Goal: Task Accomplishment & Management: Use online tool/utility

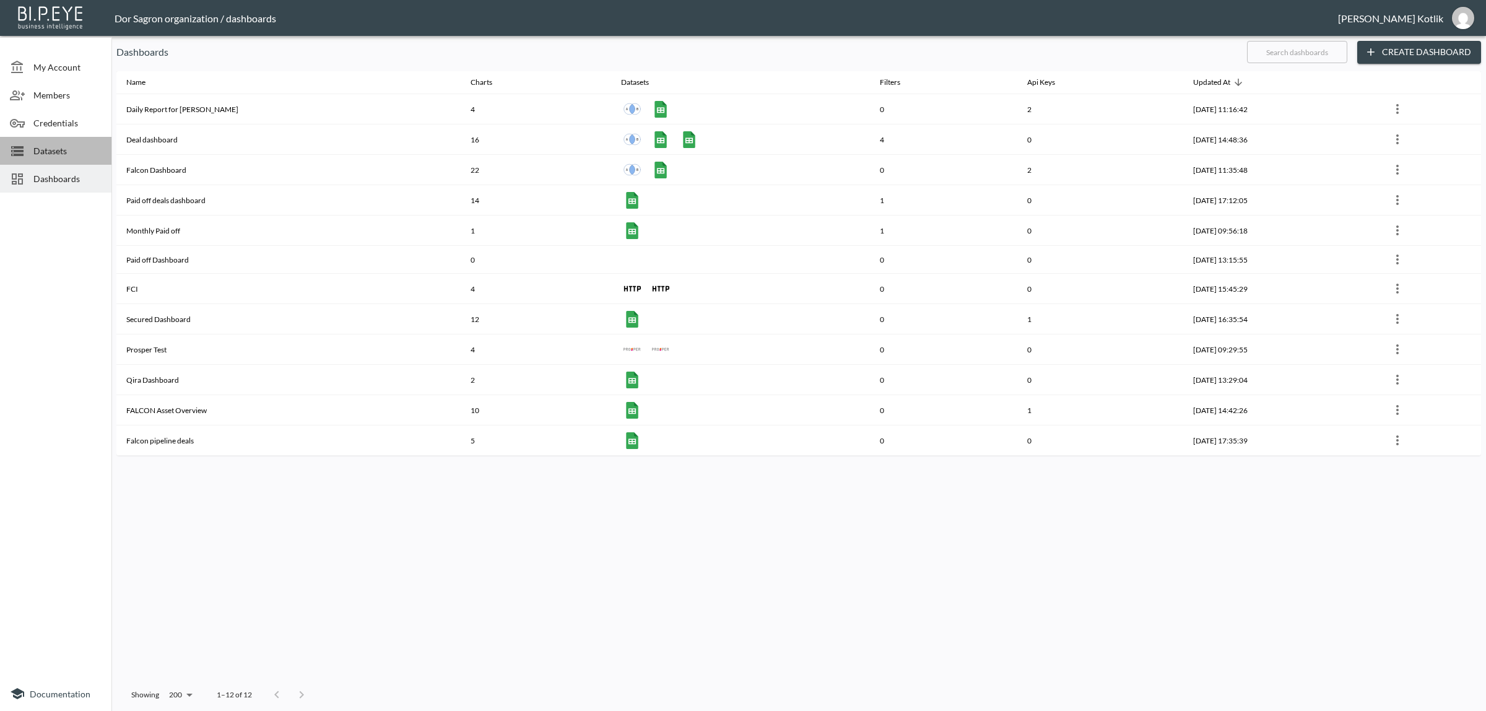
click at [54, 162] on div "Datasets" at bounding box center [55, 151] width 111 height 28
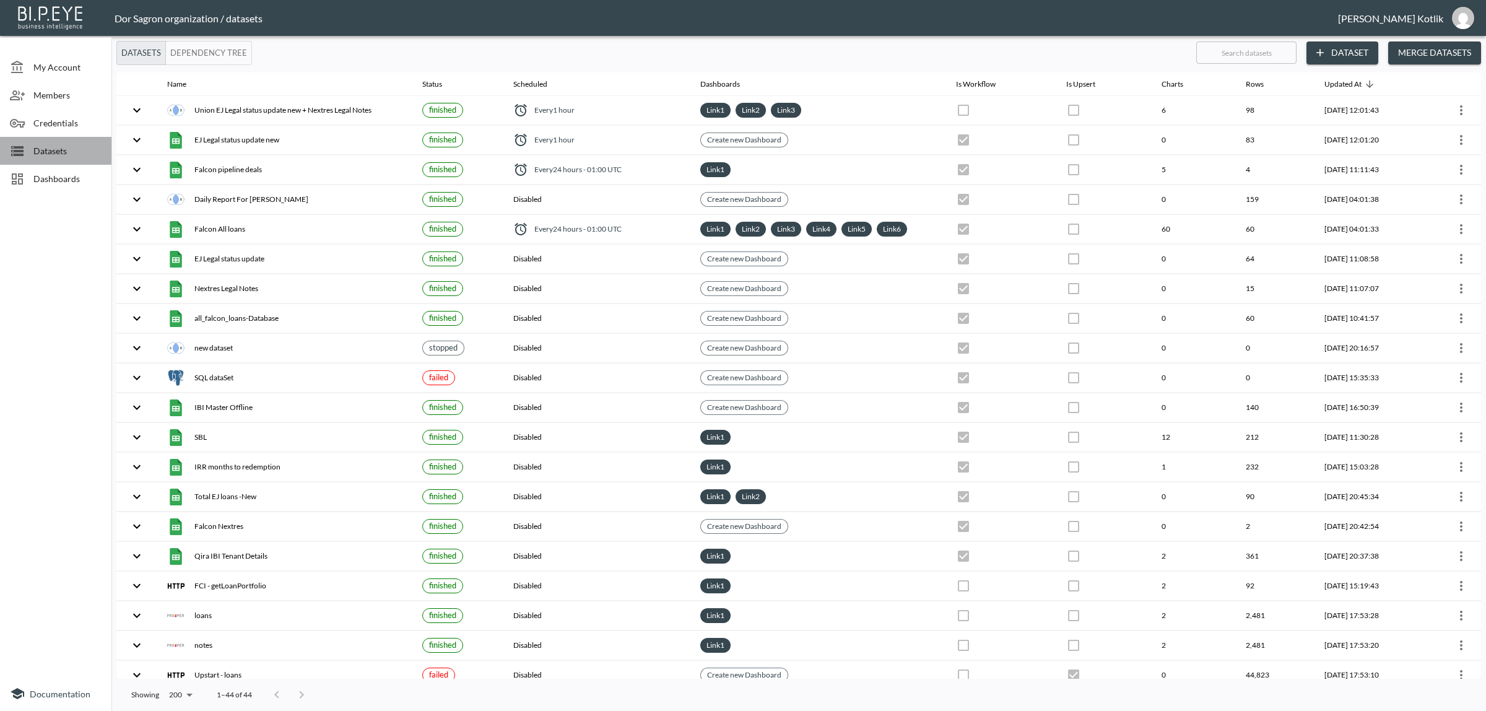
click at [58, 156] on span "Datasets" at bounding box center [67, 150] width 68 height 13
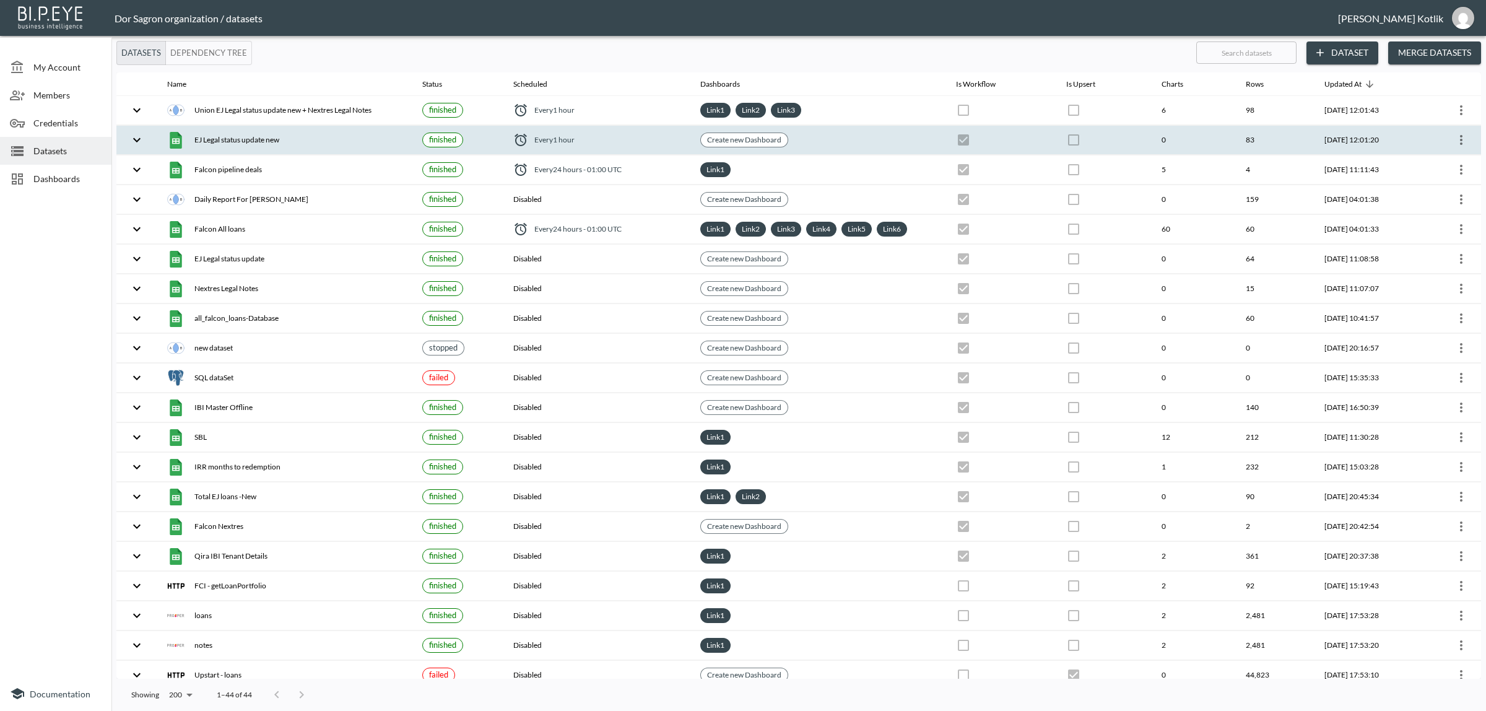
click at [1457, 139] on icon "more" at bounding box center [1461, 140] width 15 height 15
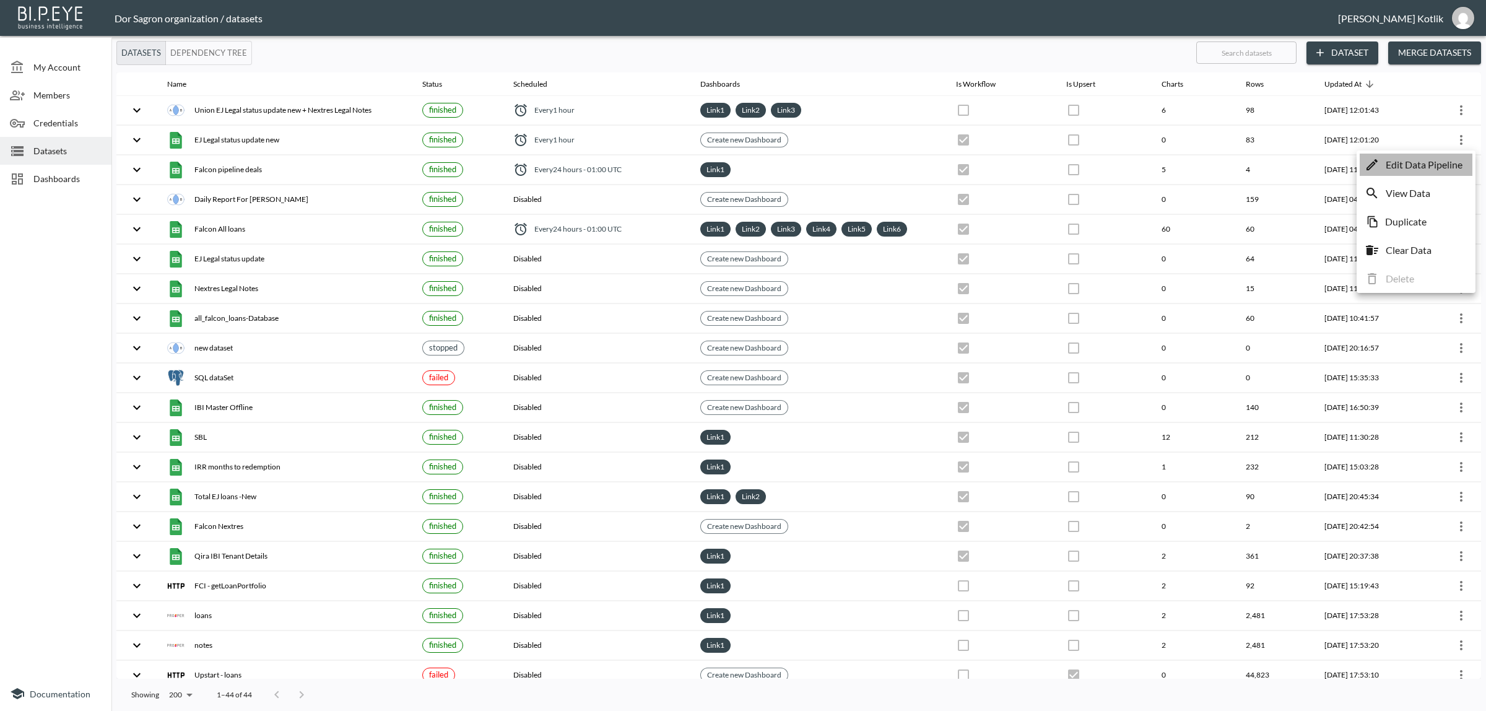
click at [1454, 159] on p "Edit Data Pipeline" at bounding box center [1424, 164] width 77 height 15
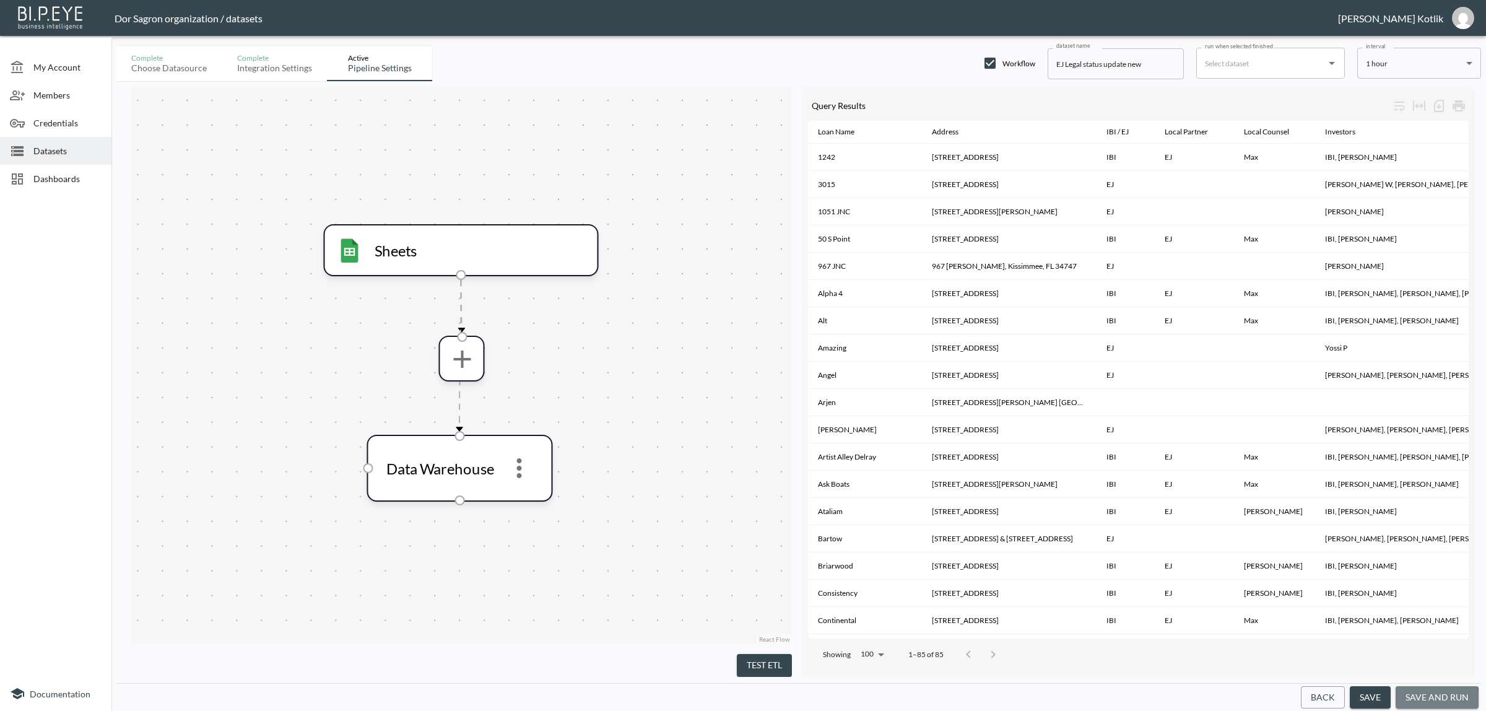
click at [1417, 701] on button "save and run" at bounding box center [1437, 697] width 83 height 23
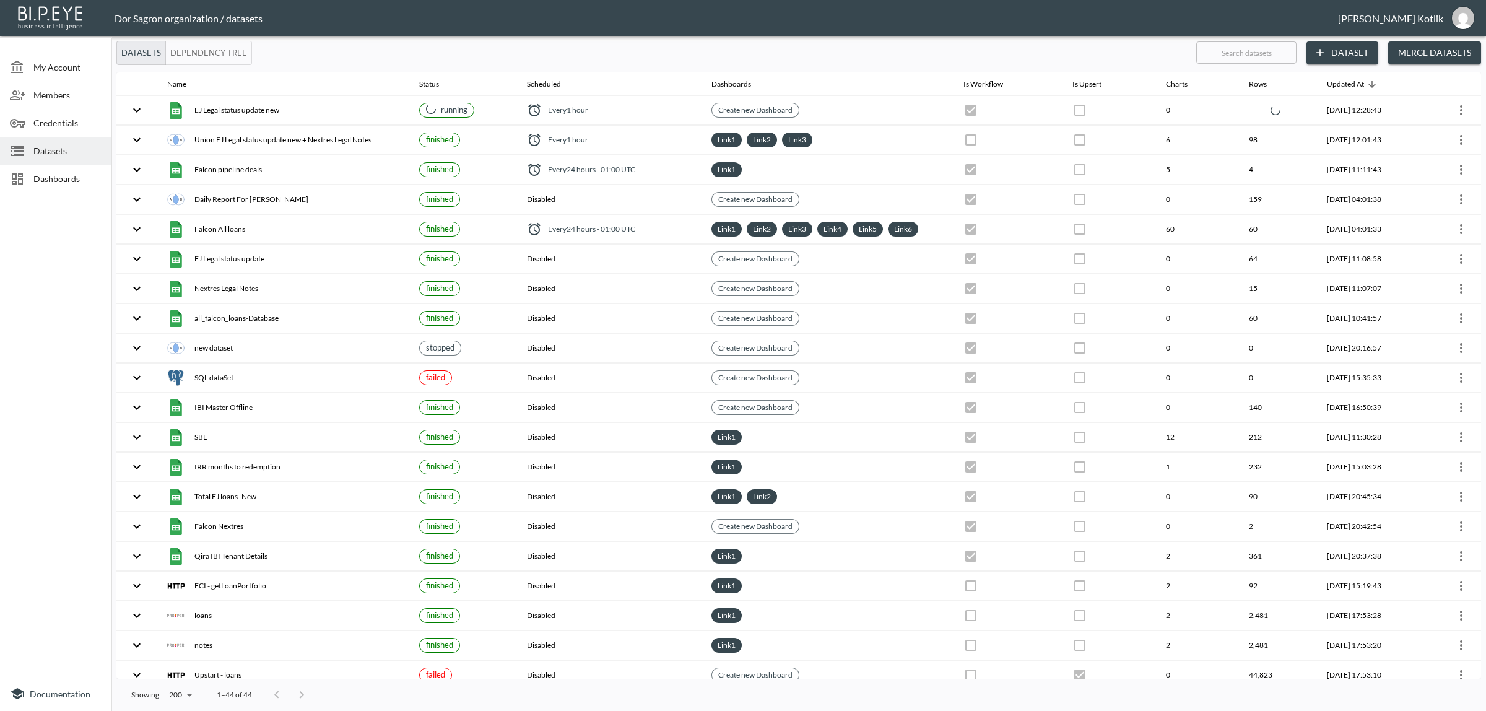
checkbox input "true"
checkbox input "false"
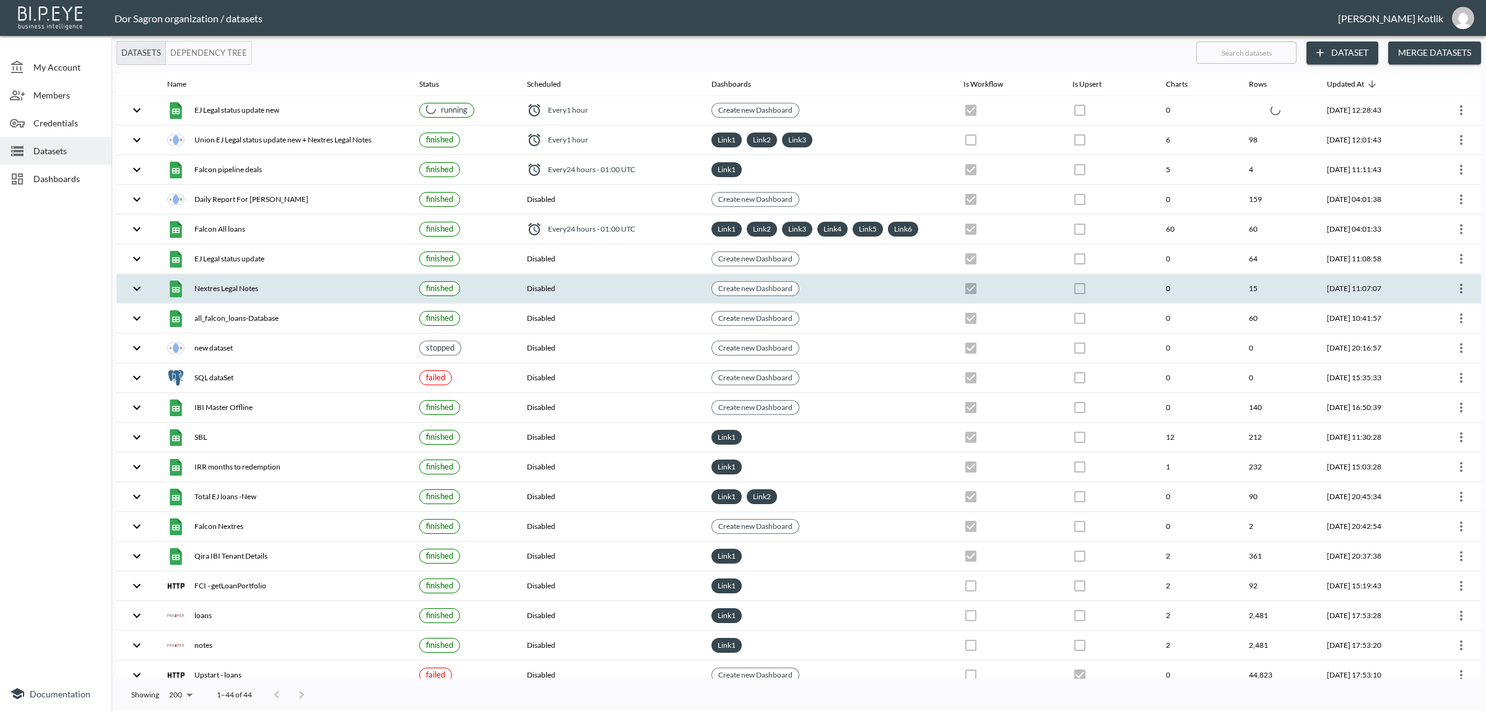
click at [1460, 289] on icon "more" at bounding box center [1461, 288] width 15 height 15
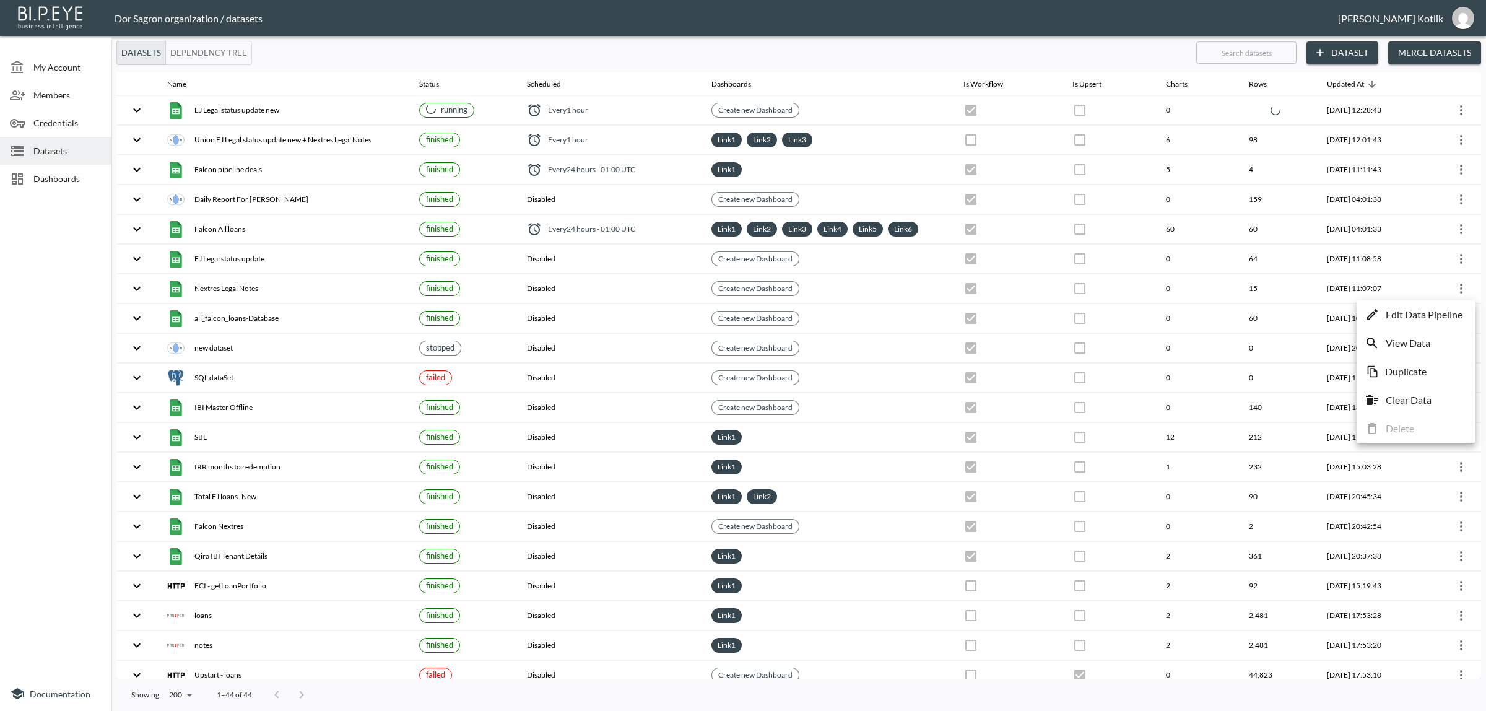
click at [1450, 310] on p "Edit Data Pipeline" at bounding box center [1424, 314] width 77 height 15
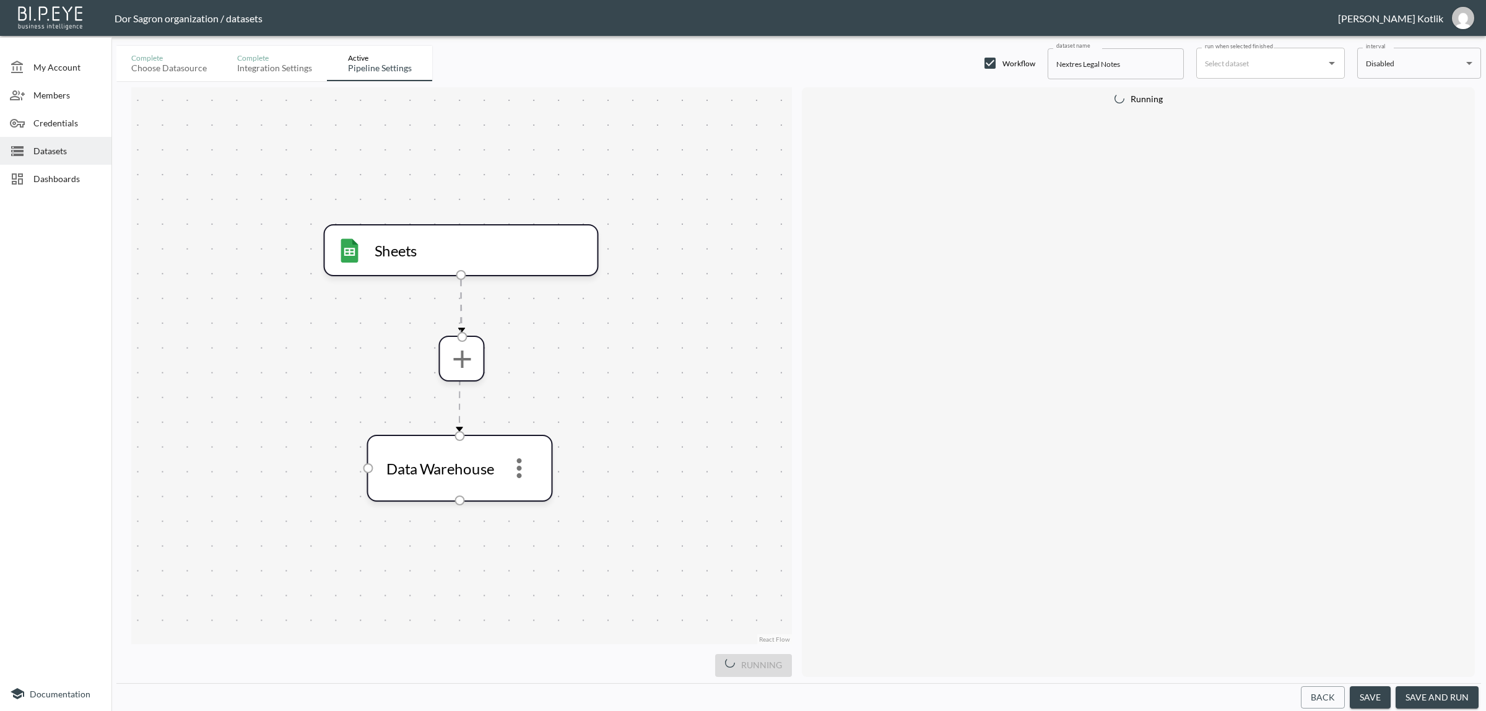
click at [1419, 700] on button "save and run" at bounding box center [1437, 697] width 83 height 23
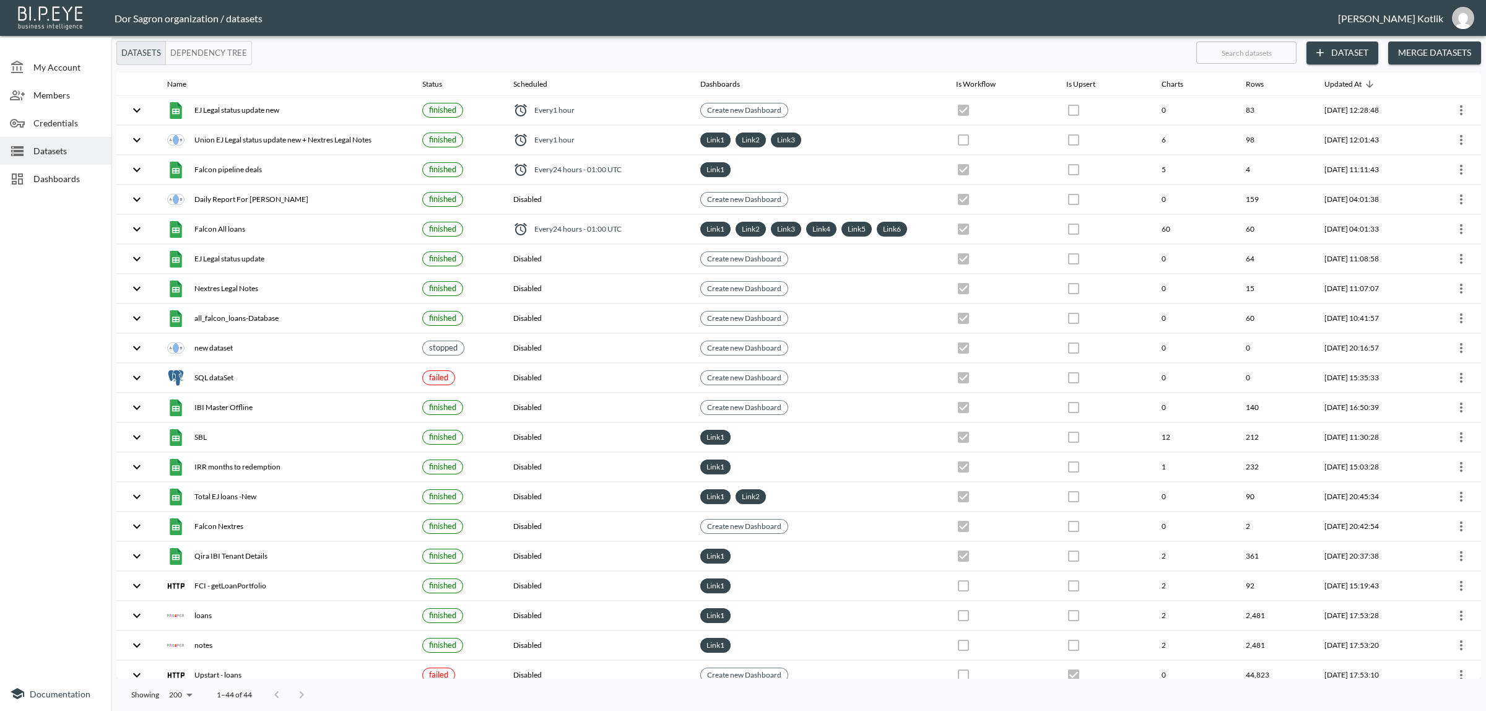
checkbox input "true"
checkbox input "false"
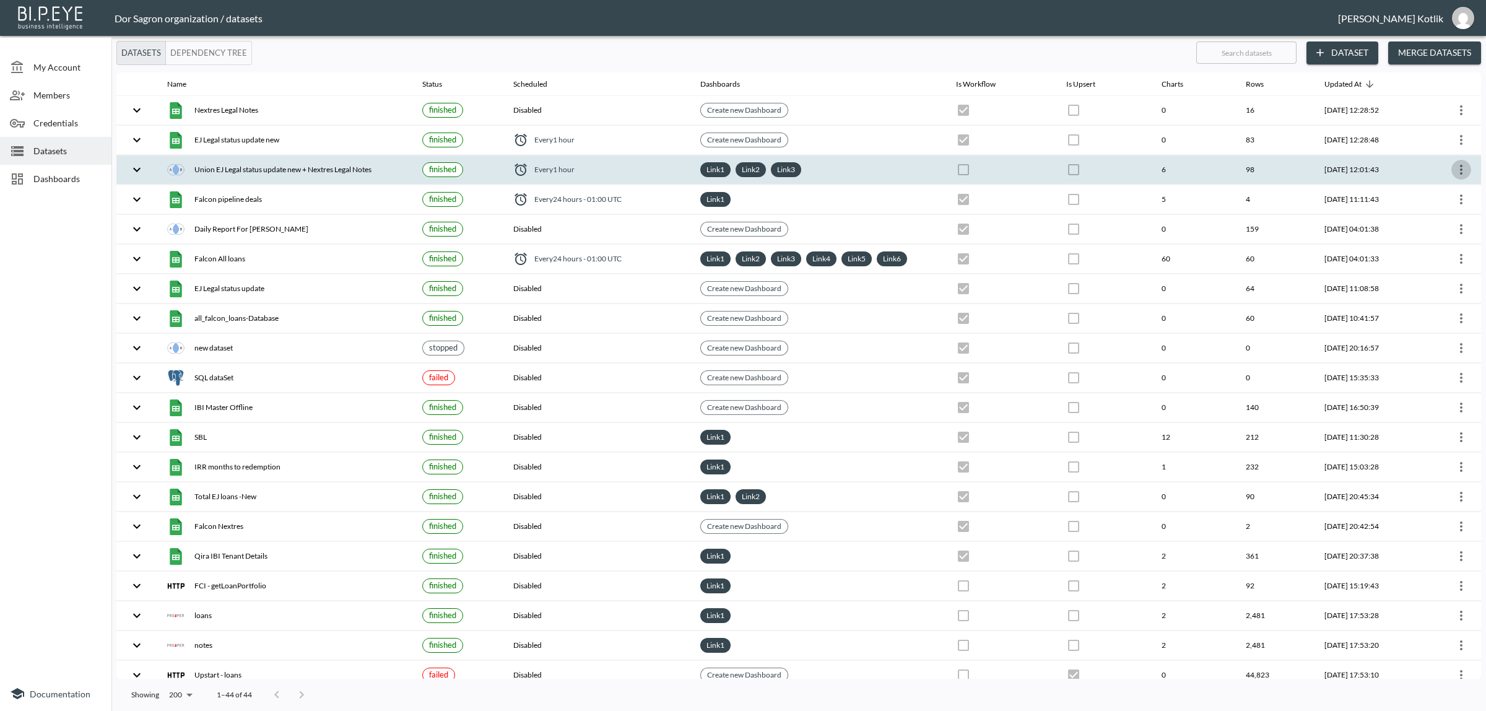
click at [1460, 171] on icon "more" at bounding box center [1461, 170] width 2 height 10
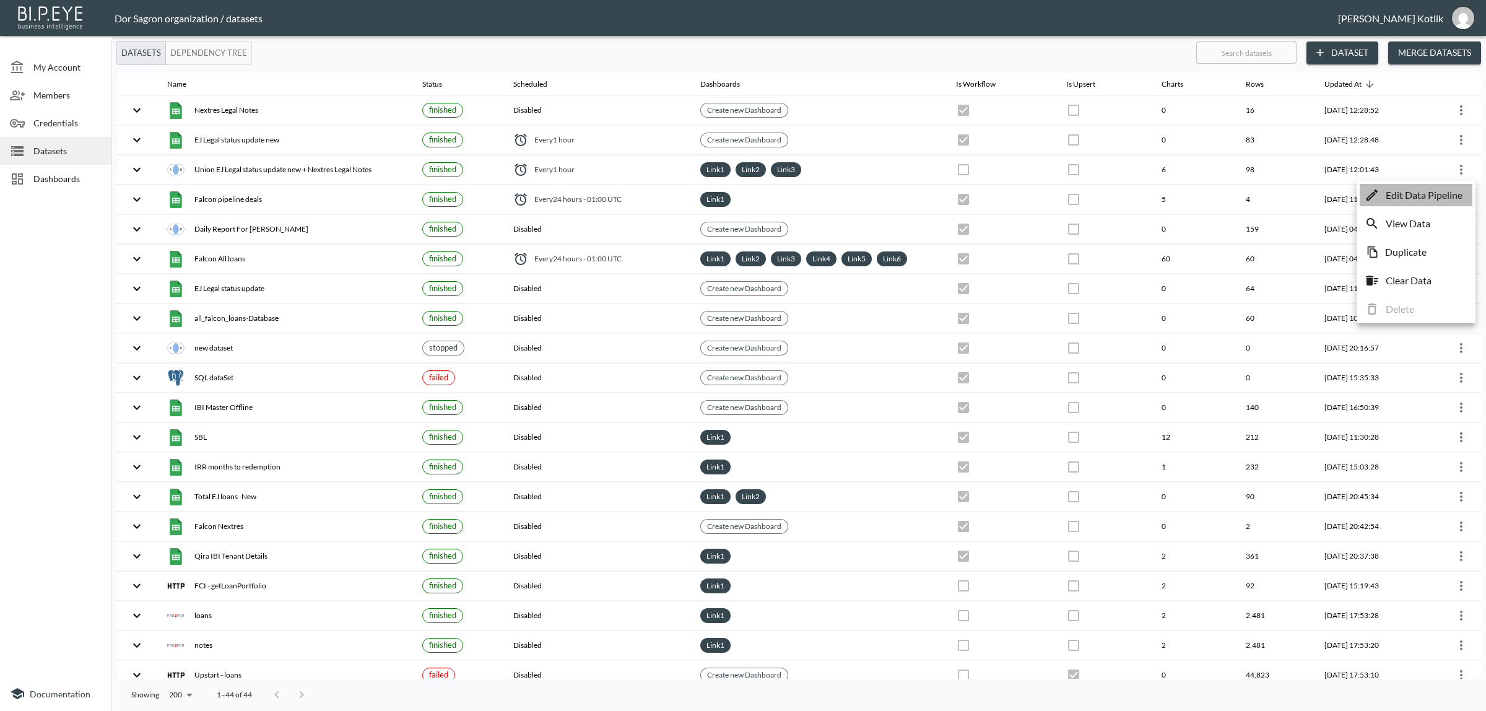
click at [1450, 189] on p "Edit Data Pipeline" at bounding box center [1424, 195] width 77 height 15
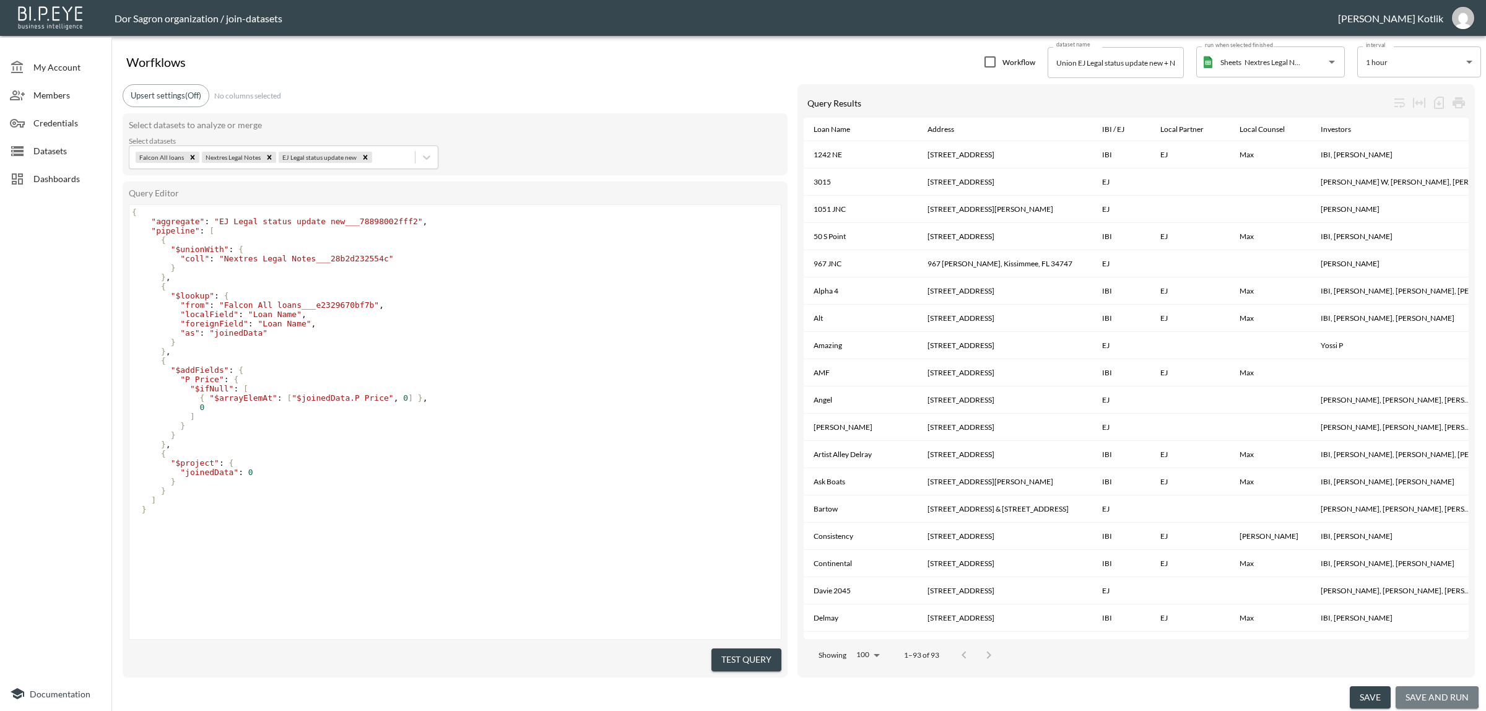
click at [1438, 697] on button "save and run" at bounding box center [1437, 697] width 83 height 23
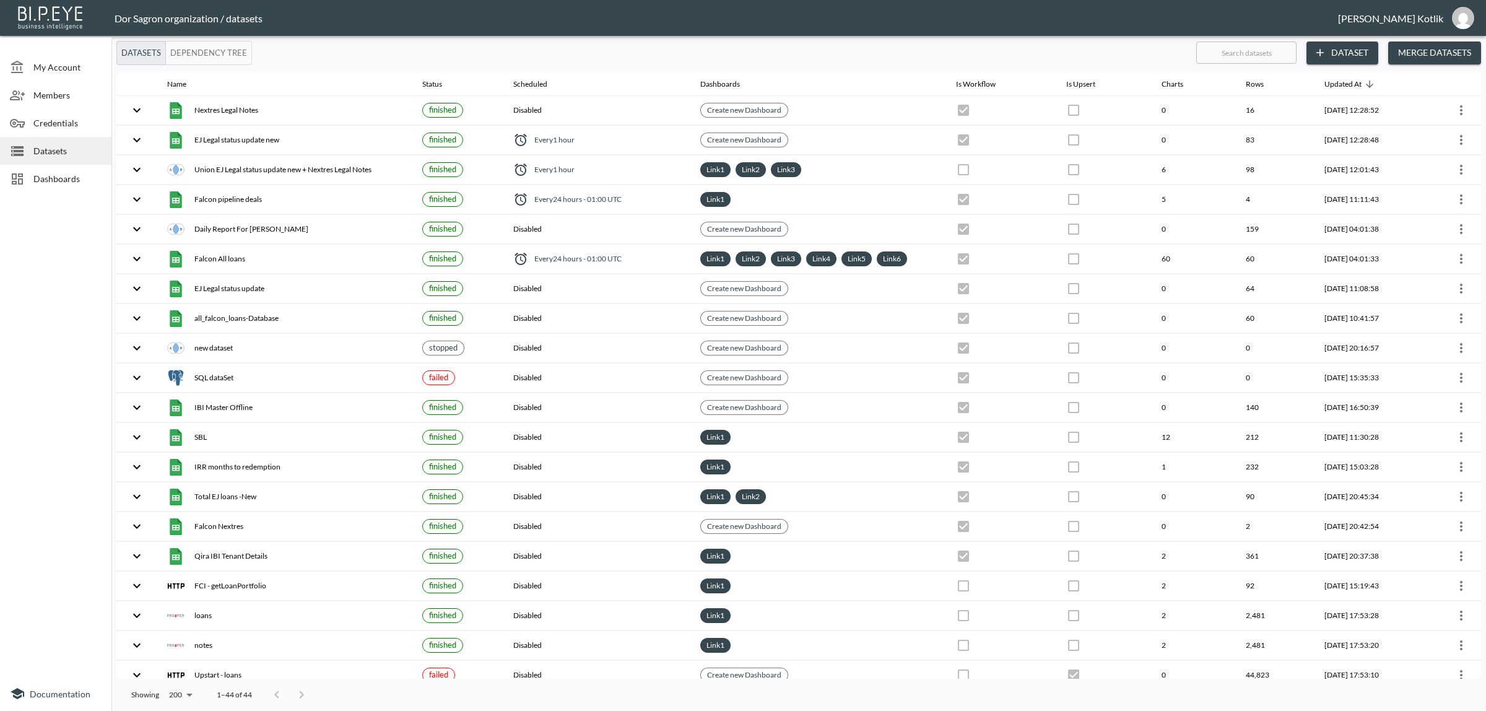
checkbox input "false"
checkbox input "true"
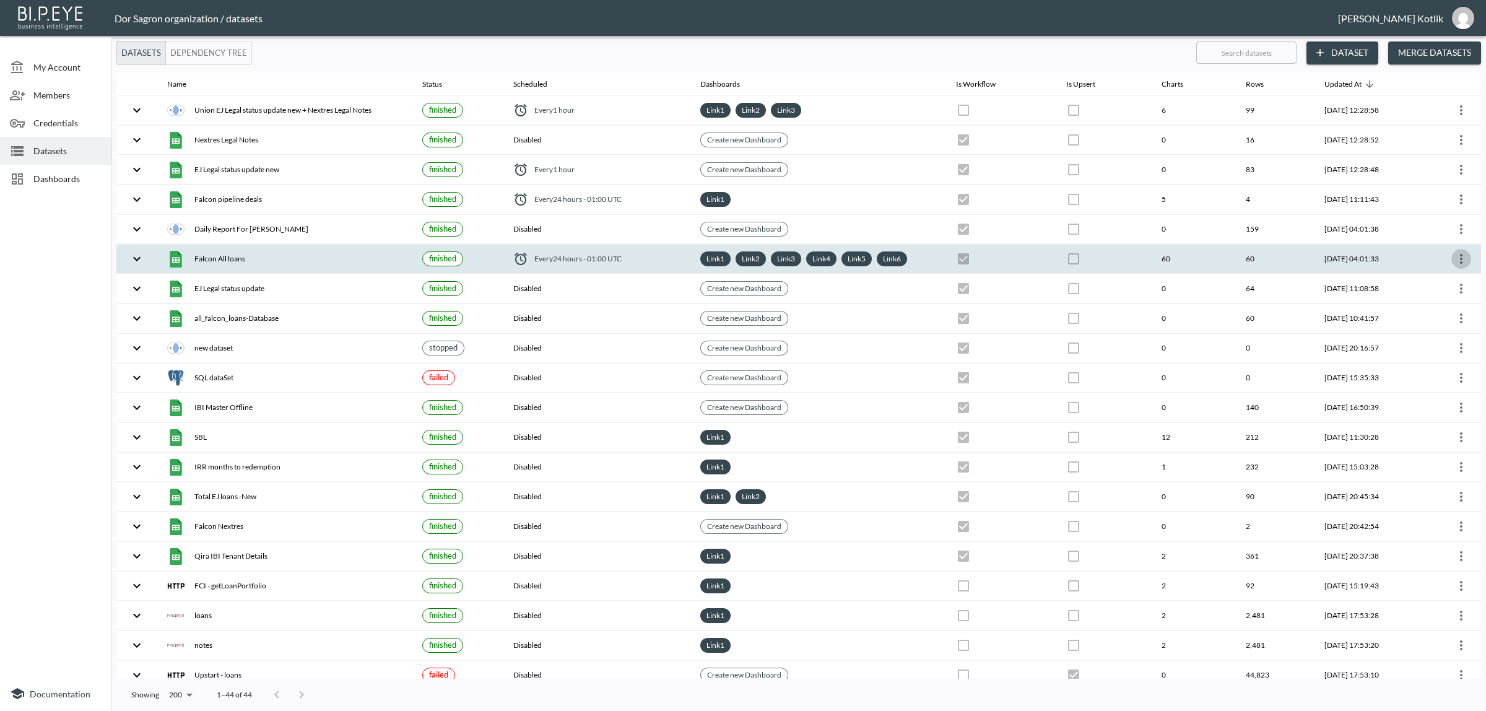
click at [1460, 261] on icon "more" at bounding box center [1461, 259] width 2 height 10
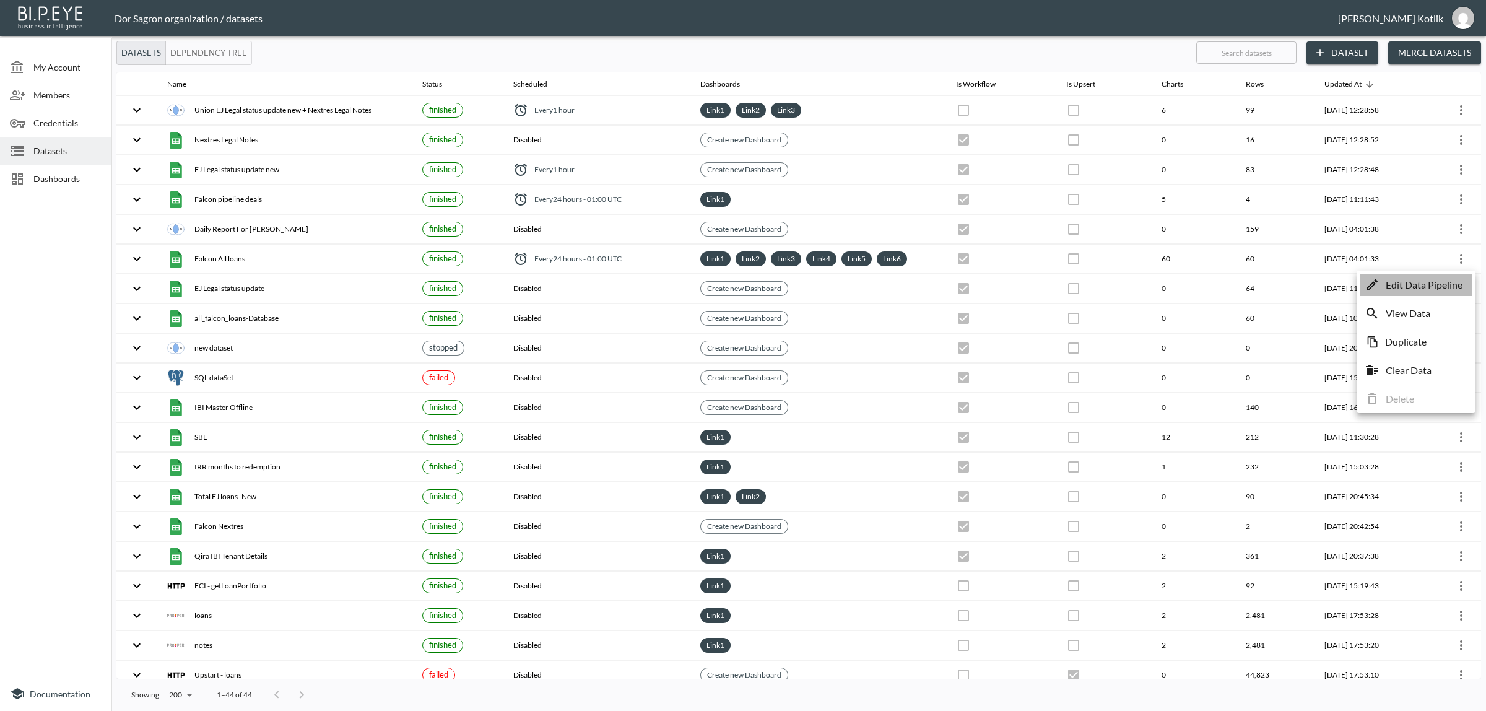
click at [1453, 284] on p "Edit Data Pipeline" at bounding box center [1424, 284] width 77 height 15
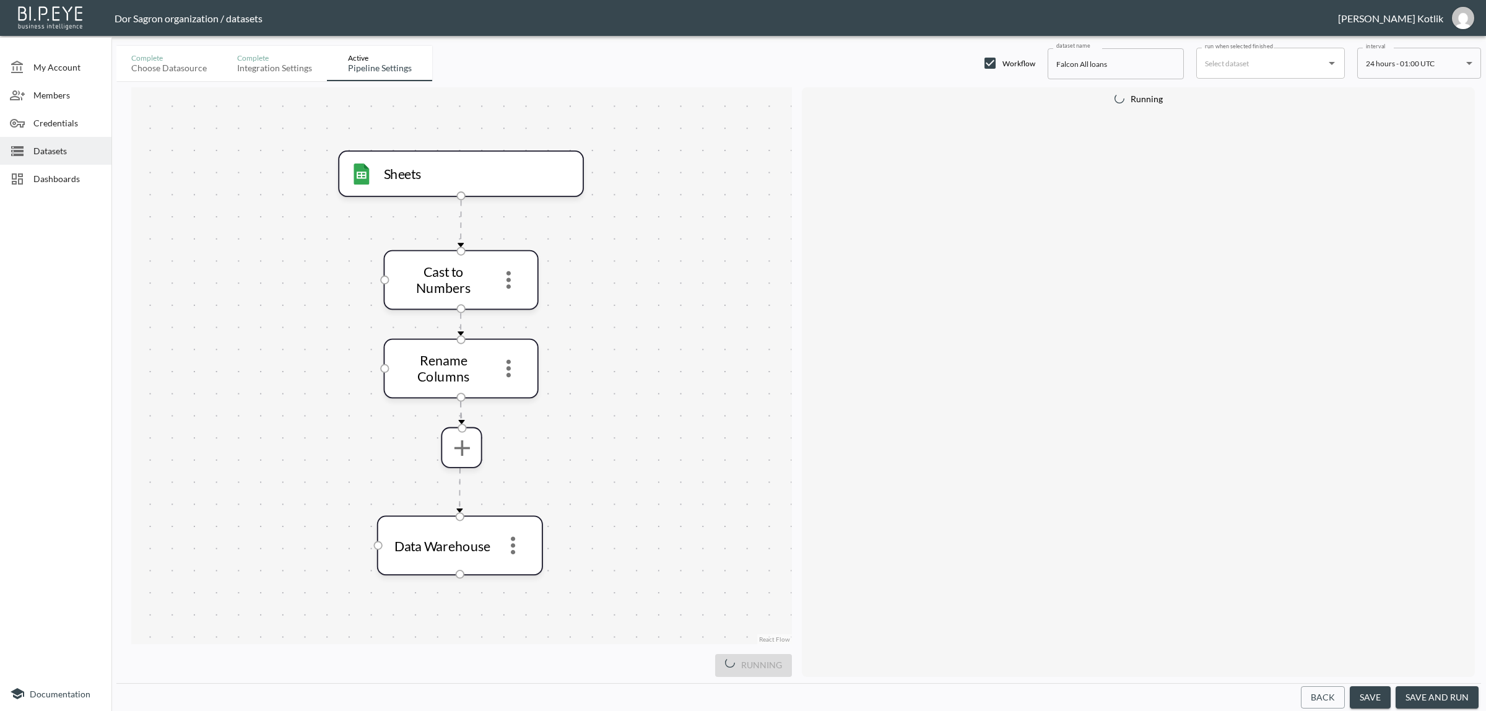
click at [1438, 698] on button "save and run" at bounding box center [1437, 697] width 83 height 23
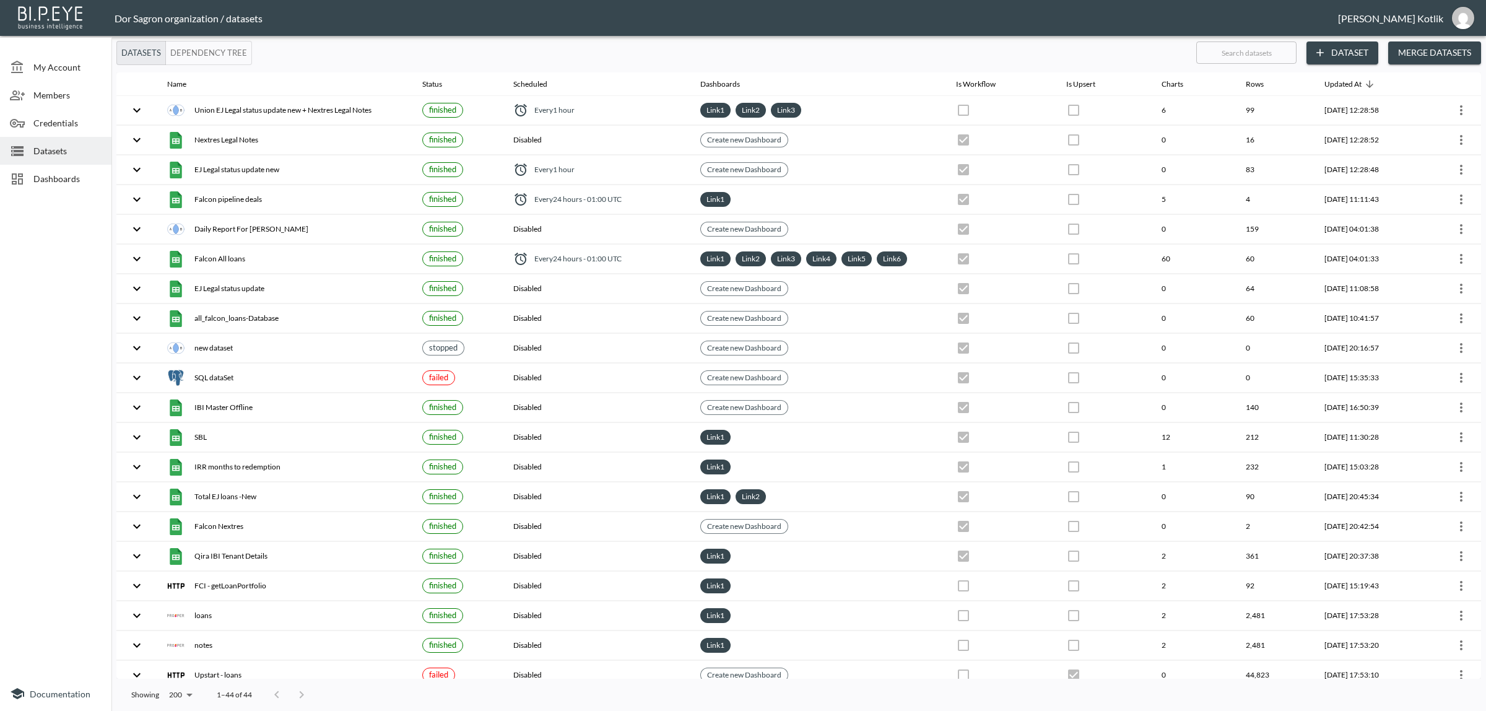
checkbox input "true"
checkbox input "false"
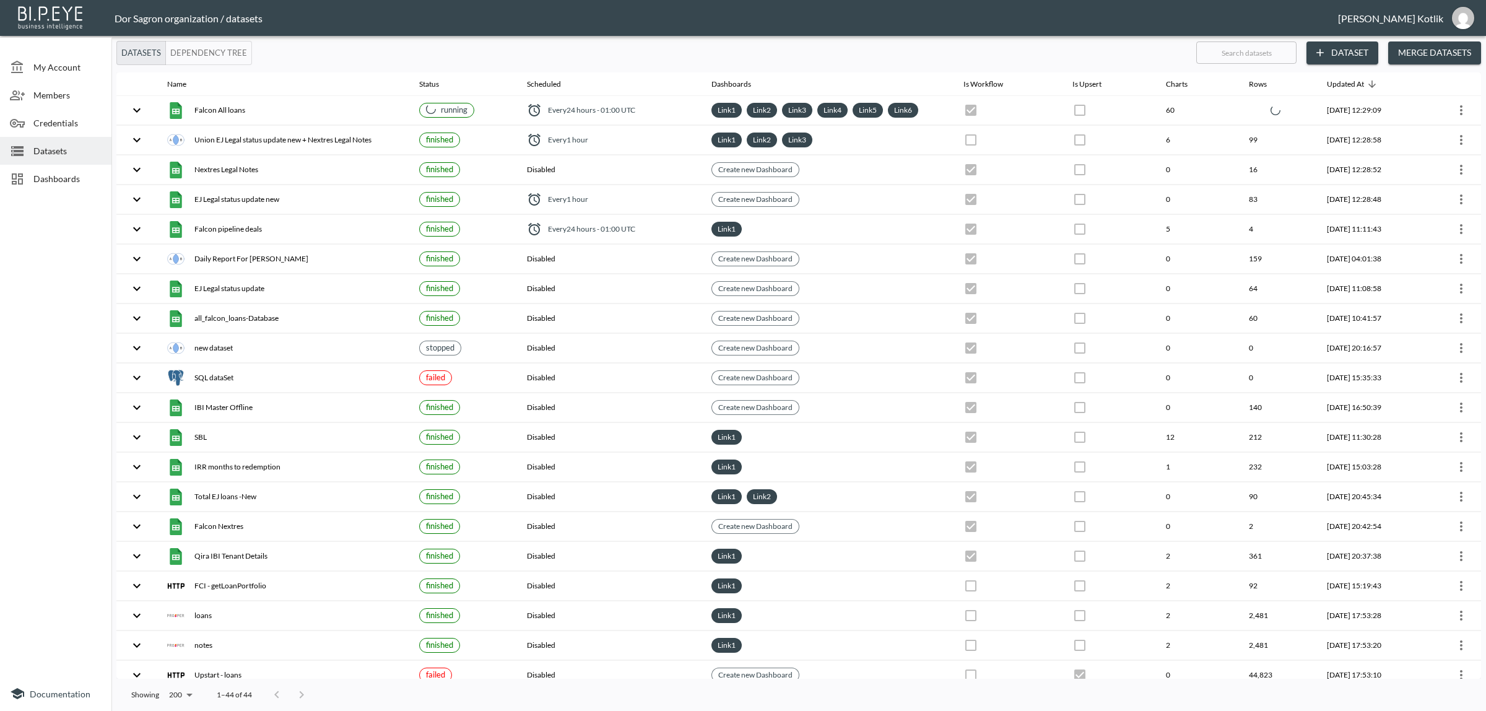
click at [51, 175] on span "Dashboards" at bounding box center [67, 178] width 68 height 13
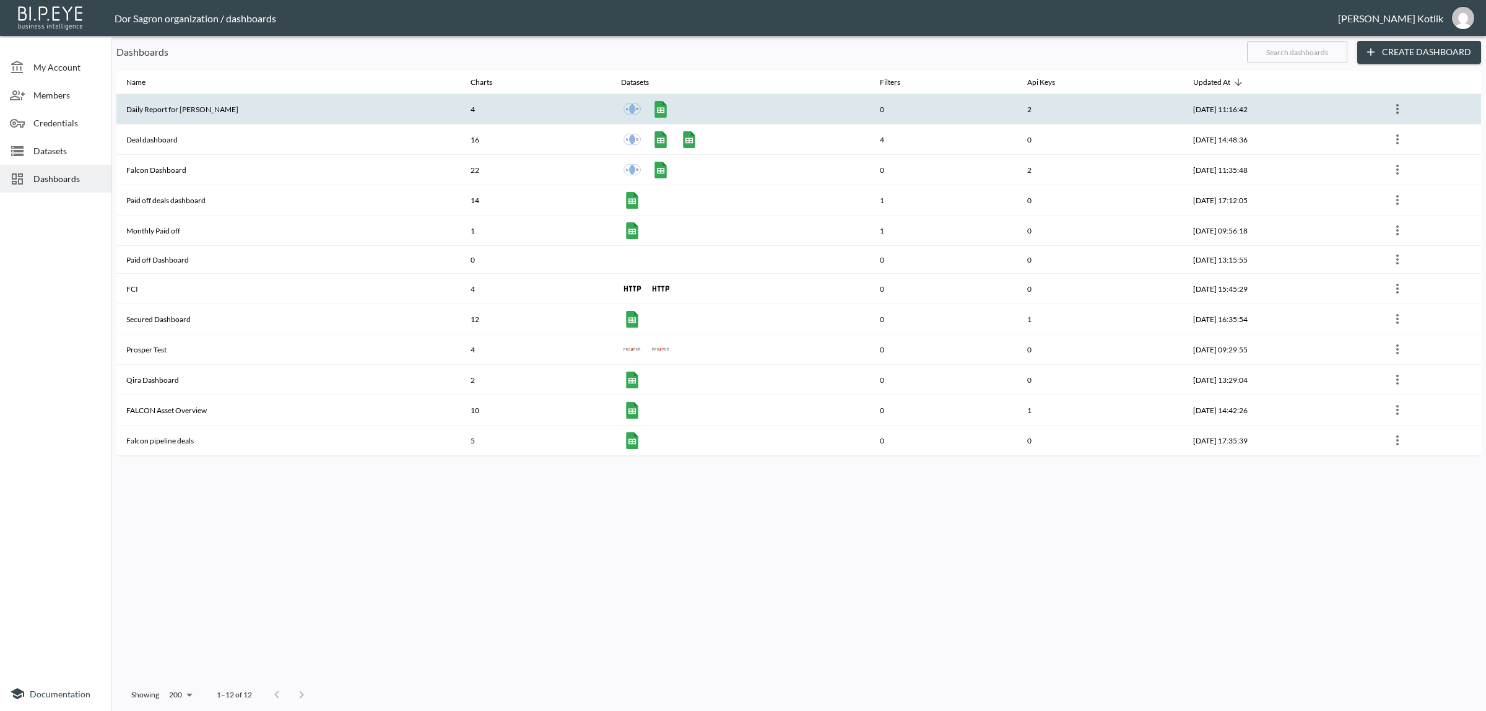
click at [155, 100] on th "Daily Report for [PERSON_NAME]" at bounding box center [288, 109] width 344 height 30
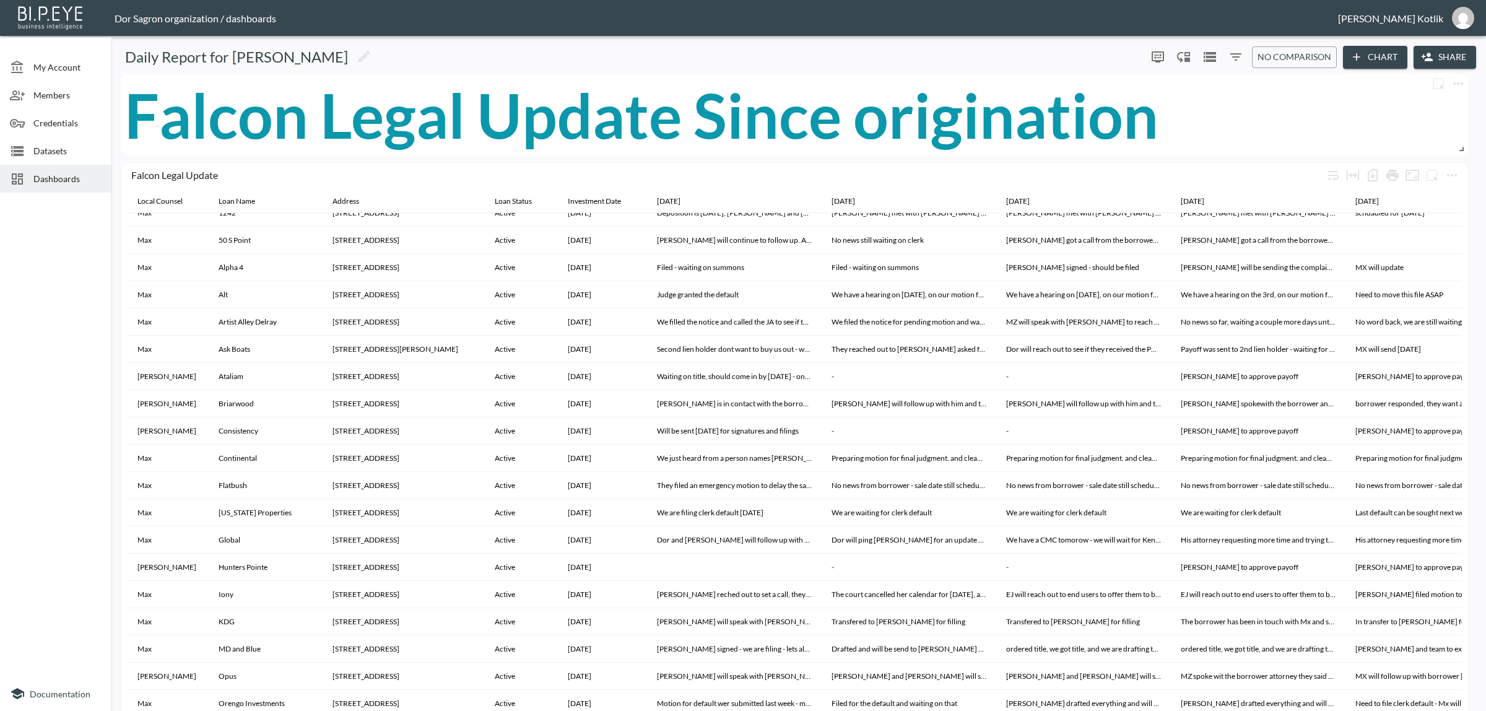
click at [1388, 54] on button "Chart" at bounding box center [1375, 57] width 64 height 23
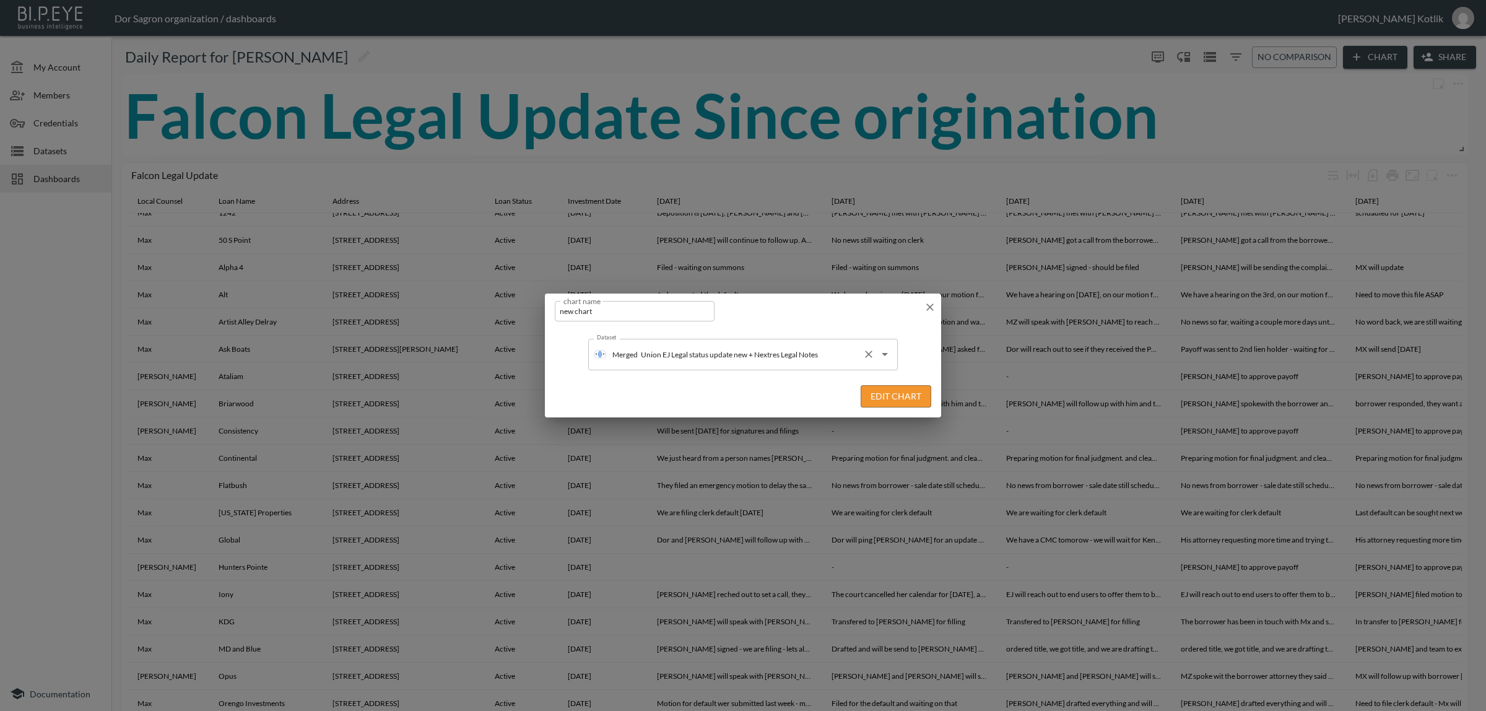
click at [826, 358] on input "Union EJ Legal status update new + Nextres Legal Notes" at bounding box center [748, 354] width 220 height 20
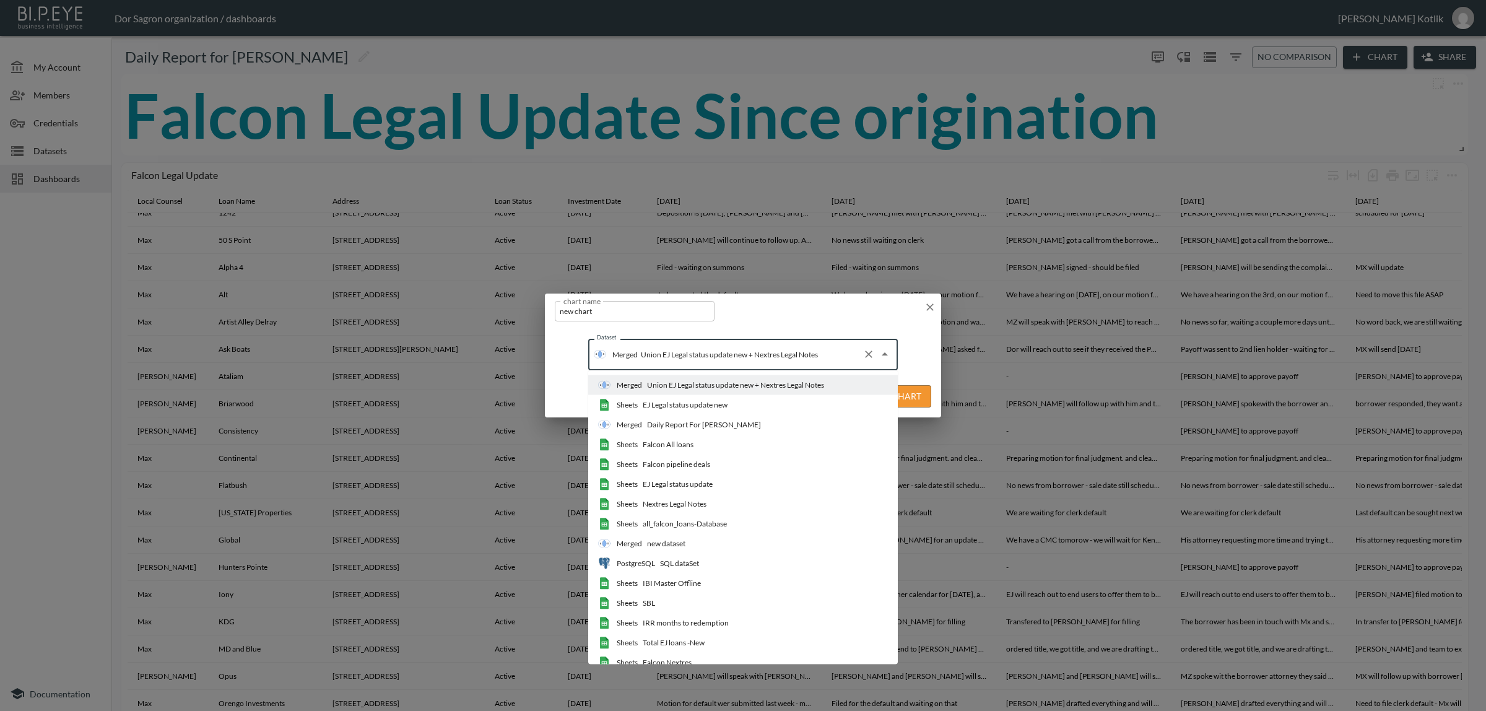
click at [698, 466] on div "Falcon pipeline deals" at bounding box center [677, 464] width 68 height 11
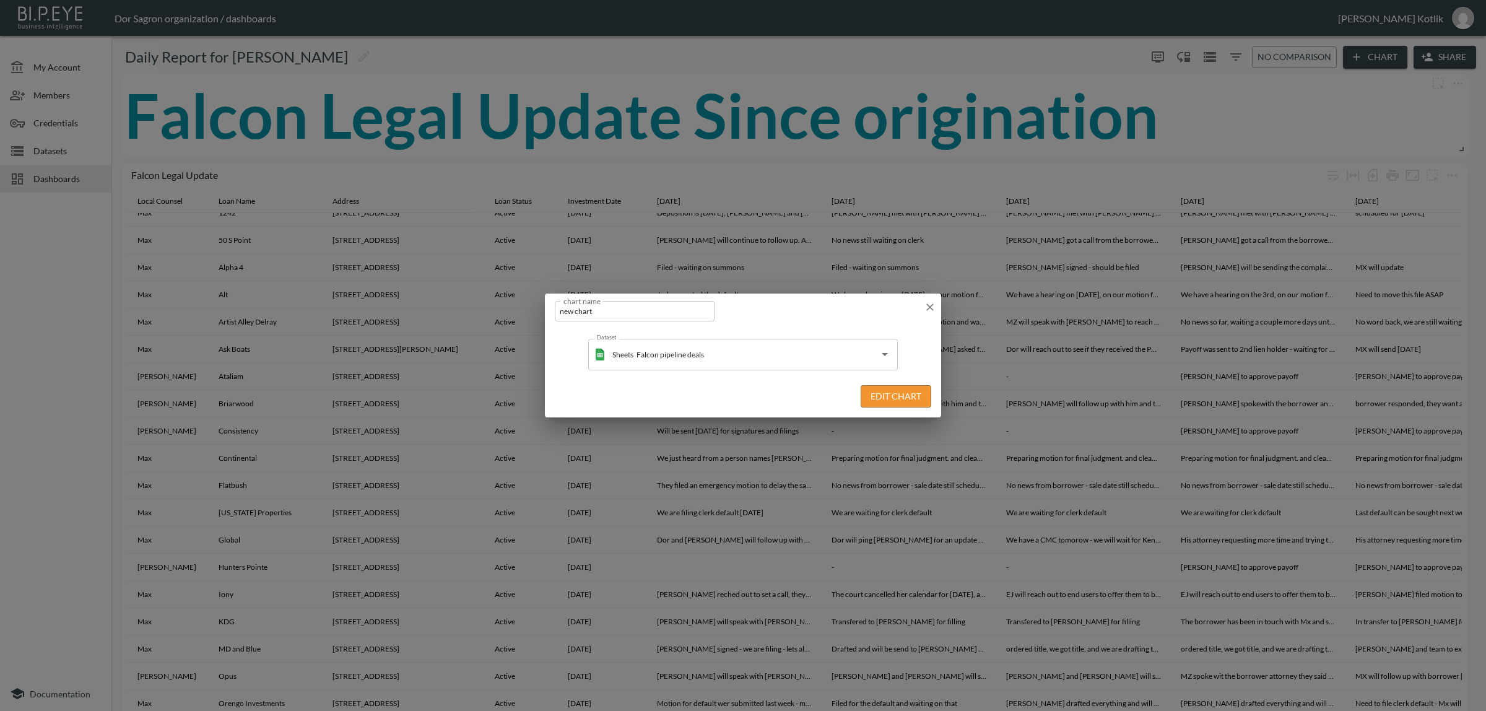
click at [881, 400] on button "Edit Chart" at bounding box center [896, 396] width 71 height 23
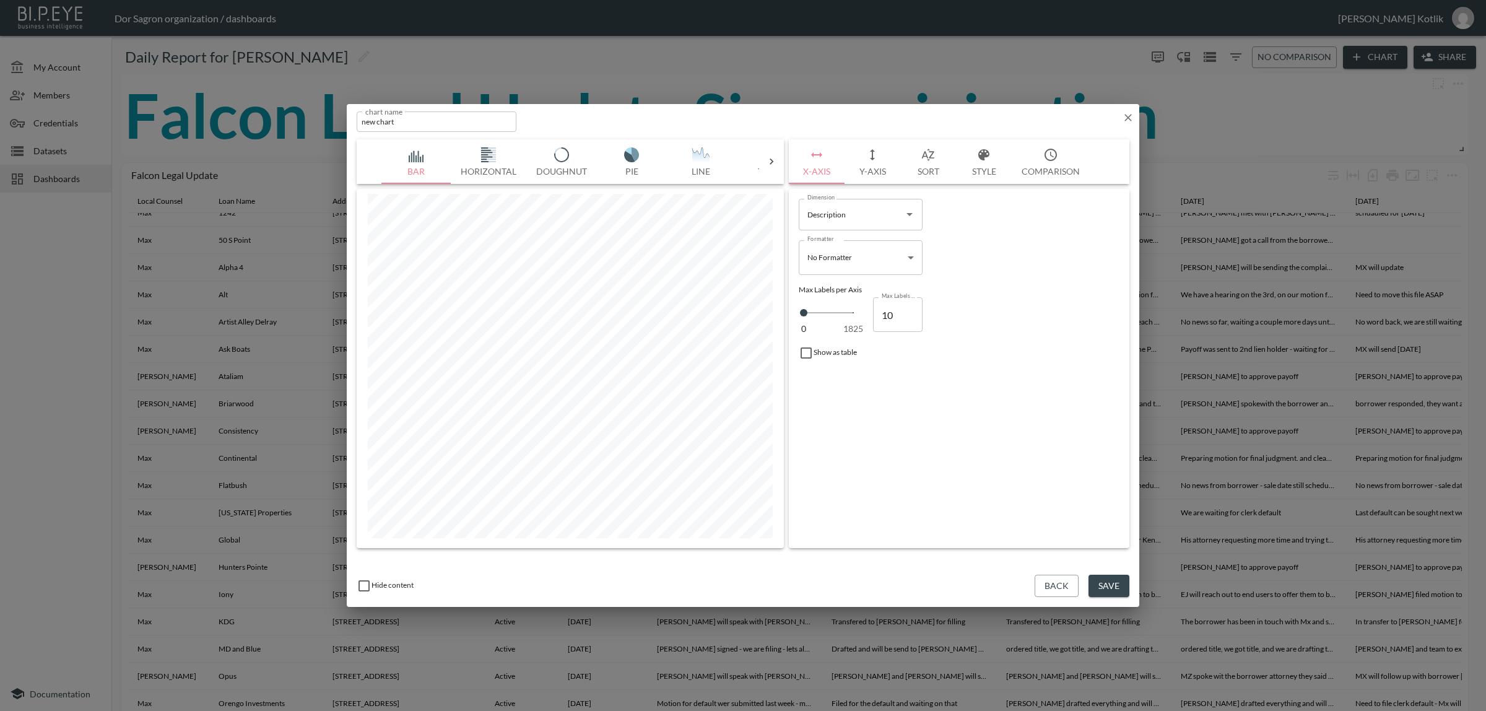
click at [761, 152] on div "Bar Horizontal Doughnut Pie Line Table Single Map World Top Google Stacked Cale…" at bounding box center [570, 161] width 427 height 45
click at [765, 157] on icon at bounding box center [771, 161] width 12 height 12
click at [412, 159] on img "button" at bounding box center [417, 154] width 50 height 15
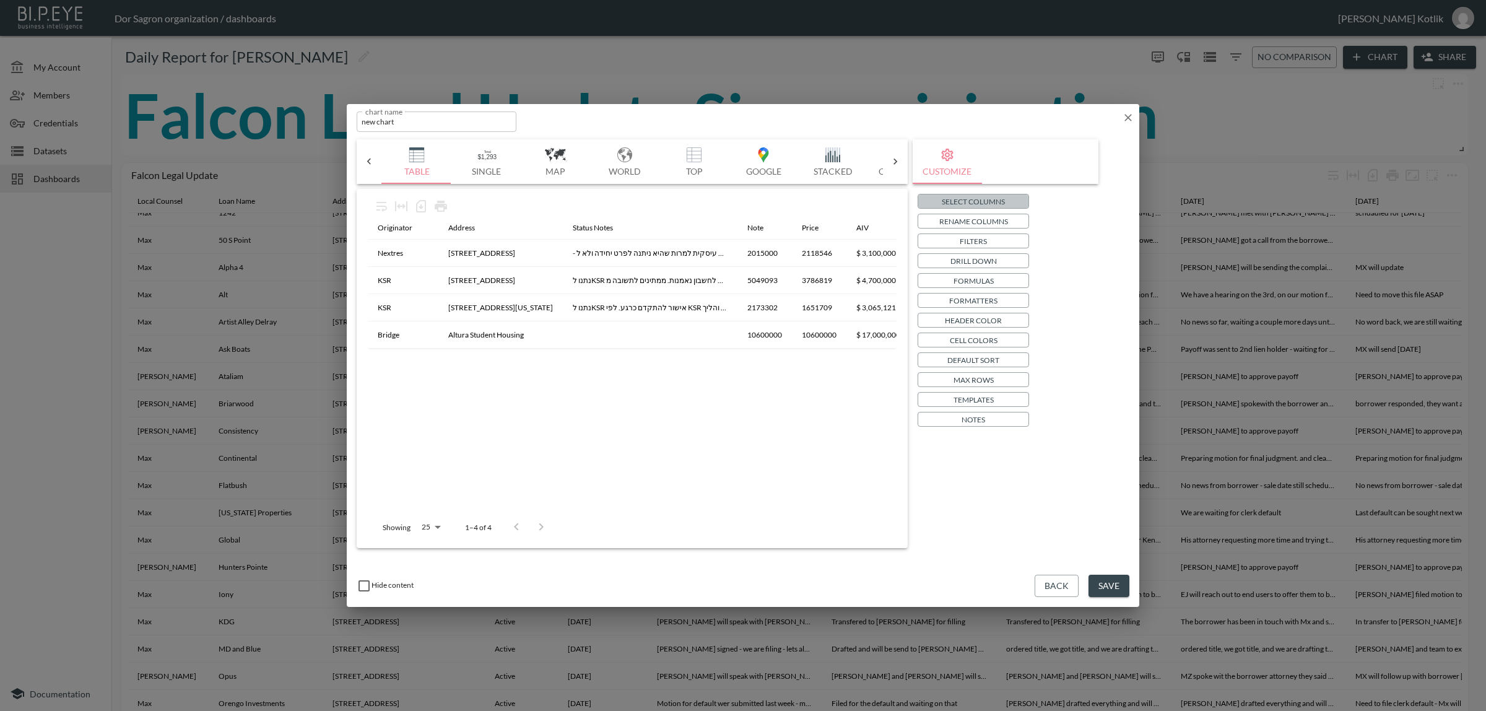
click at [974, 198] on p "Select Columns" at bounding box center [973, 201] width 63 height 13
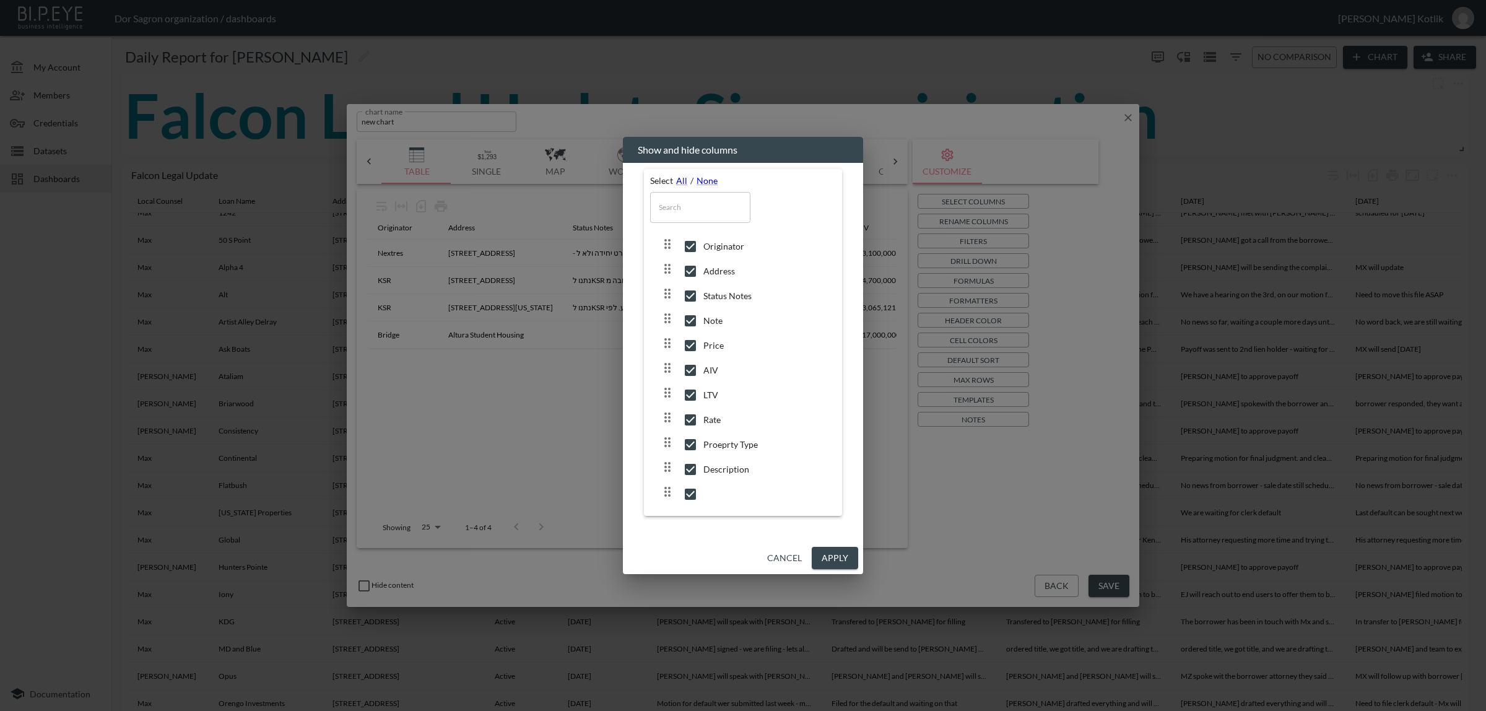
scroll to position [56, 0]
click at [706, 447] on div at bounding box center [743, 442] width 186 height 25
checkbox input "false"
click at [842, 556] on button "Apply" at bounding box center [835, 558] width 46 height 23
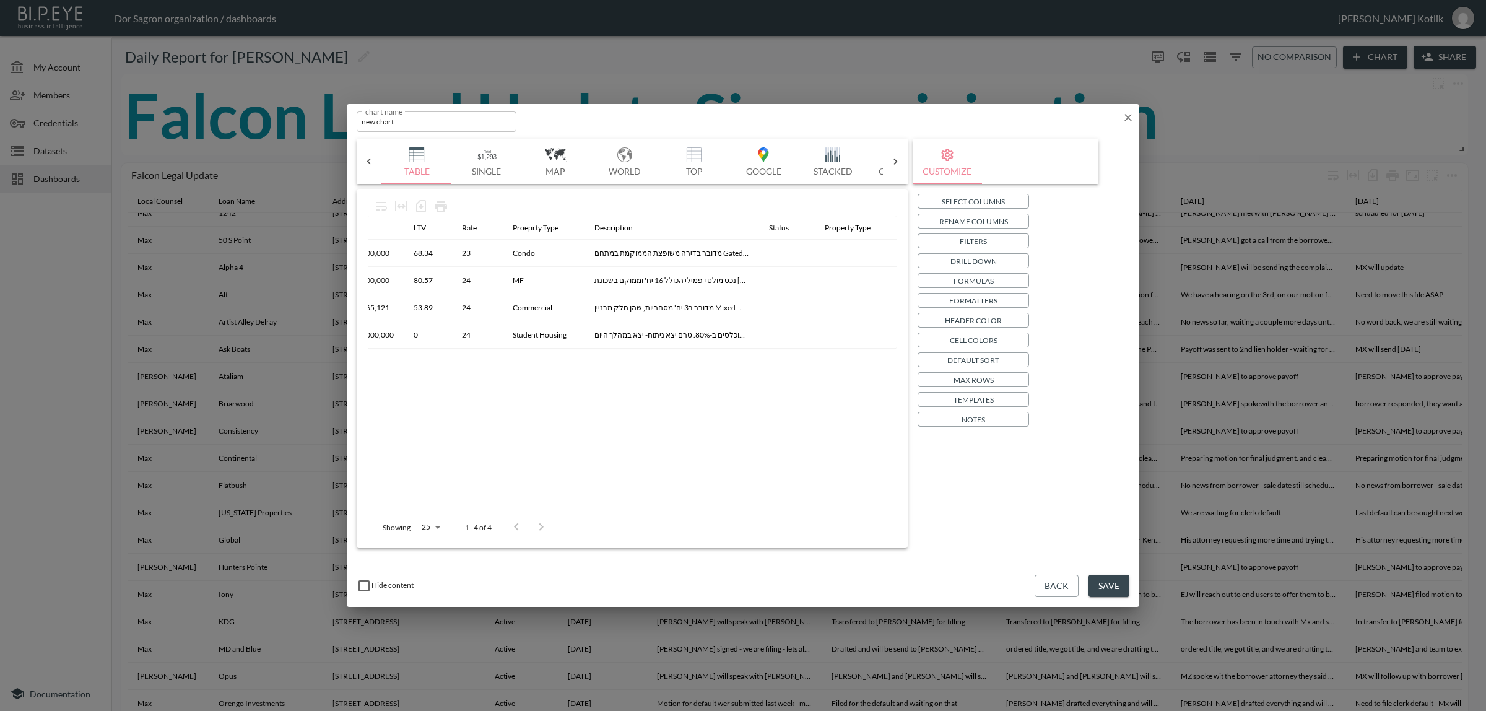
scroll to position [0, 557]
click at [1011, 198] on button "Select Columns" at bounding box center [973, 201] width 111 height 15
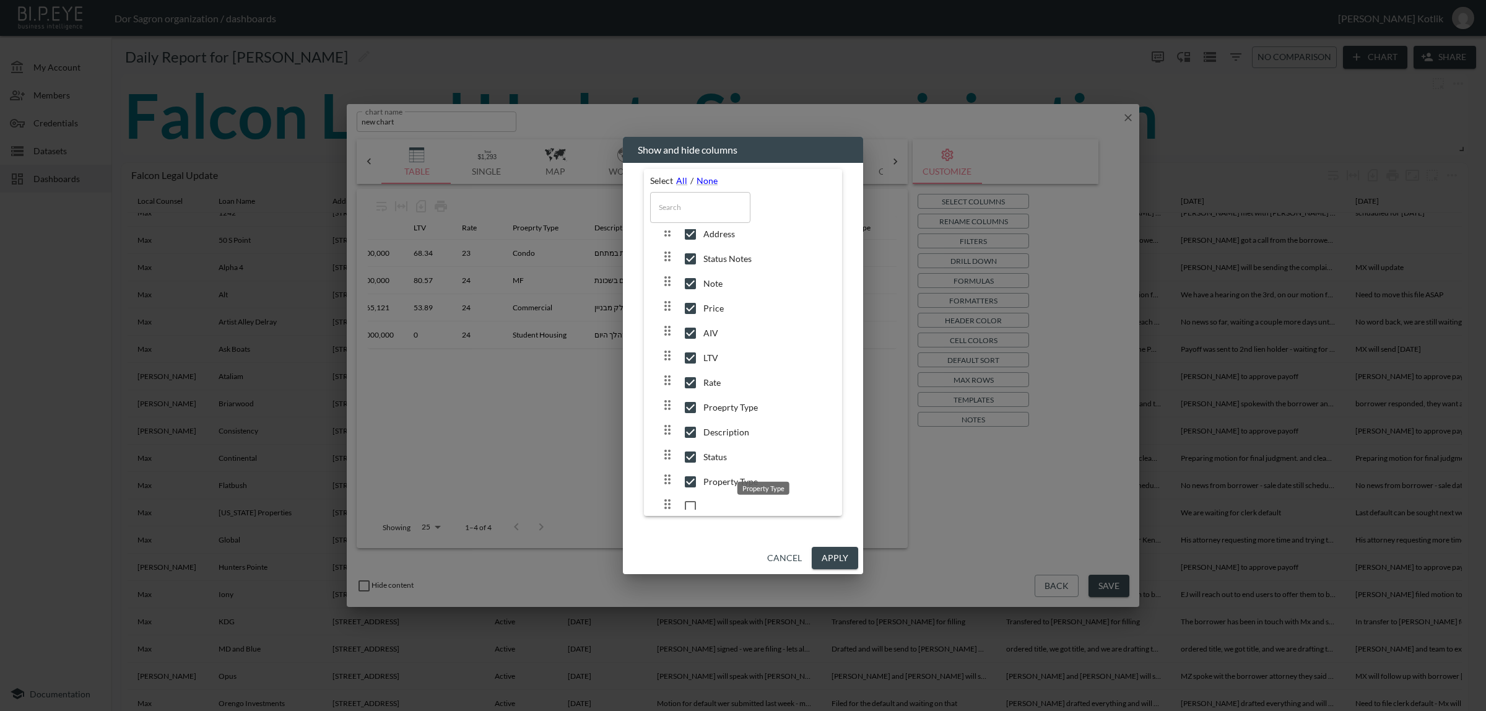
scroll to position [56, 0]
click at [711, 437] on span "Status" at bounding box center [765, 443] width 123 height 12
checkbox input "false"
click at [722, 466] on span "Property Type" at bounding box center [765, 467] width 123 height 12
checkbox input "false"
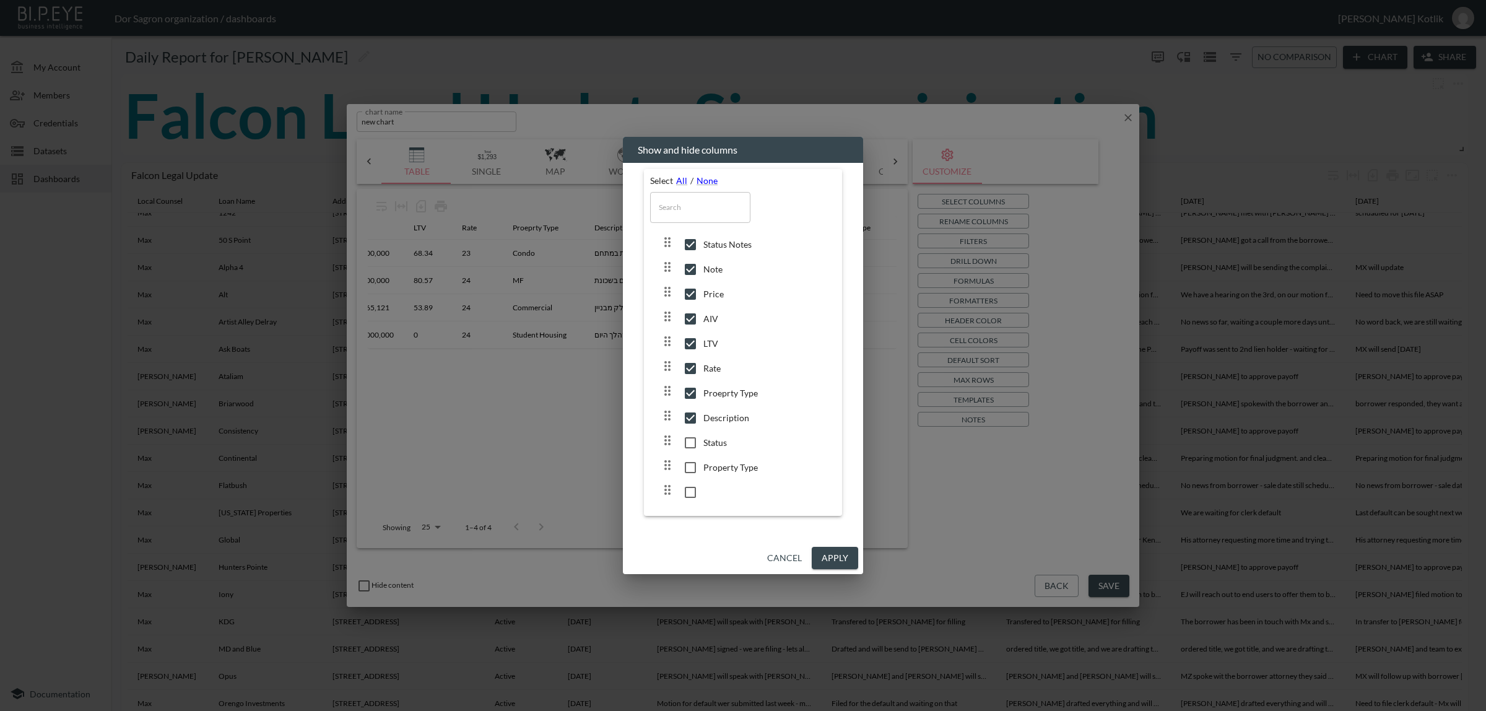
click at [819, 557] on button "Apply" at bounding box center [835, 558] width 46 height 23
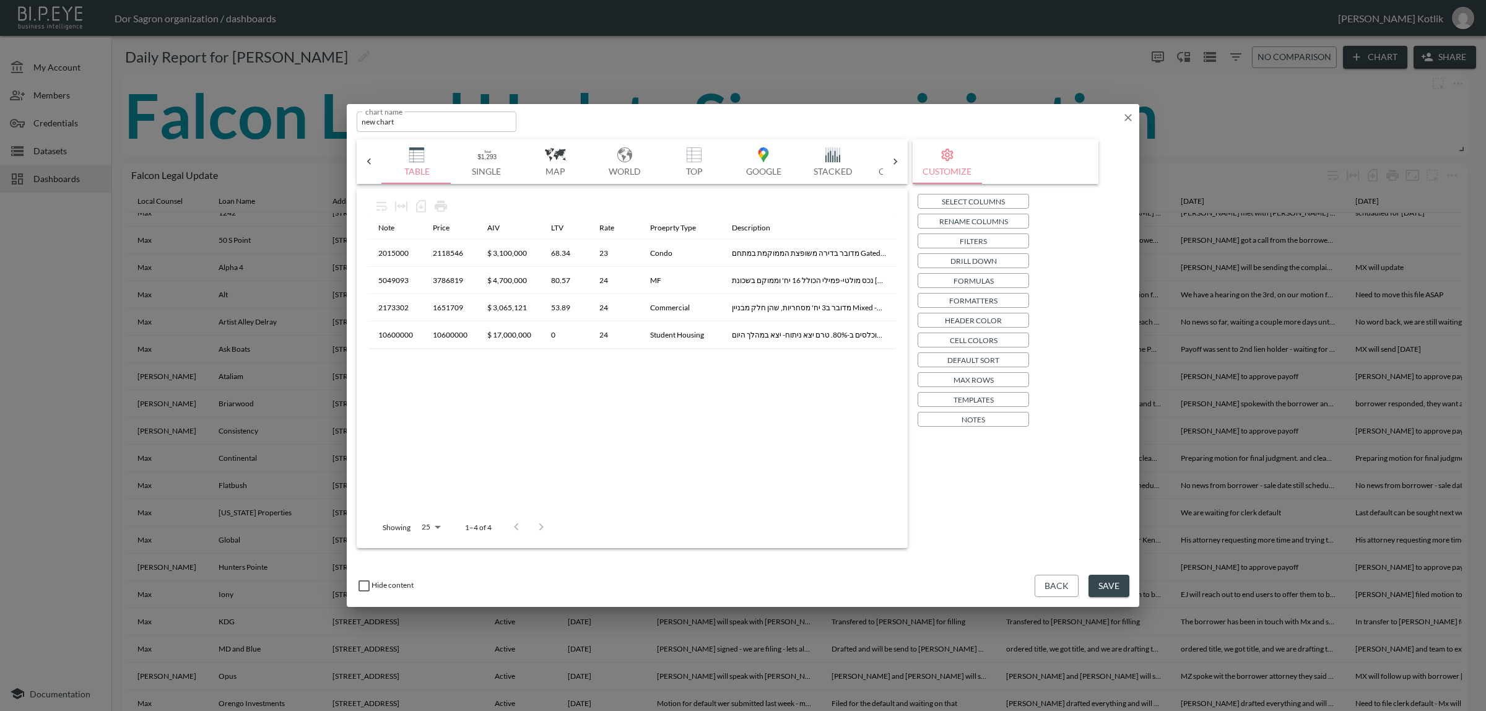
scroll to position [0, 419]
click at [992, 298] on p "Formatters" at bounding box center [973, 300] width 48 height 13
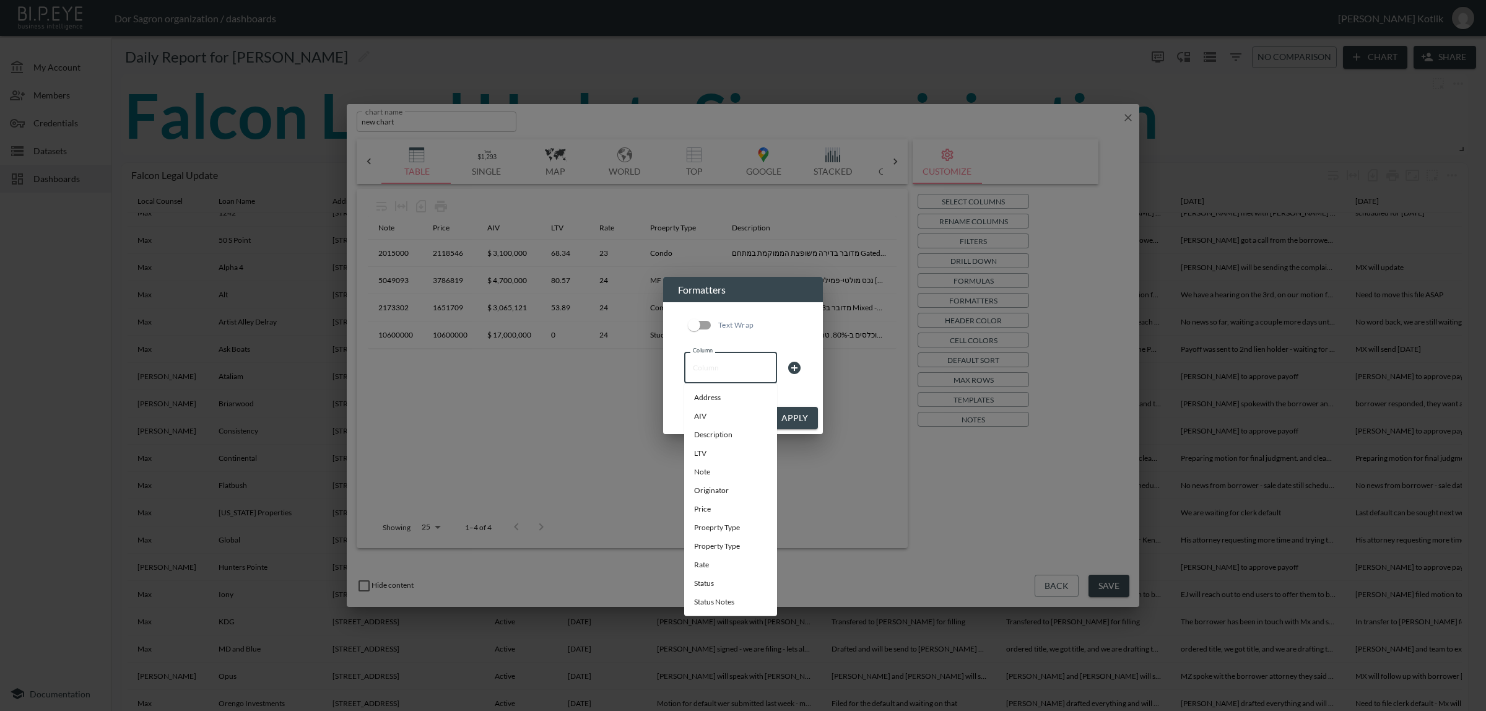
click at [741, 367] on input "Column" at bounding box center [731, 367] width 82 height 20
click at [722, 409] on div "Address" at bounding box center [730, 417] width 37 height 23
click at [704, 414] on li "AIV" at bounding box center [730, 416] width 93 height 19
type input "AIV"
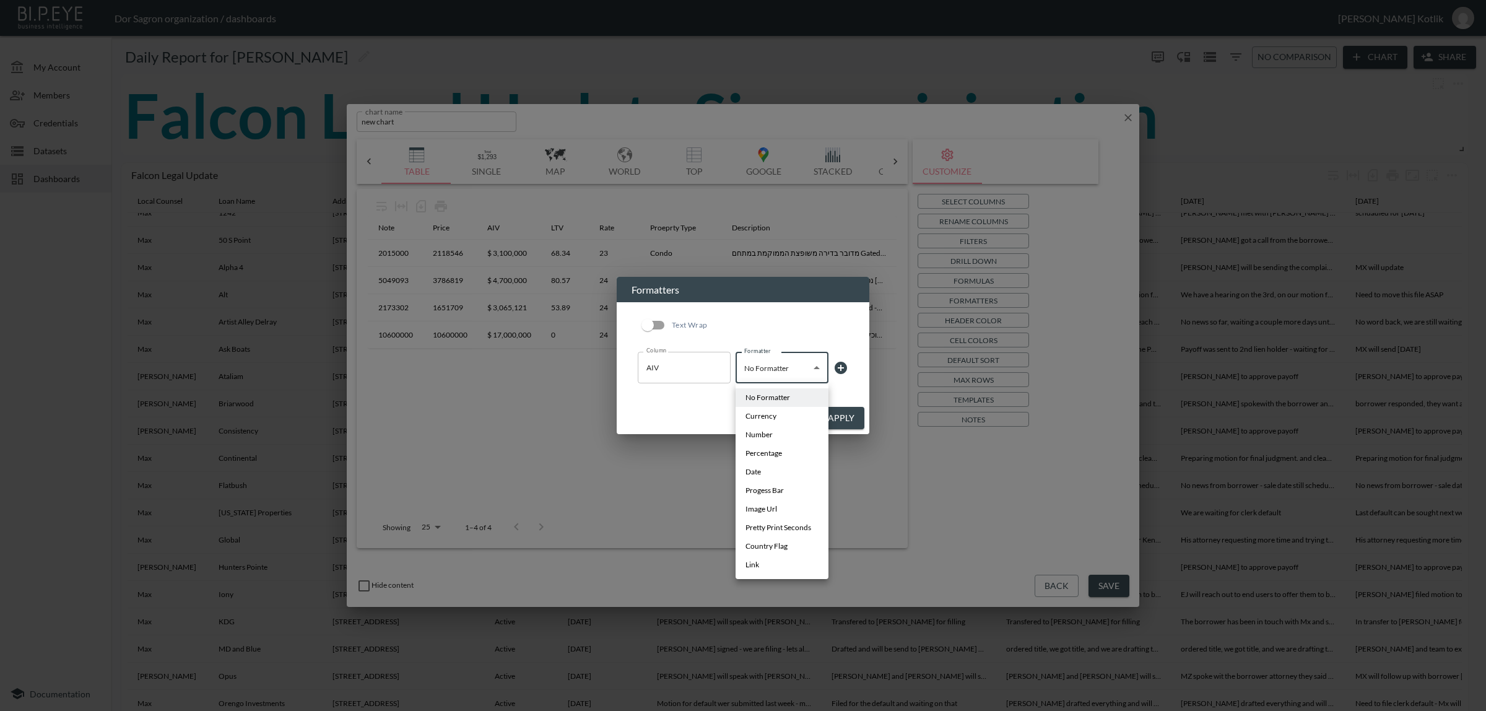
click at [801, 370] on body "BI.P.EYE, Interactive Analytics Dashboards - app Dor Sagron organization / dash…" at bounding box center [743, 355] width 1486 height 711
click at [778, 414] on li "Currency" at bounding box center [782, 416] width 93 height 19
type input "Currency"
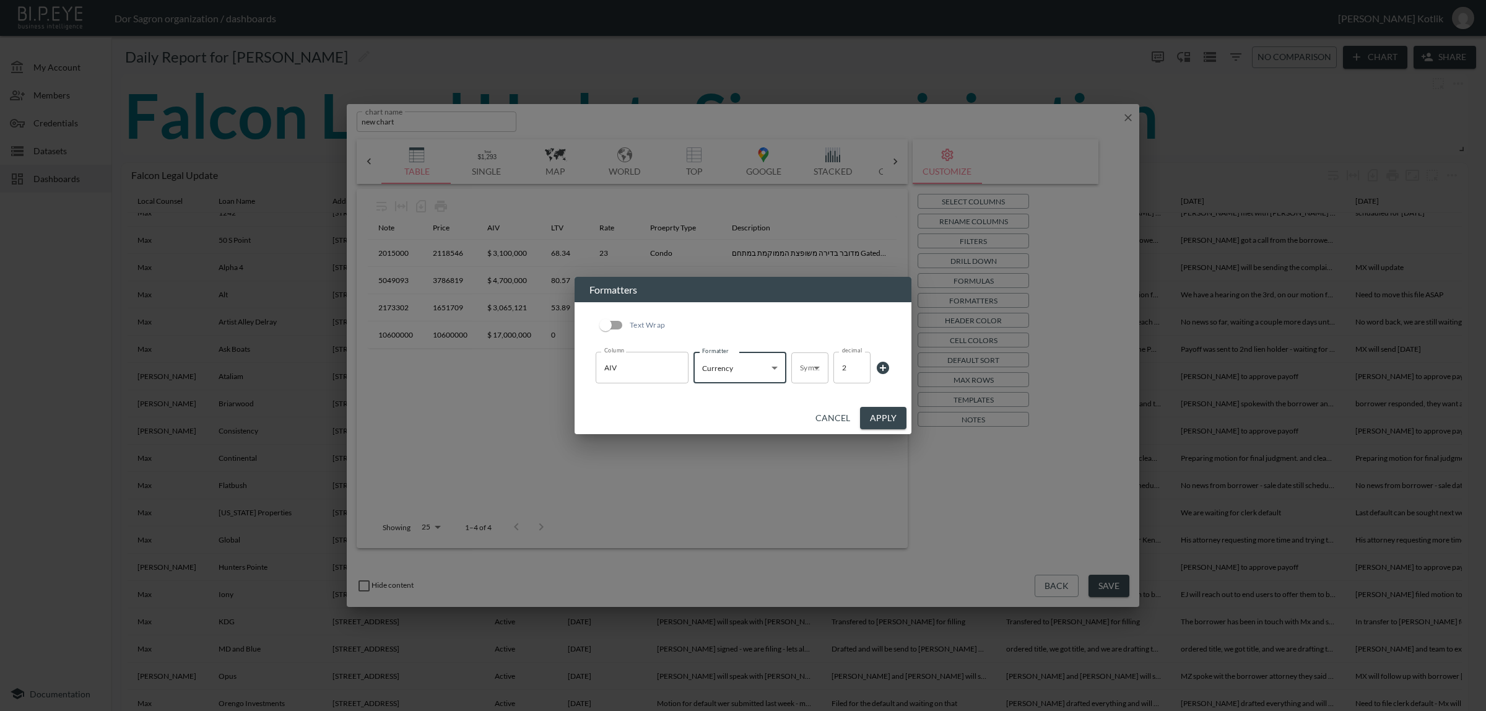
click at [810, 372] on body "BI.P.EYE, Interactive Analytics Dashboards - app Dor Sagron organization / dash…" at bounding box center [743, 355] width 1486 height 711
click at [806, 395] on li "$" at bounding box center [809, 397] width 37 height 19
type input "$"
click at [855, 372] on input "1" at bounding box center [852, 367] width 37 height 31
type input "0"
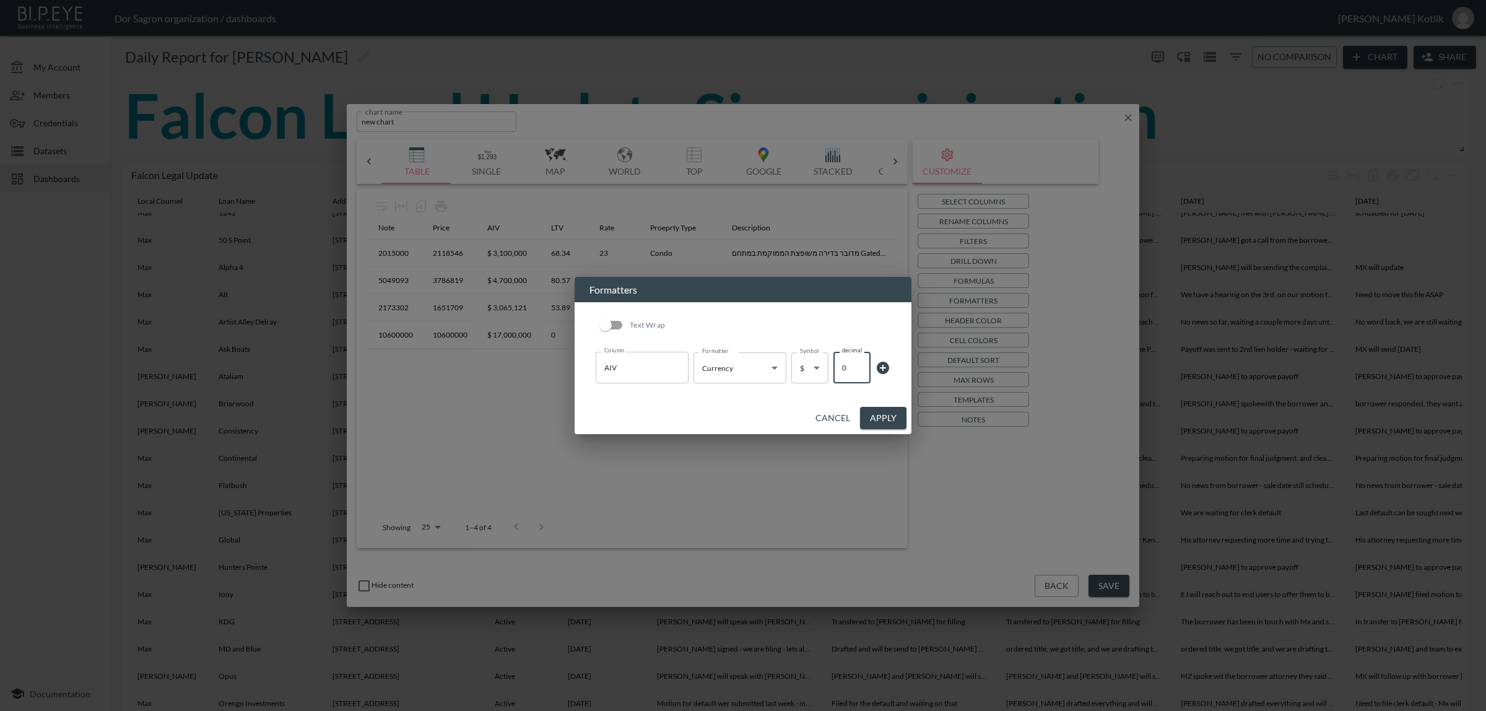
click at [855, 372] on input "0" at bounding box center [852, 367] width 37 height 31
click at [876, 366] on icon at bounding box center [883, 367] width 15 height 15
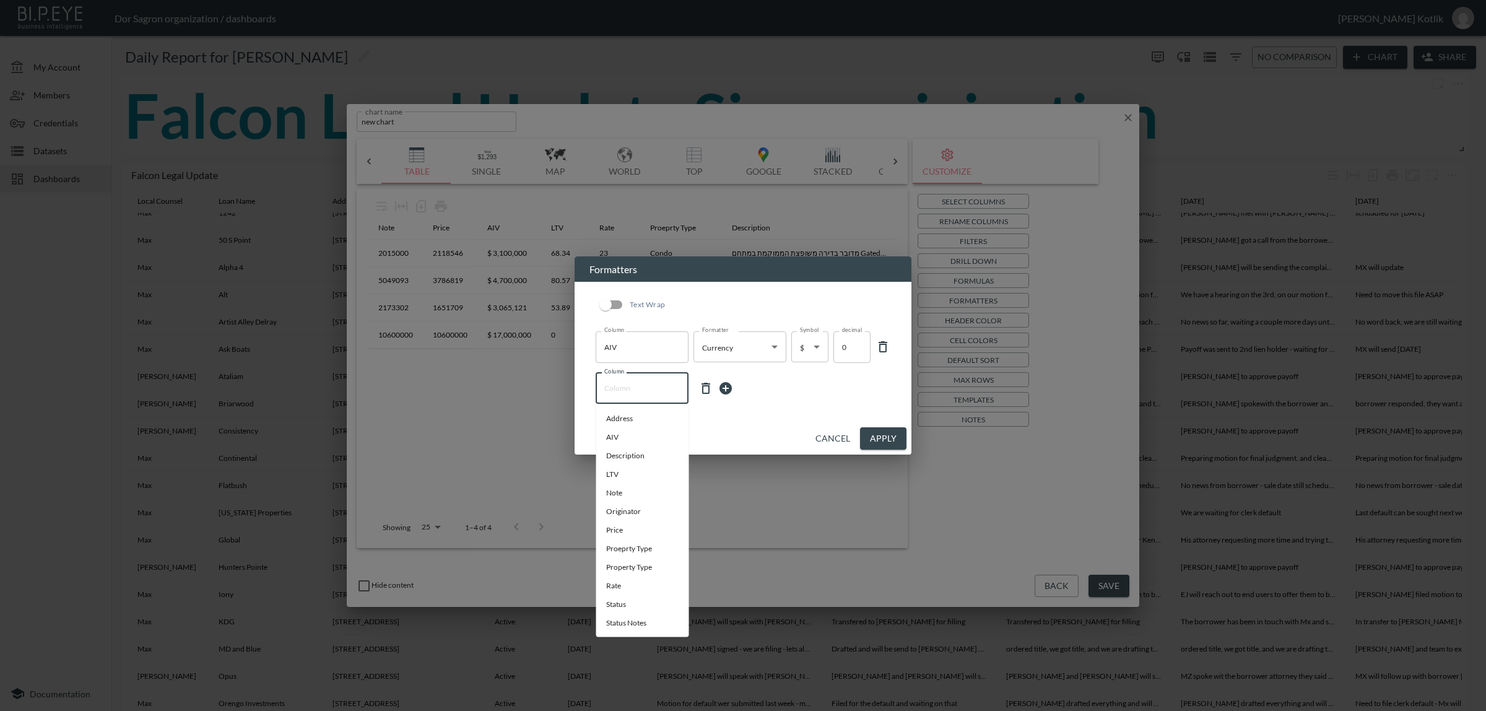
click at [635, 381] on input "Column" at bounding box center [642, 388] width 82 height 20
click at [642, 480] on div "Description" at bounding box center [642, 479] width 45 height 13
click at [613, 474] on li "LTV" at bounding box center [642, 474] width 93 height 19
type input "LTV"
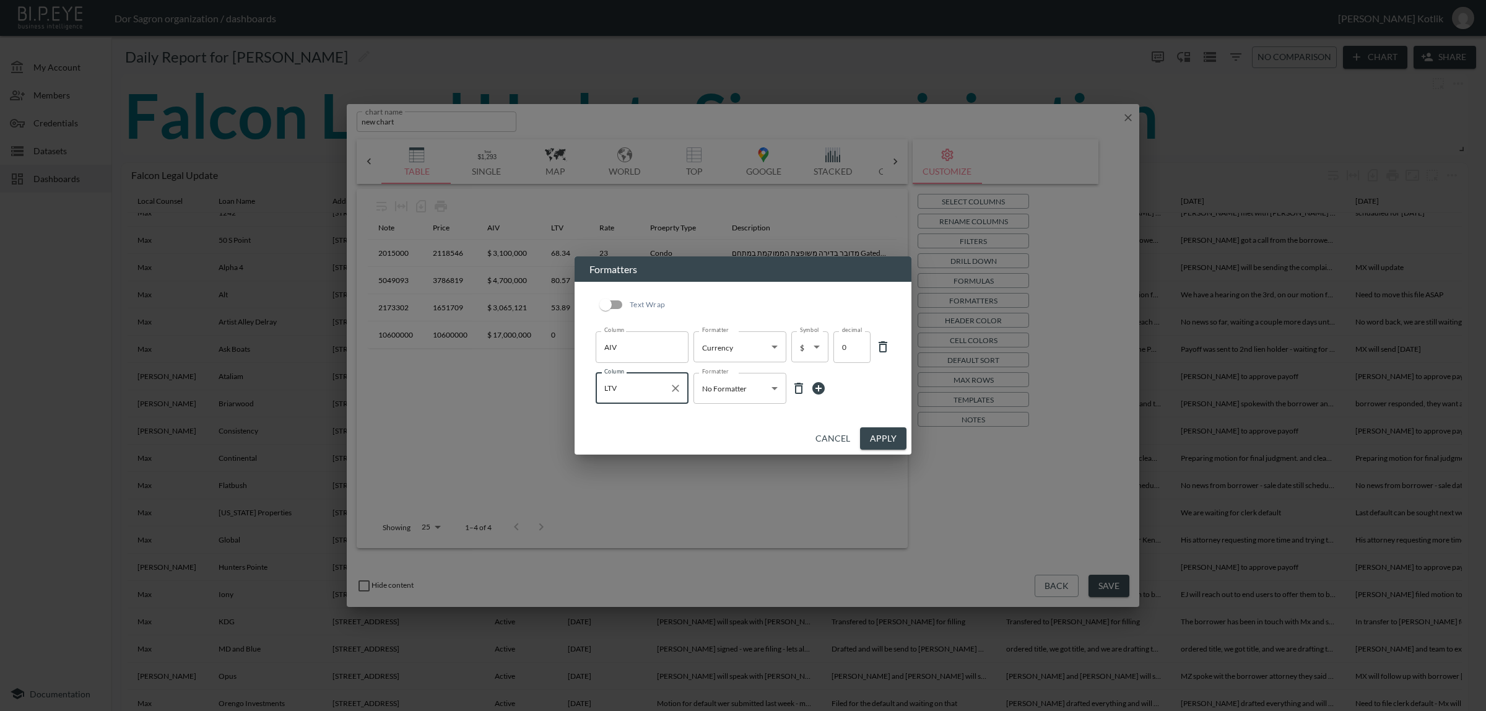
click at [715, 388] on body "BI.P.EYE, Interactive Analytics Dashboards - app Dor Sagron organization / dash…" at bounding box center [743, 355] width 1486 height 711
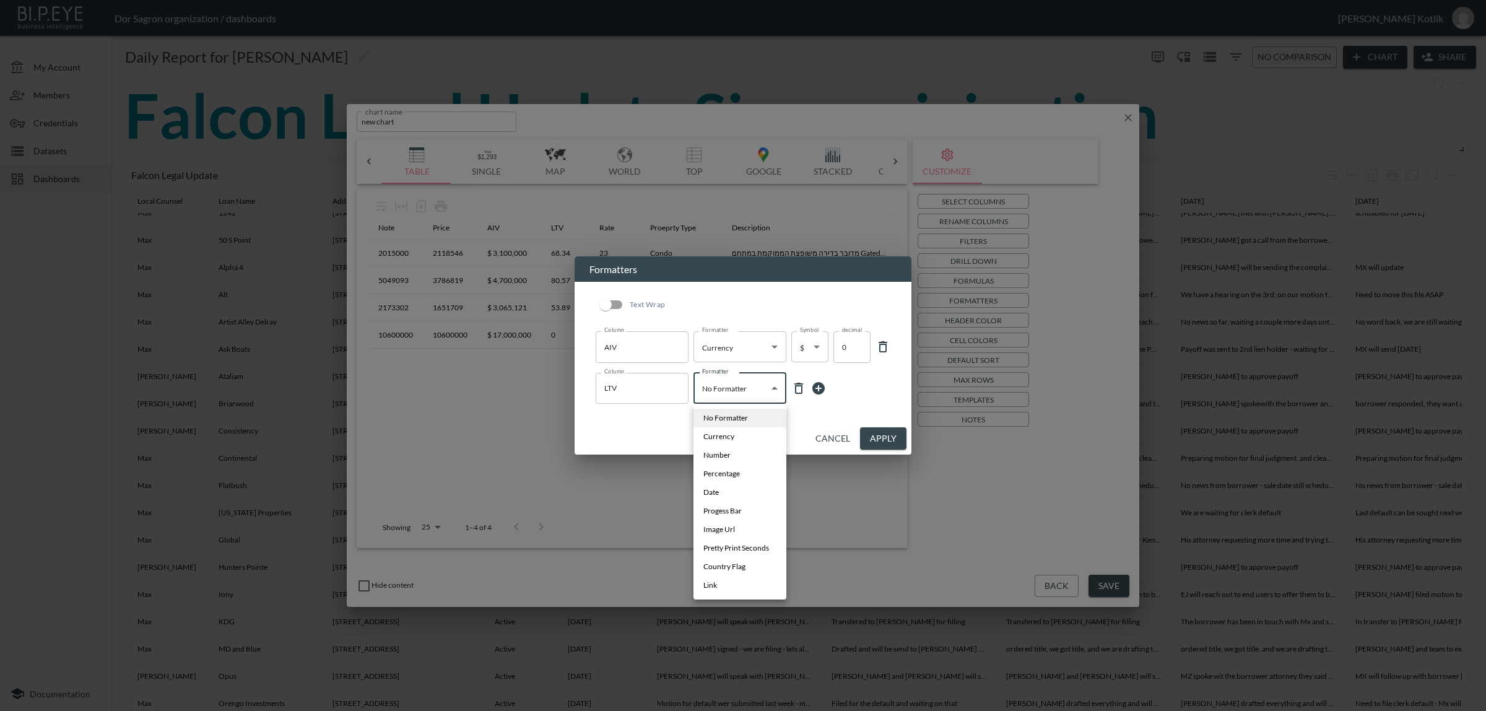
click at [731, 471] on span "Percentage" at bounding box center [722, 473] width 37 height 11
type input "Percentage"
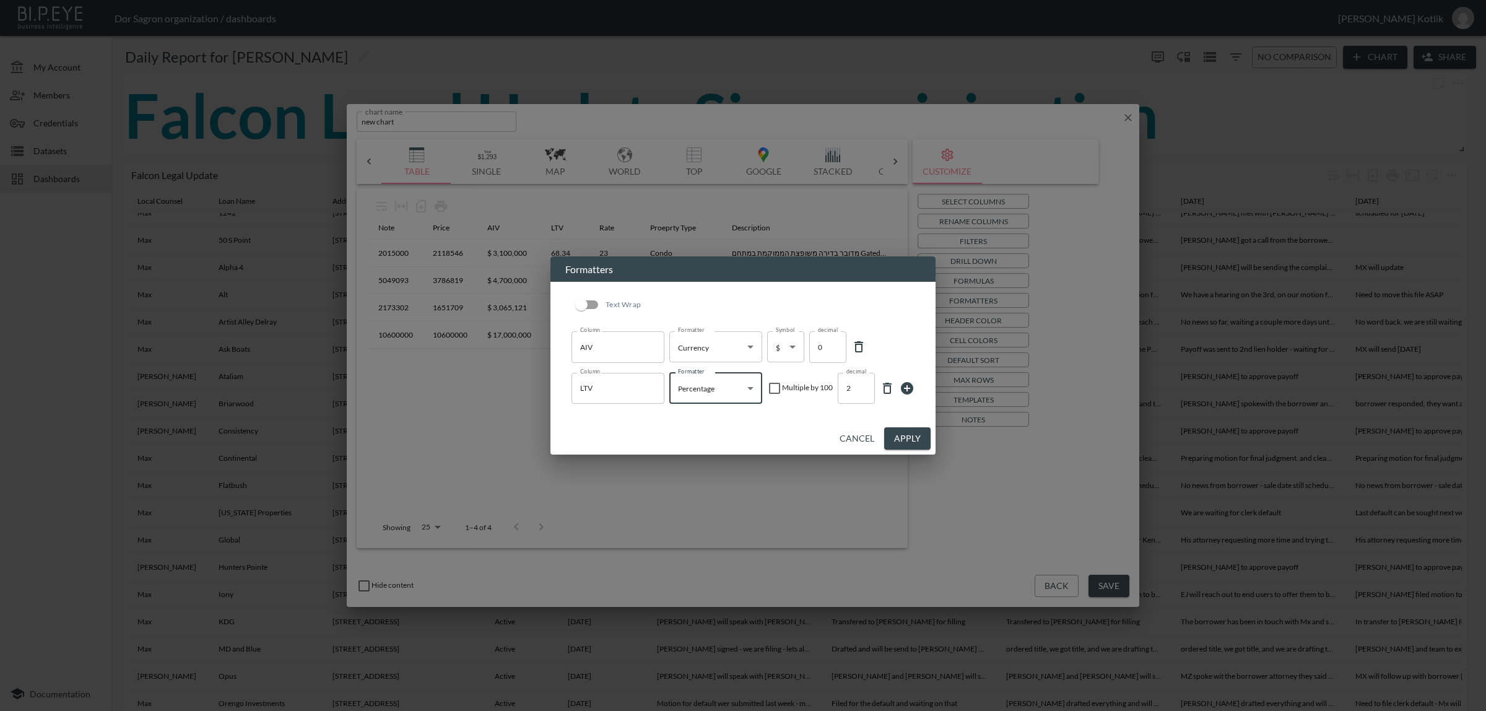
click at [776, 389] on input "checkbox" at bounding box center [774, 388] width 15 height 15
checkbox input "true"
click at [901, 387] on icon at bounding box center [907, 388] width 15 height 15
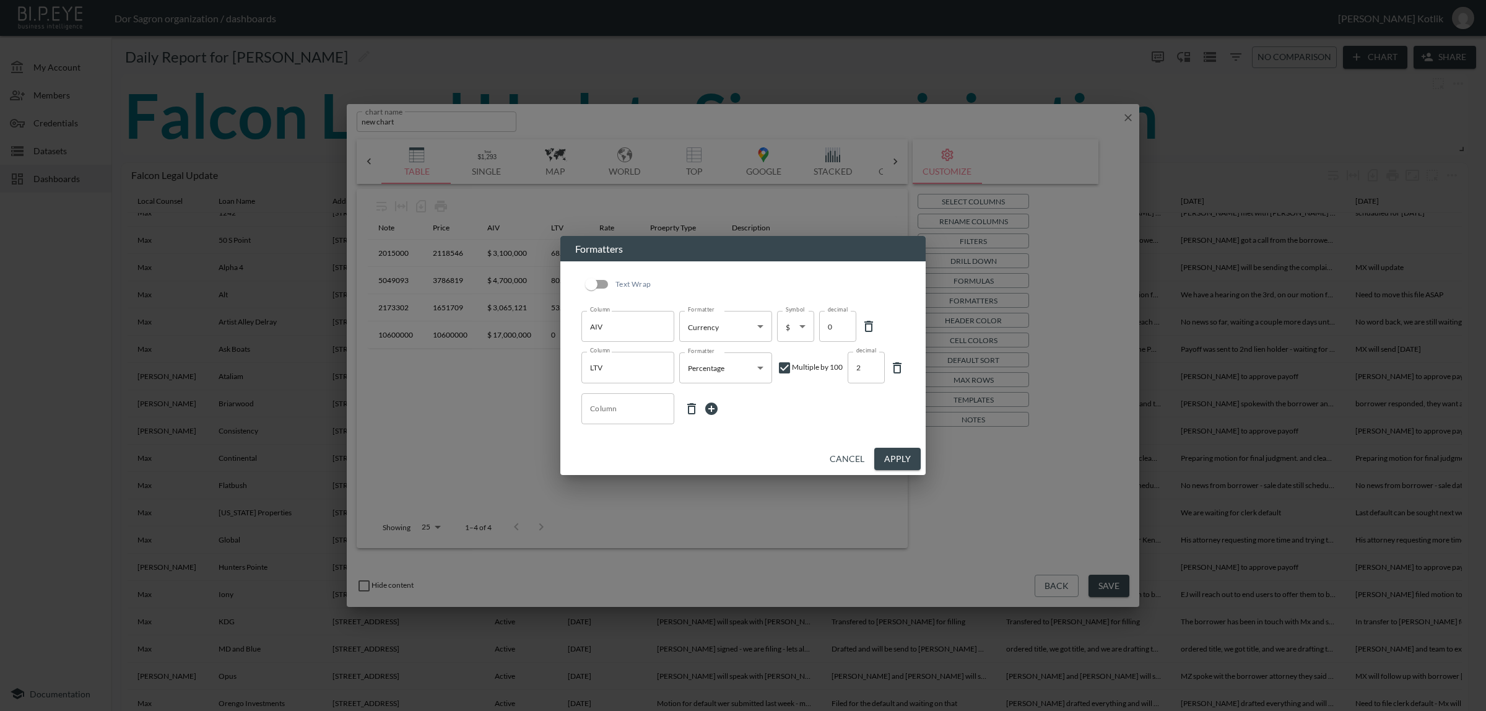
click at [657, 409] on input "Column" at bounding box center [628, 409] width 82 height 20
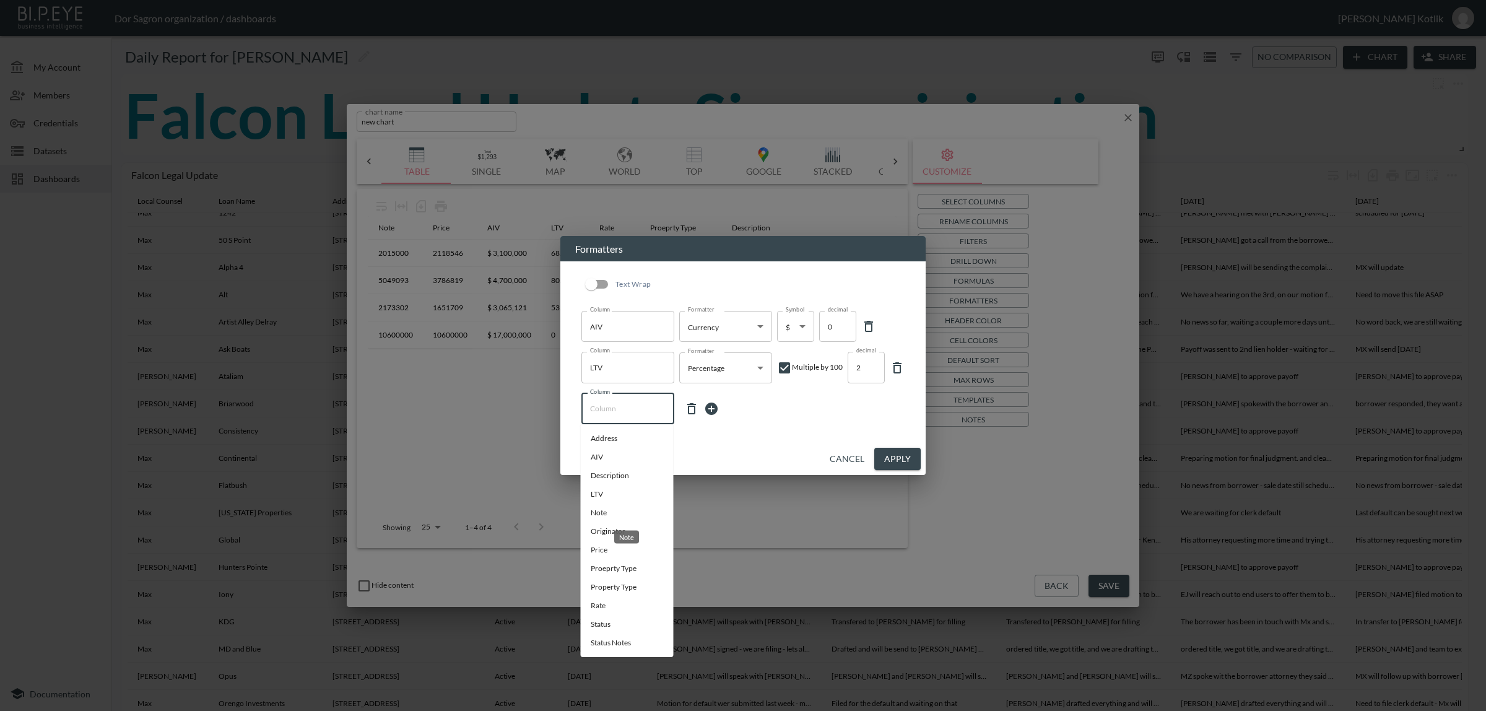
click at [621, 506] on li "Note" at bounding box center [627, 513] width 93 height 19
type input "Note"
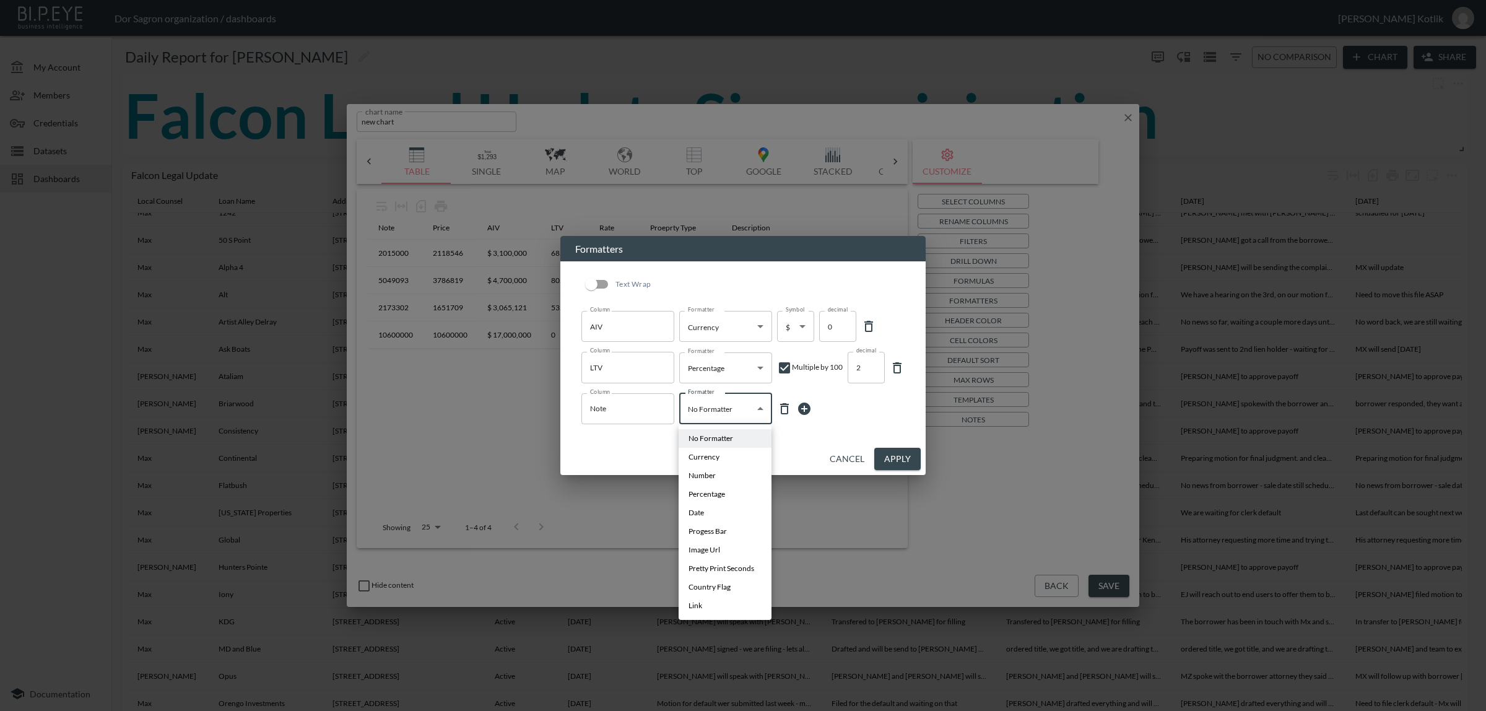
click at [718, 410] on body "BI.P.EYE, Interactive Analytics Dashboards - app Dor Sagron organization / dash…" at bounding box center [743, 355] width 1486 height 711
click at [714, 459] on span "Currency" at bounding box center [704, 456] width 31 height 11
type input "Currency"
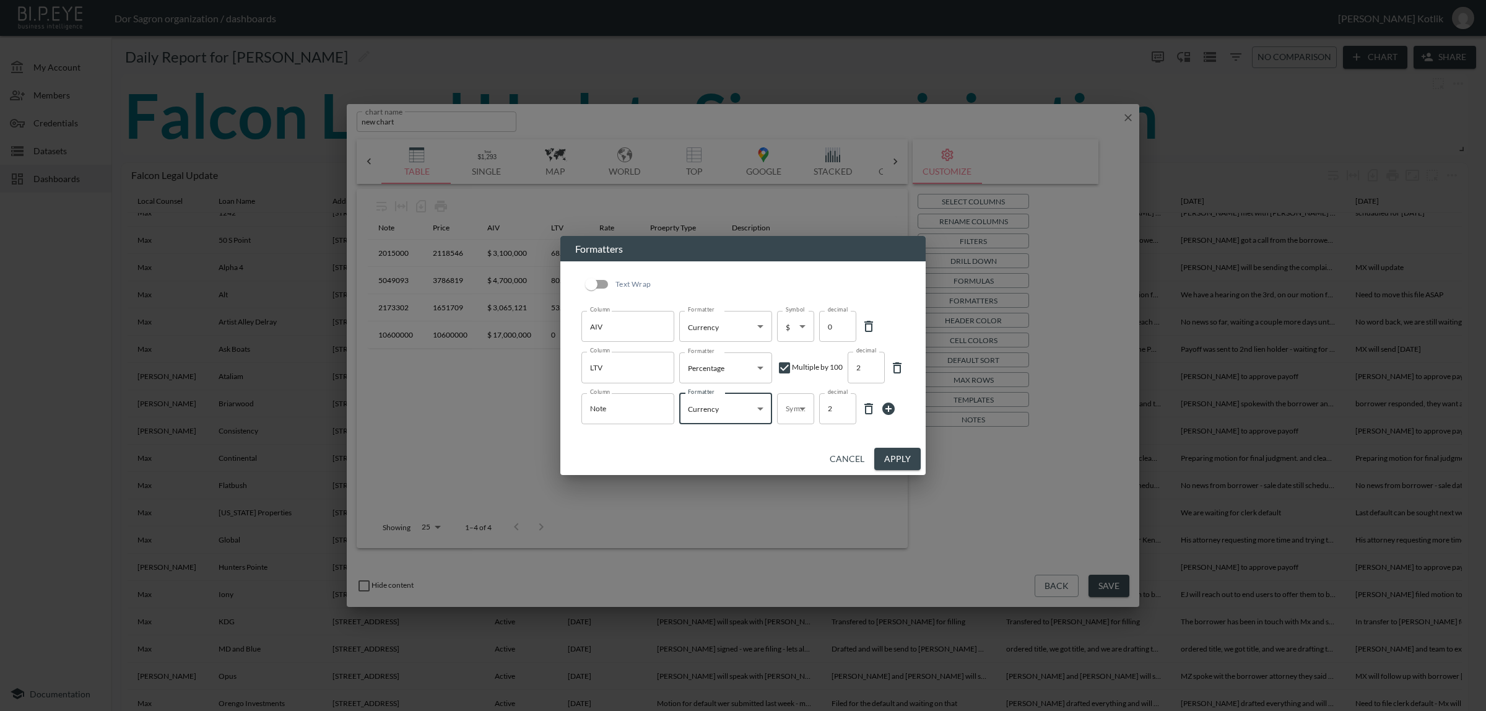
click at [776, 407] on body "BI.P.EYE, Interactive Analytics Dashboards - app Dor Sagron organization / dash…" at bounding box center [743, 355] width 1486 height 711
click at [787, 440] on span "$" at bounding box center [789, 438] width 4 height 11
type input "$"
click at [840, 411] on input "1" at bounding box center [837, 408] width 37 height 31
type input "0"
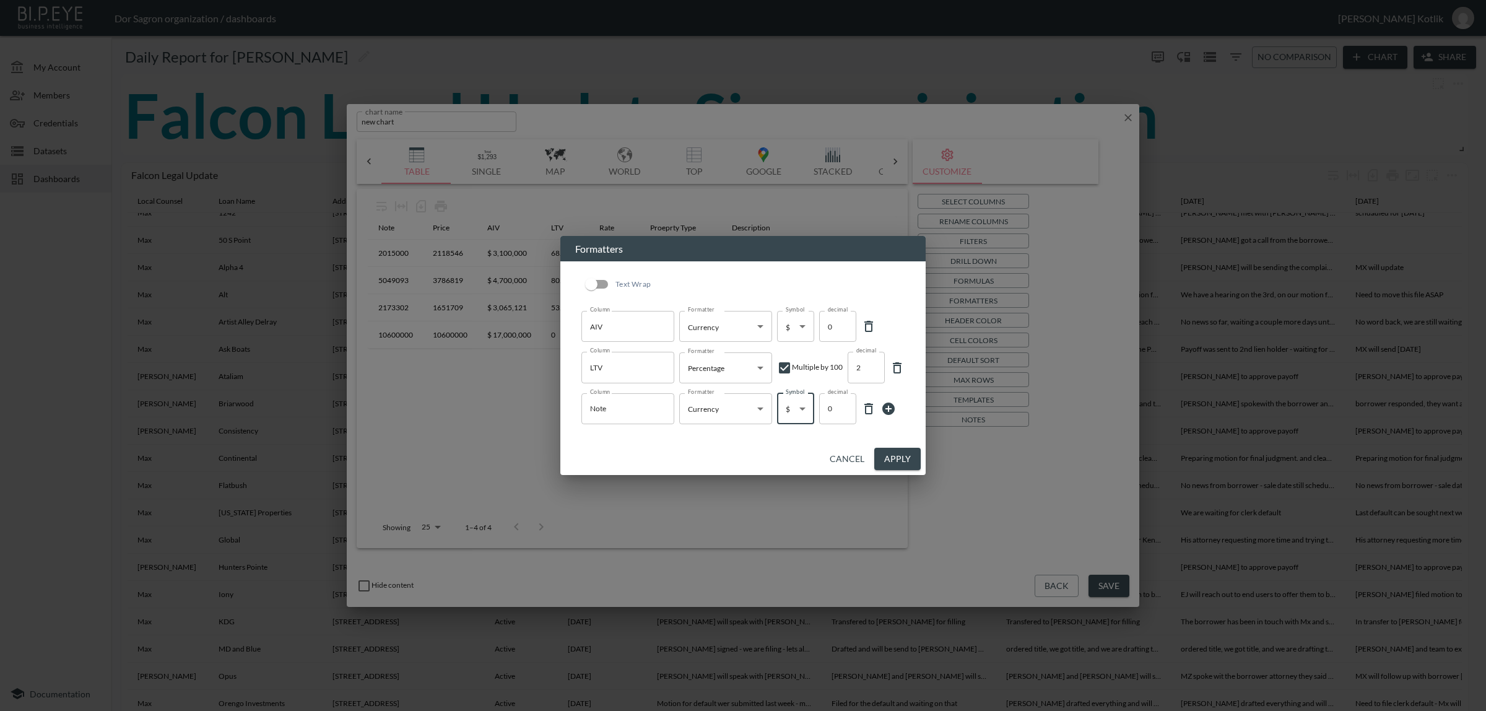
click at [840, 411] on input "0" at bounding box center [837, 408] width 37 height 31
click at [889, 407] on icon at bounding box center [889, 409] width 12 height 12
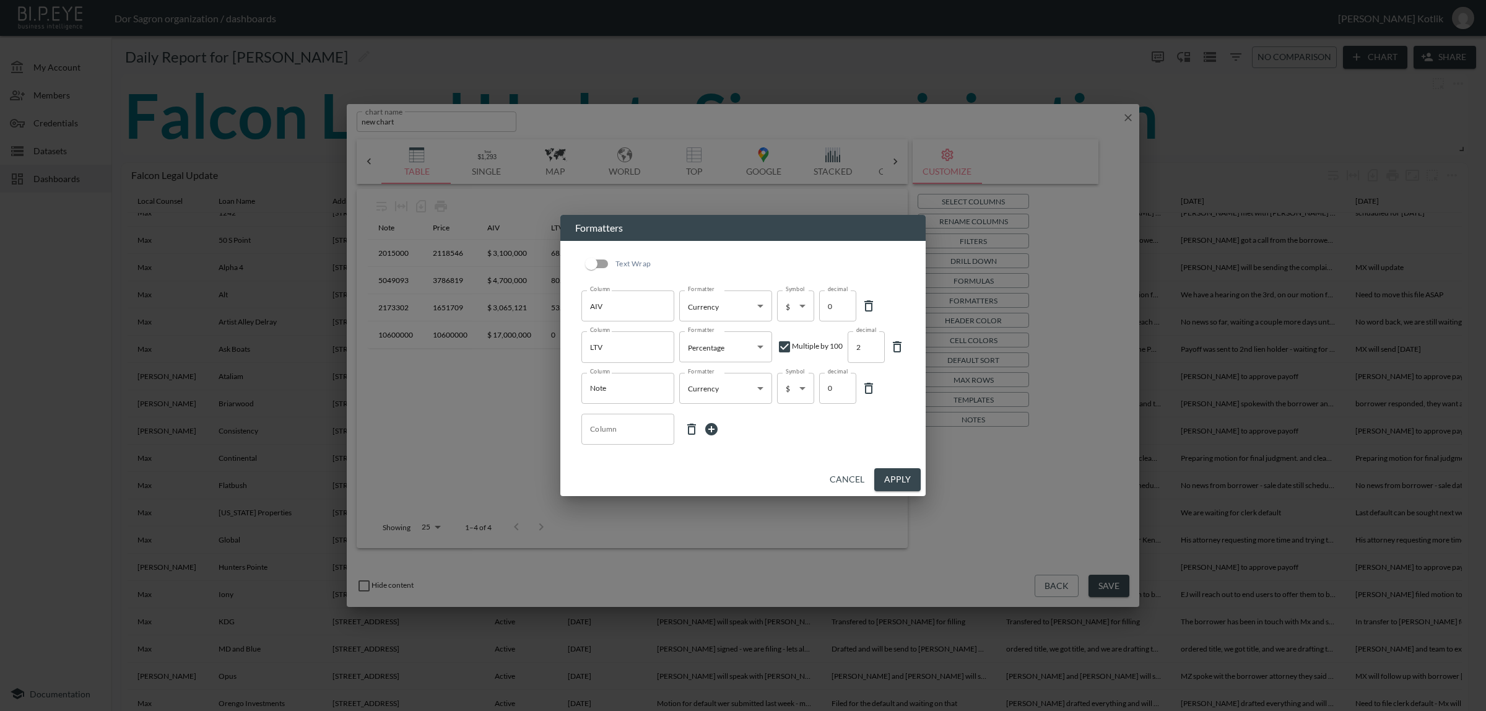
click at [645, 428] on input "Column" at bounding box center [628, 429] width 82 height 20
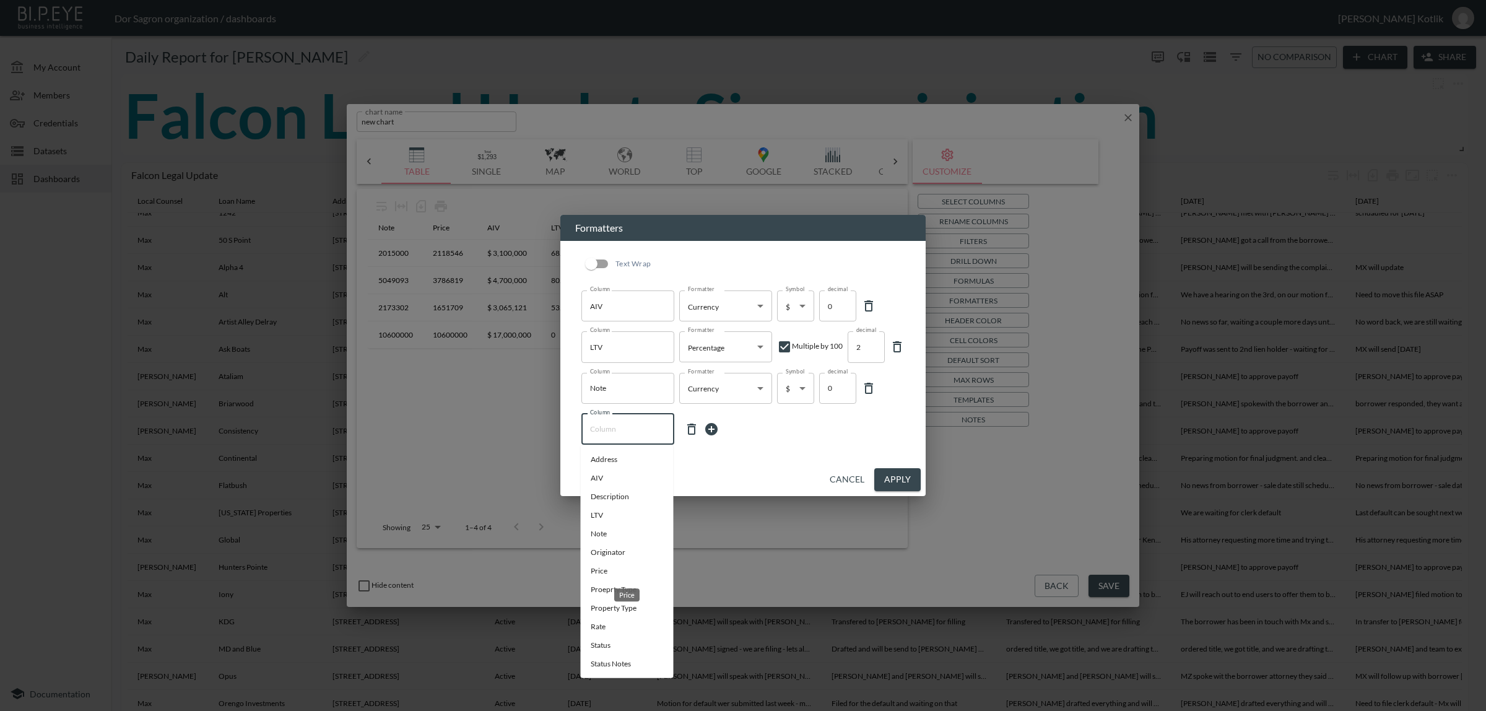
click at [606, 572] on li "Price" at bounding box center [627, 571] width 93 height 19
type input "Price"
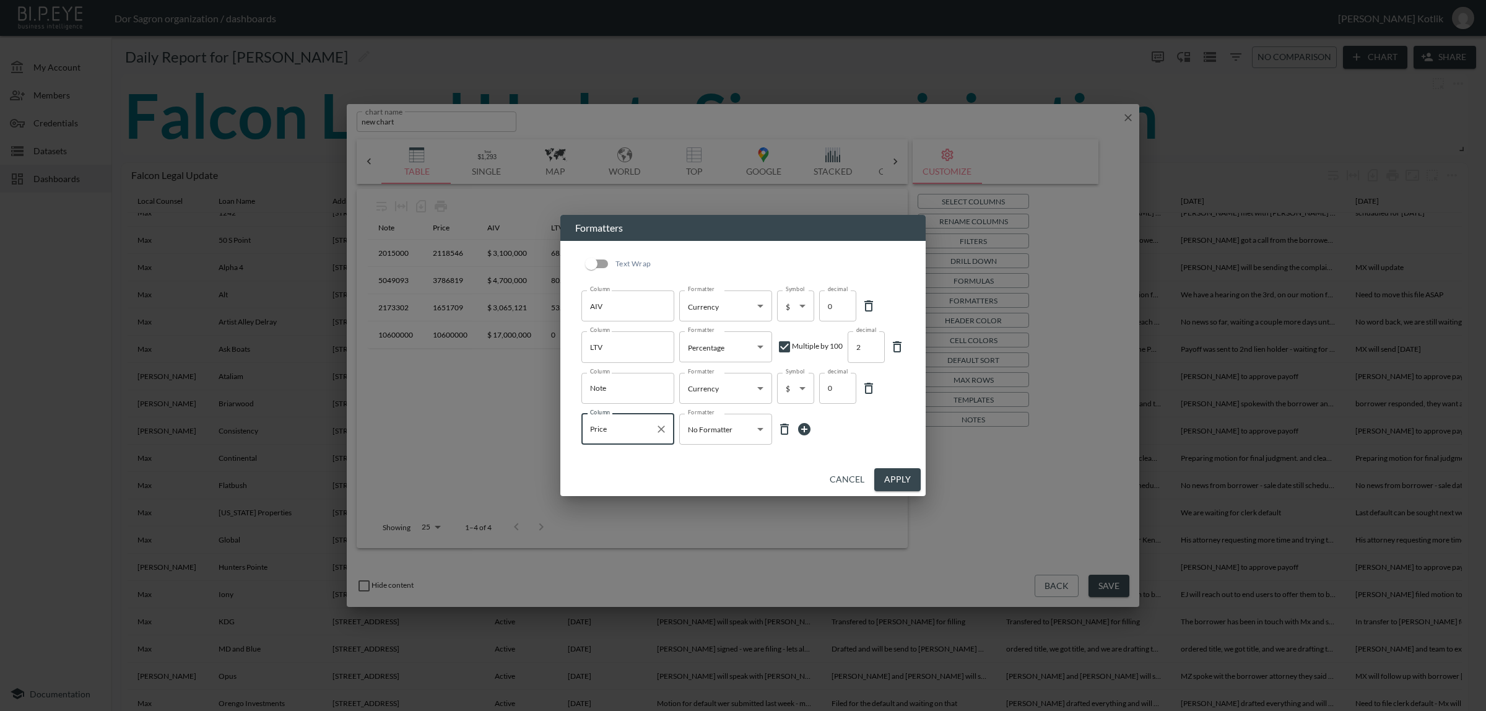
click at [714, 423] on body "BI.P.EYE, Interactive Analytics Dashboards - app Dor Sagron organization / dash…" at bounding box center [743, 355] width 1486 height 711
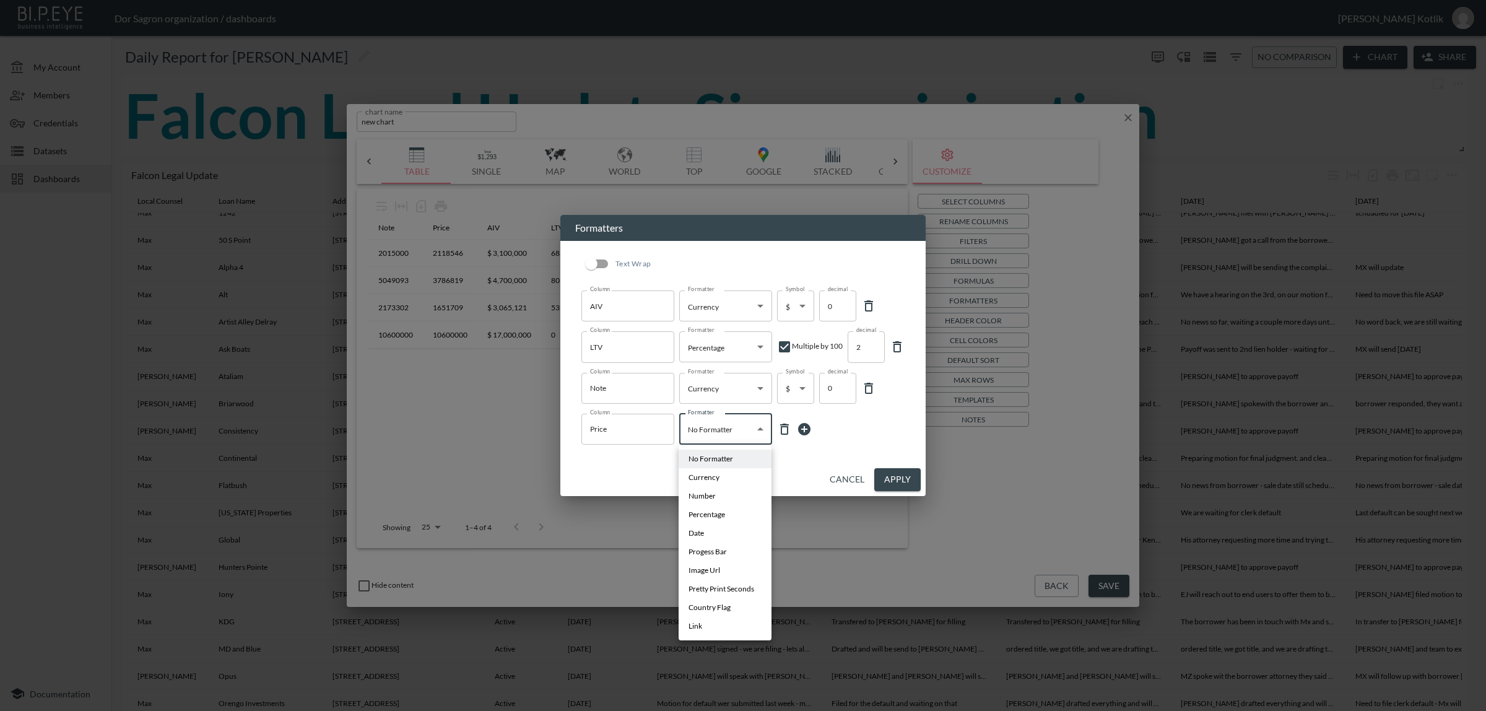
click at [712, 479] on span "Currency" at bounding box center [704, 477] width 31 height 11
type input "Currency"
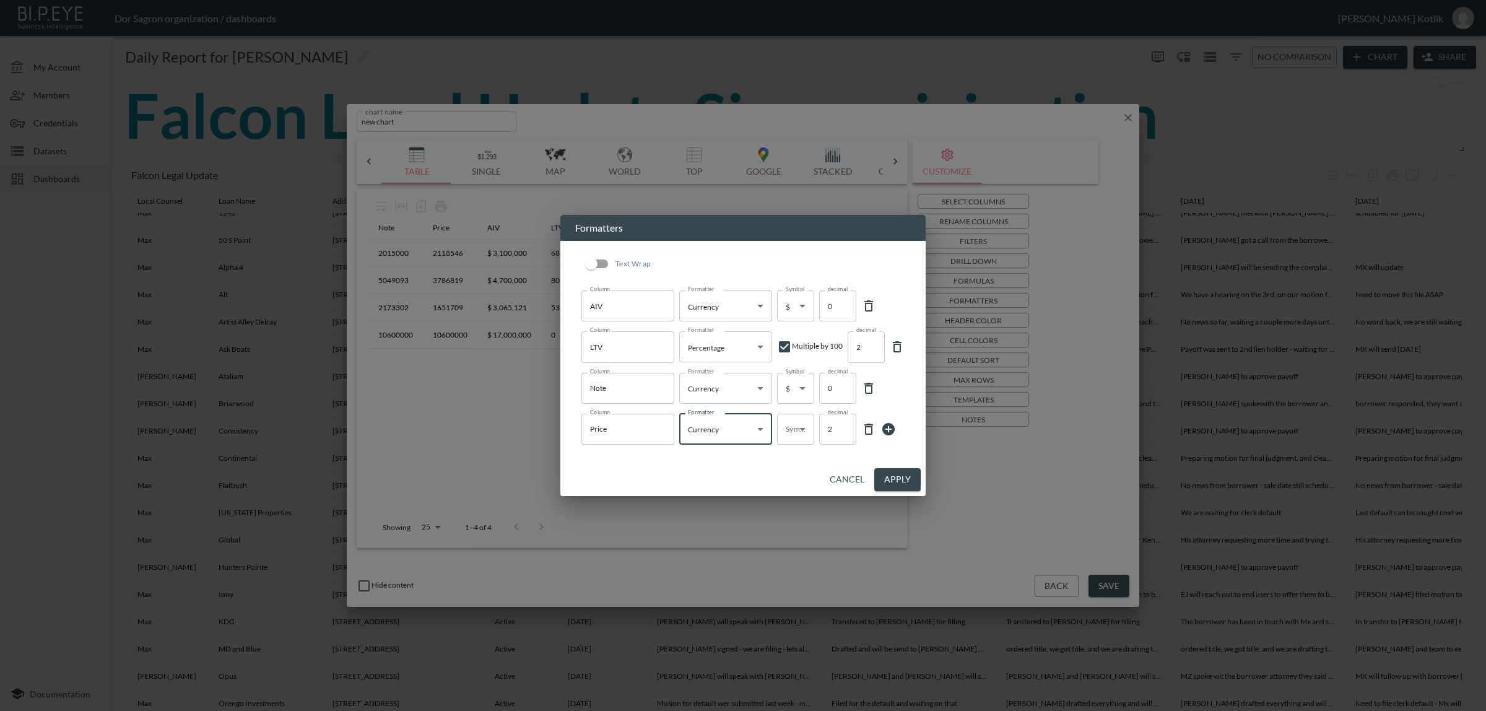
click at [787, 425] on body "BI.P.EYE, Interactive Analytics Dashboards - app Dor Sagron organization / dash…" at bounding box center [743, 355] width 1486 height 711
click at [787, 457] on span "$" at bounding box center [789, 458] width 4 height 11
type input "$"
click at [841, 430] on input "1" at bounding box center [837, 429] width 37 height 31
type input "0"
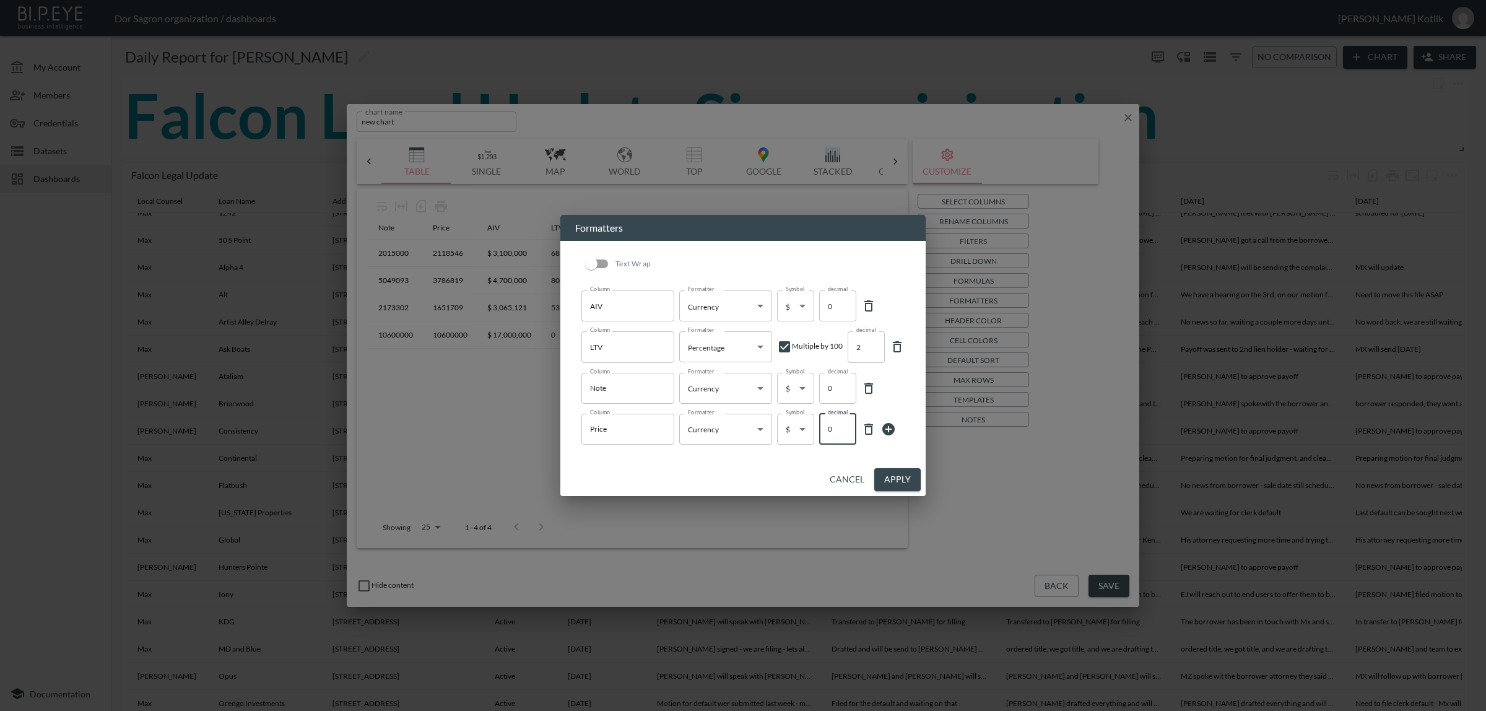
click at [841, 430] on input "0" at bounding box center [837, 429] width 37 height 31
click at [883, 424] on icon at bounding box center [888, 429] width 15 height 15
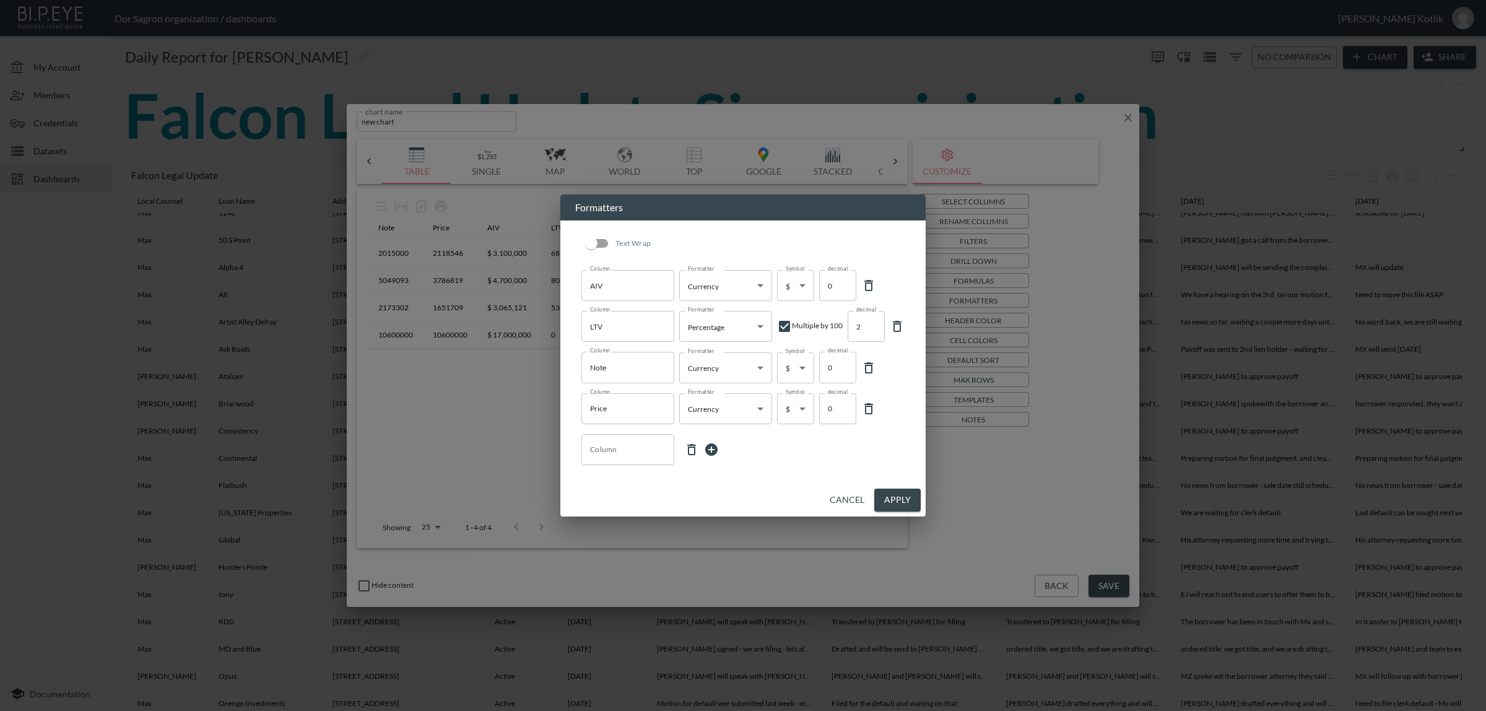
click at [590, 437] on div "Column" at bounding box center [628, 449] width 93 height 31
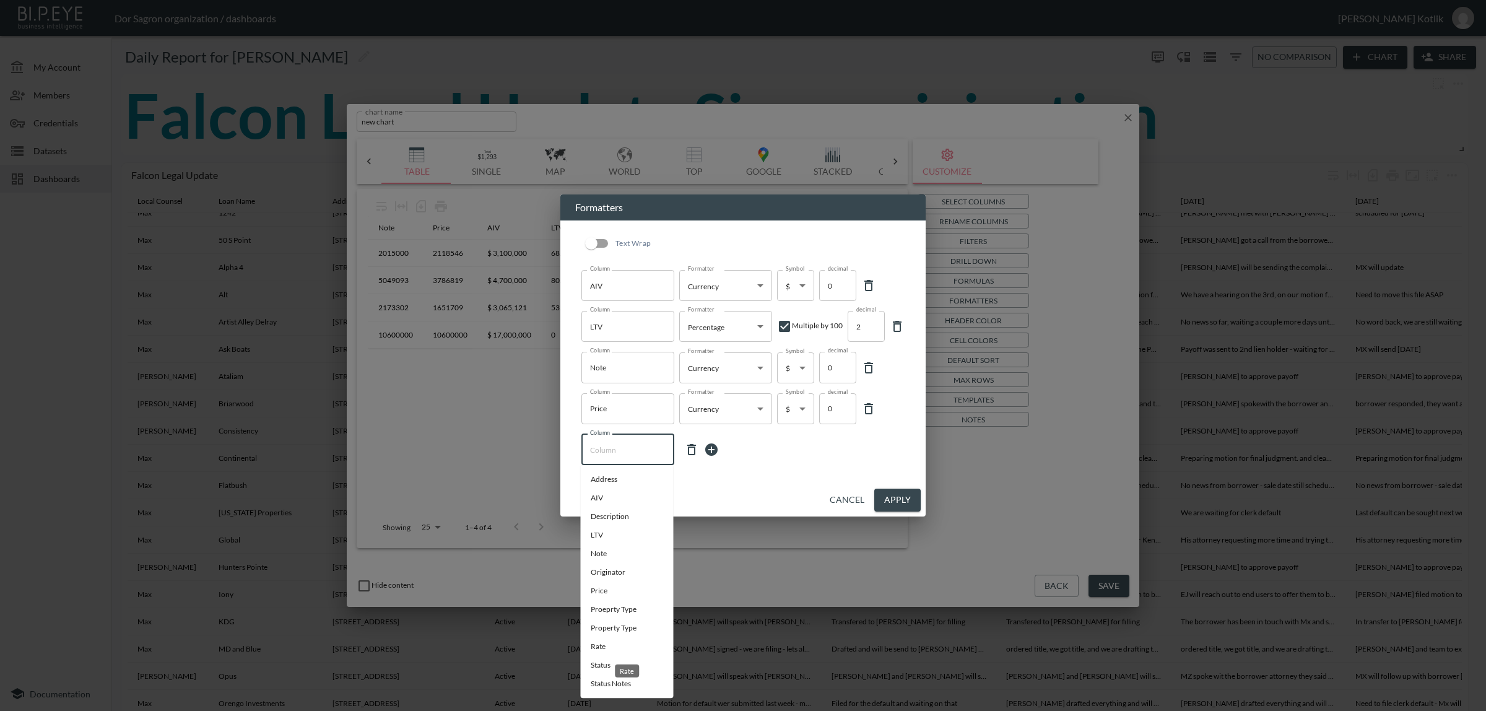
drag, startPoint x: 638, startPoint y: 645, endPoint x: 642, endPoint y: 639, distance: 7.2
click at [638, 645] on li "Rate" at bounding box center [627, 646] width 93 height 19
type input "Rate"
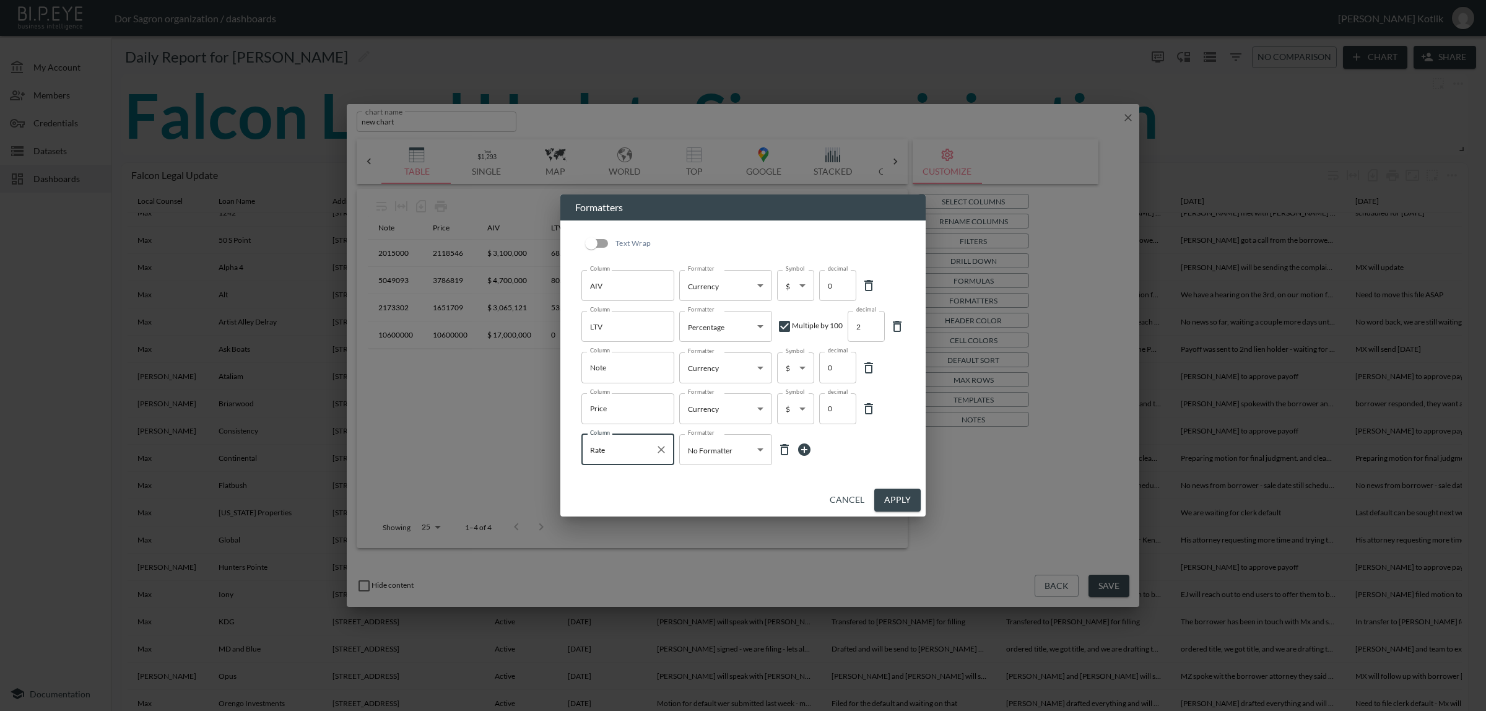
click at [723, 442] on body "BI.P.EYE, Interactive Analytics Dashboards - app Dor Sagron organization / dash…" at bounding box center [743, 355] width 1486 height 711
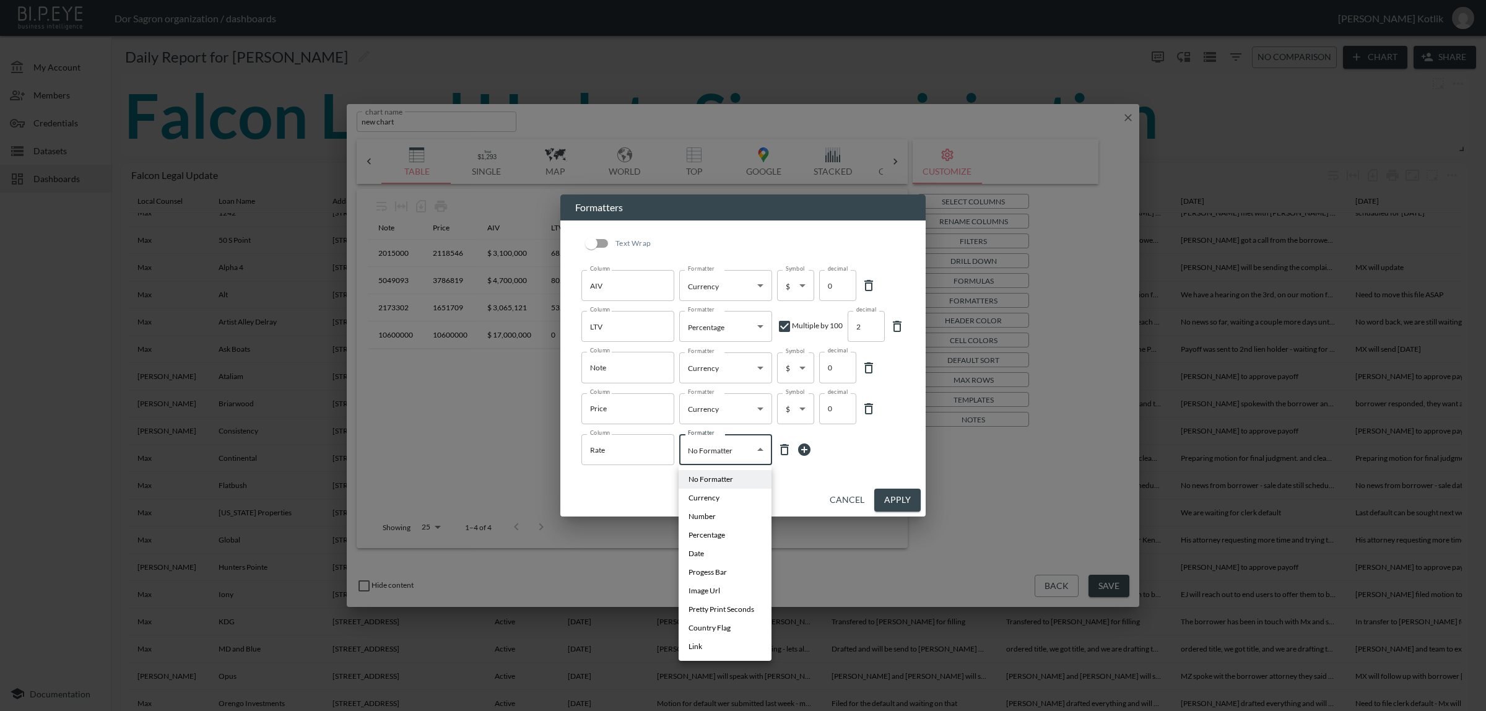
click at [709, 533] on span "Percentage" at bounding box center [707, 535] width 37 height 11
type input "Percentage"
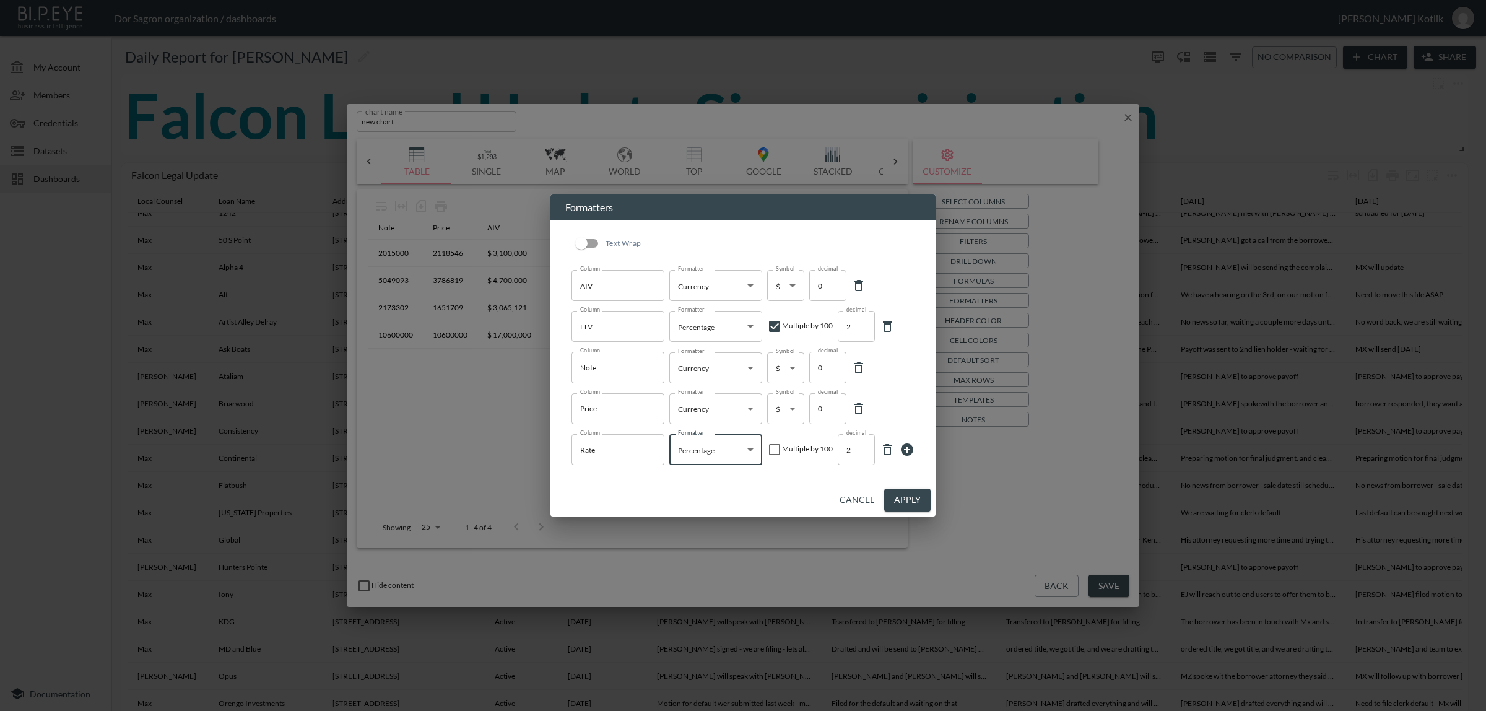
click at [787, 450] on div "Multiple by 100" at bounding box center [800, 449] width 66 height 15
click at [776, 449] on input "checkbox" at bounding box center [774, 449] width 15 height 15
checkbox input "true"
click at [863, 450] on input "3" at bounding box center [856, 449] width 37 height 31
click at [863, 450] on input "4" at bounding box center [856, 449] width 37 height 31
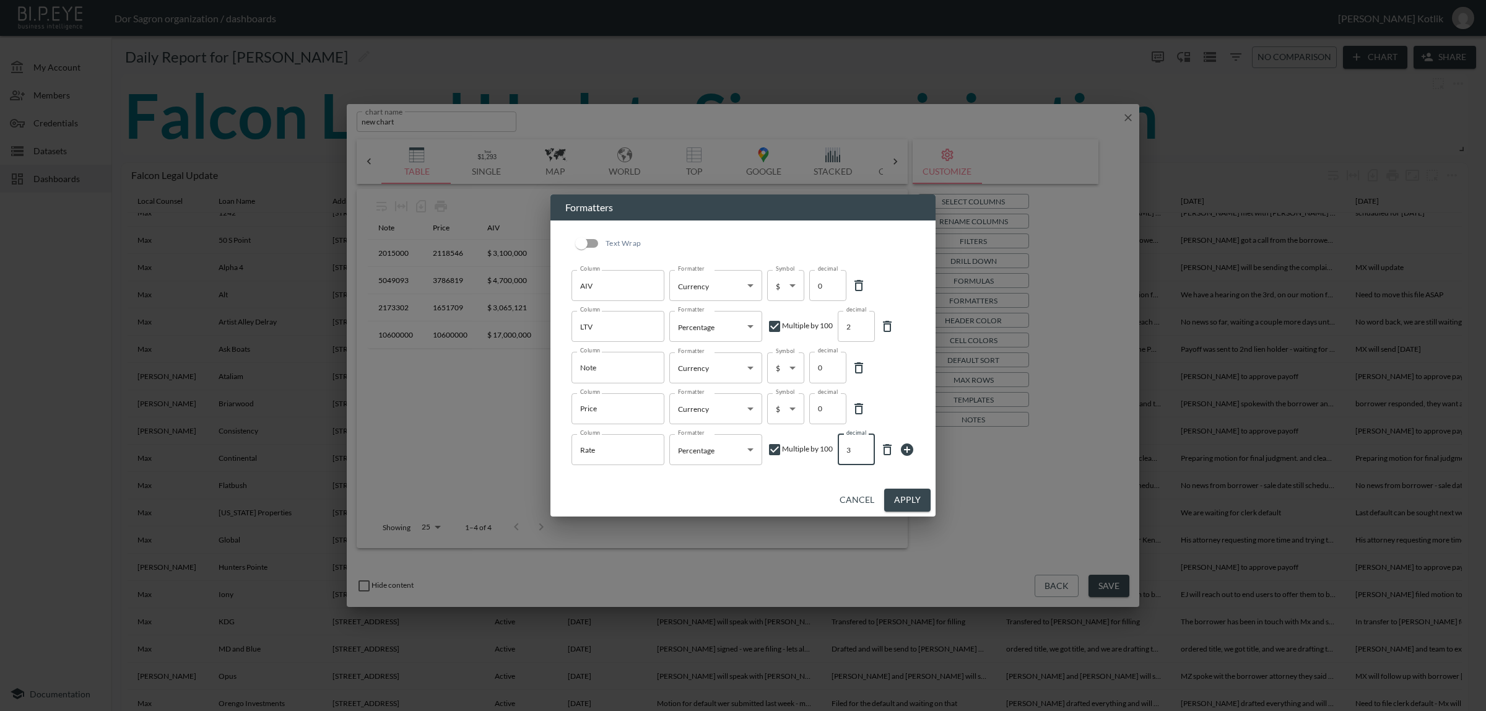
click at [859, 454] on input "3" at bounding box center [856, 449] width 37 height 31
click at [859, 454] on input "2" at bounding box center [856, 449] width 37 height 31
click at [859, 454] on input "1" at bounding box center [856, 449] width 37 height 31
type input "0"
click at [859, 454] on input "0" at bounding box center [856, 449] width 37 height 31
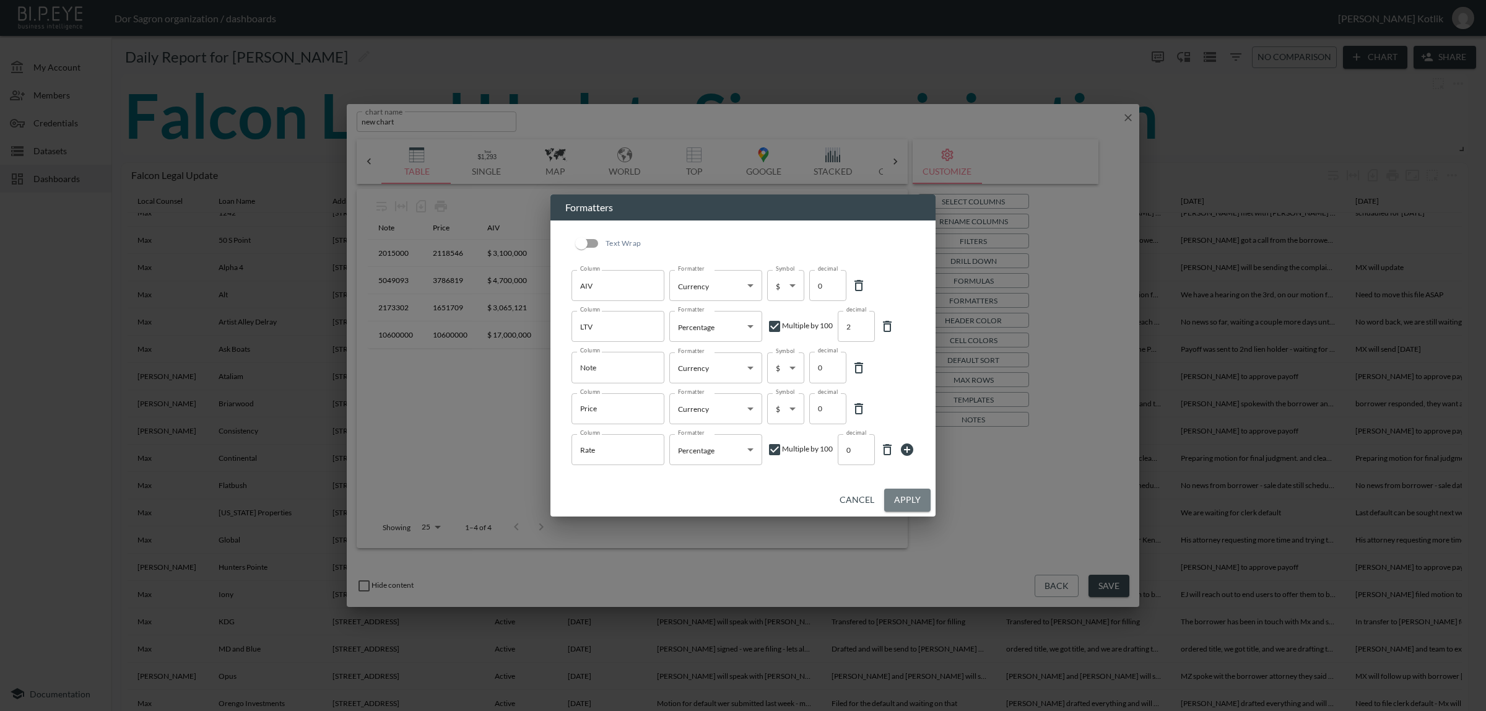
click at [905, 499] on button "Apply" at bounding box center [907, 500] width 46 height 23
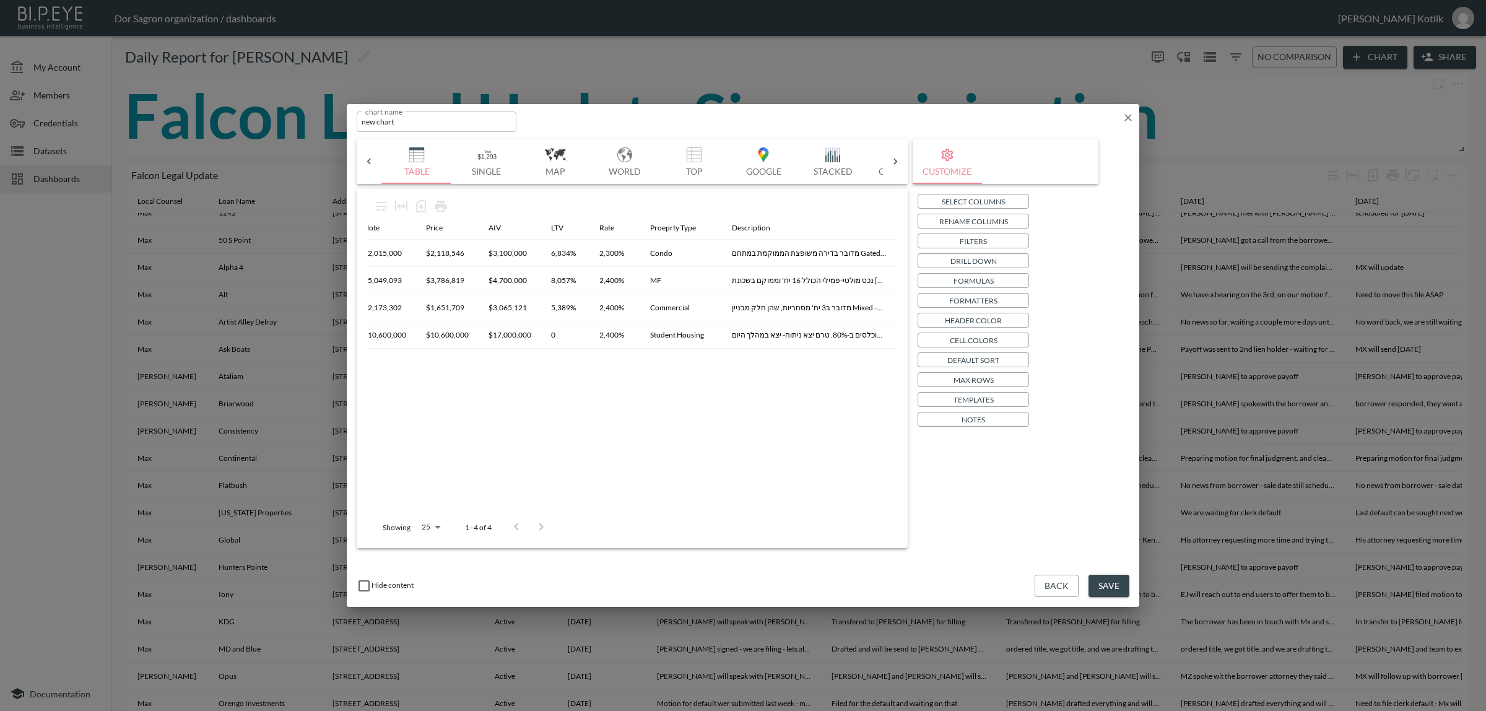
click at [993, 303] on p "Formatters" at bounding box center [973, 300] width 48 height 13
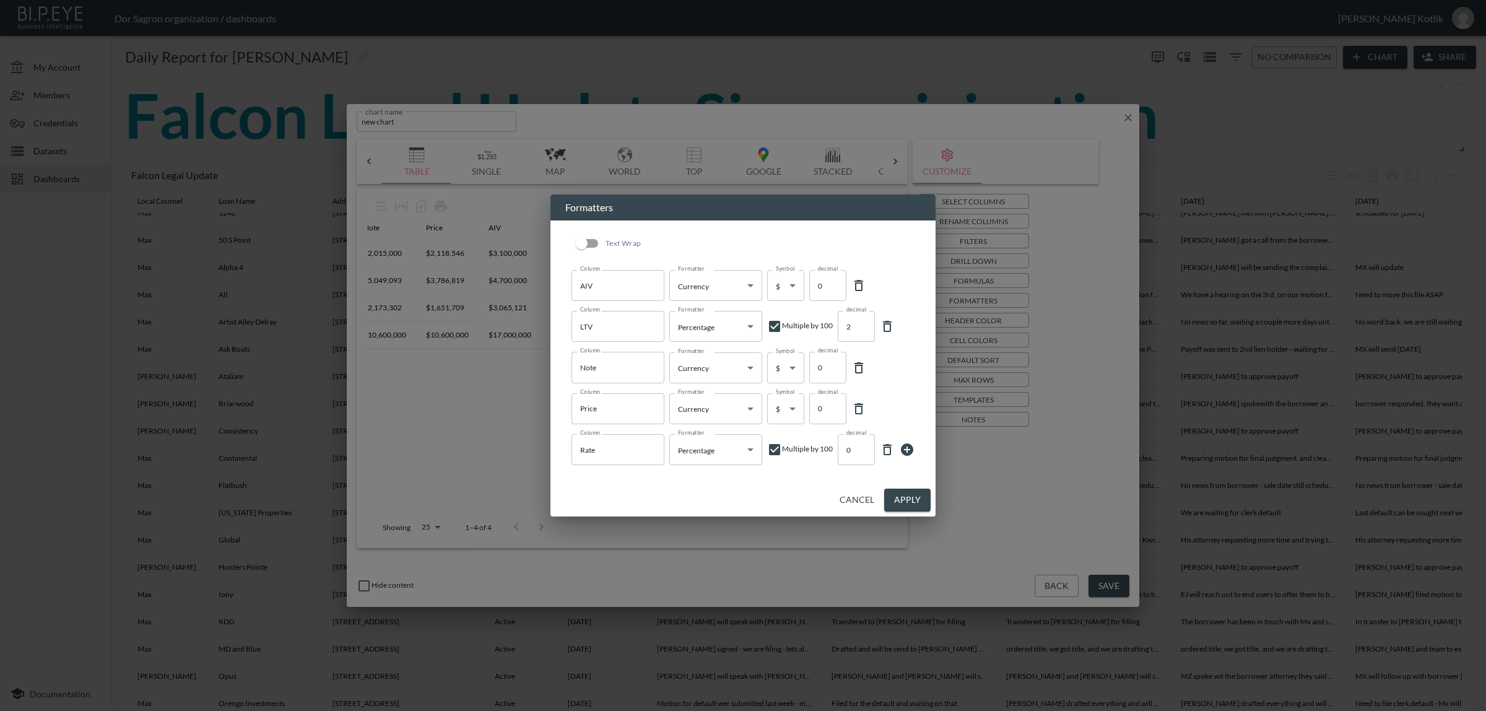
click at [776, 450] on input "checkbox" at bounding box center [774, 449] width 15 height 15
checkbox input "false"
click at [777, 329] on input "checkbox" at bounding box center [774, 326] width 15 height 15
checkbox input "false"
click at [910, 497] on button "Apply" at bounding box center [907, 500] width 46 height 23
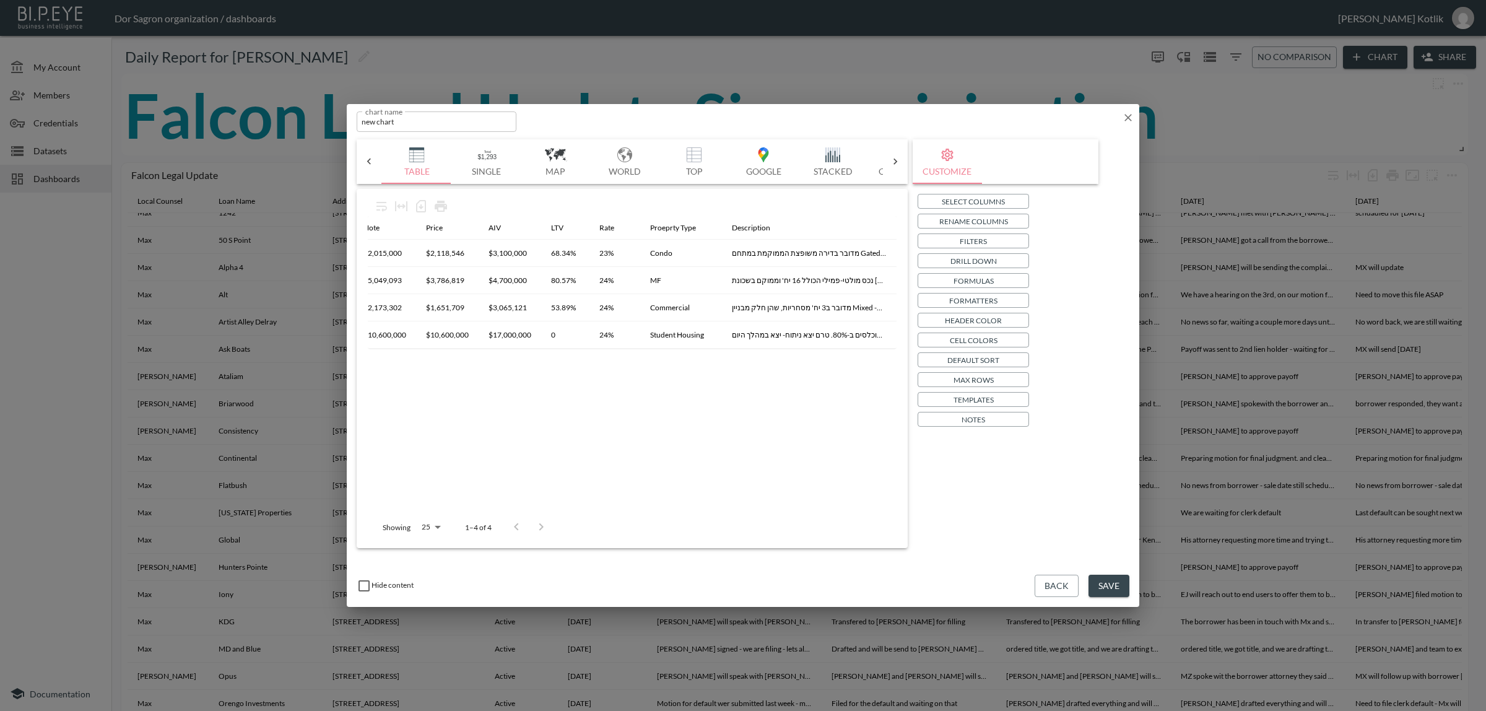
drag, startPoint x: 787, startPoint y: 347, endPoint x: 688, endPoint y: 354, distance: 99.3
click at [688, 349] on div "Originator Address Status Notes Note Price AIV LTV Rate Proeprty Type Descripti…" at bounding box center [632, 282] width 529 height 133
click at [1129, 584] on button "Save" at bounding box center [1109, 586] width 41 height 23
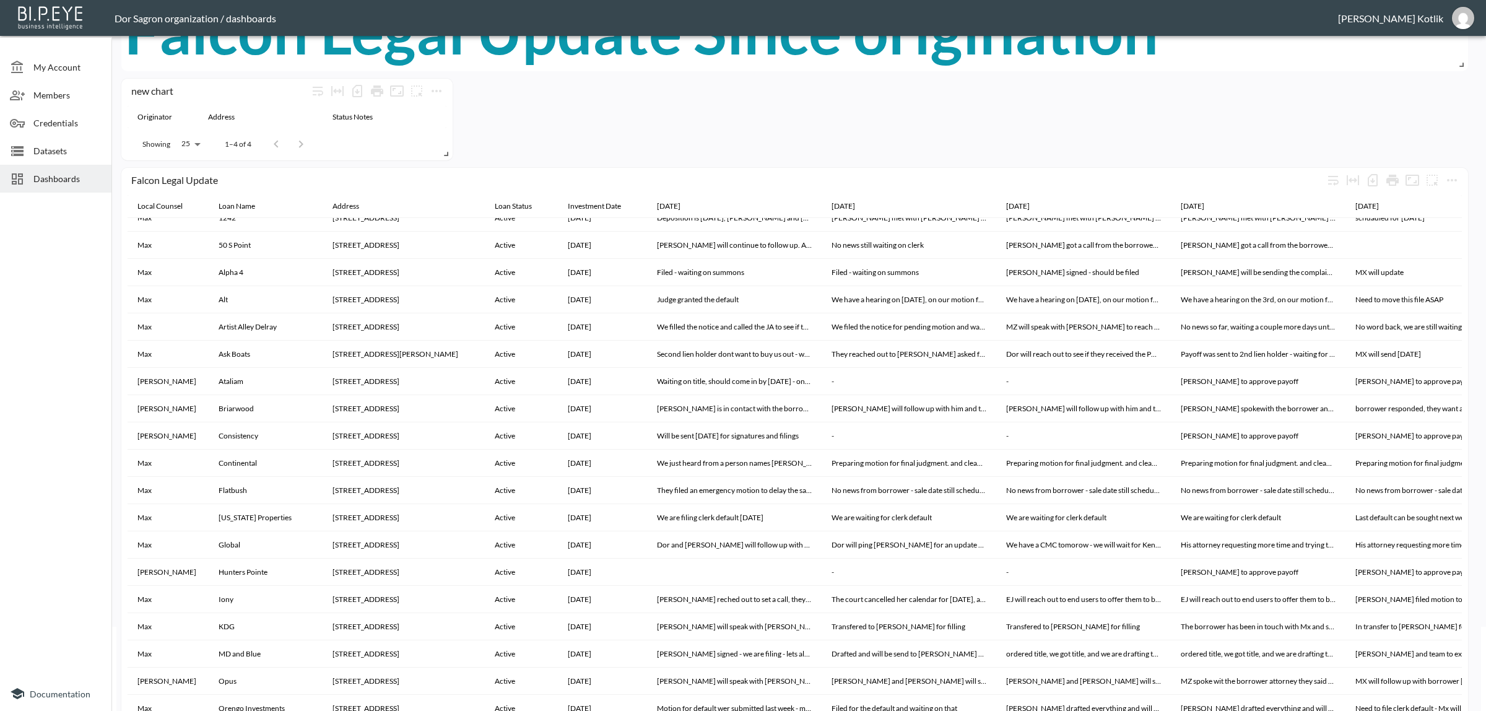
scroll to position [0, 0]
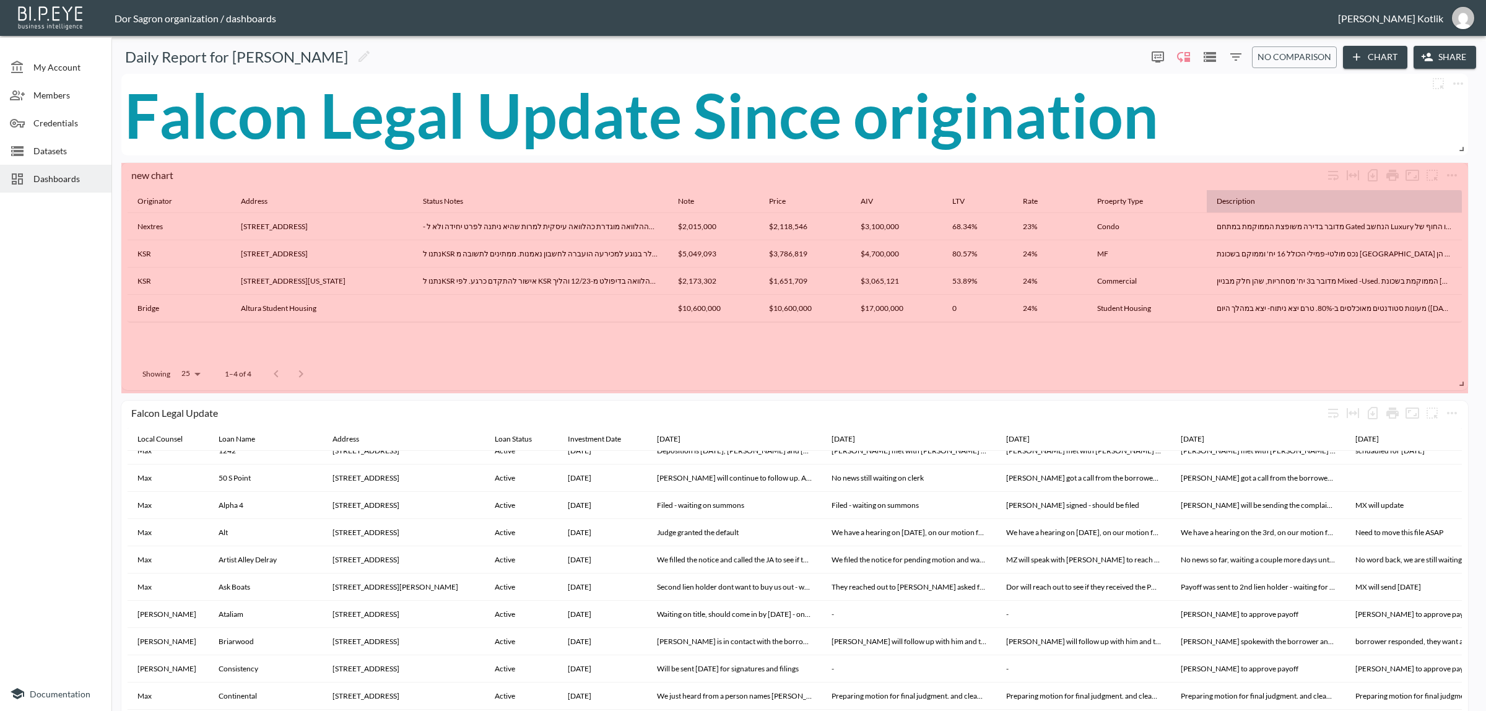
drag, startPoint x: 448, startPoint y: 237, endPoint x: 1410, endPoint y: 203, distance: 962.4
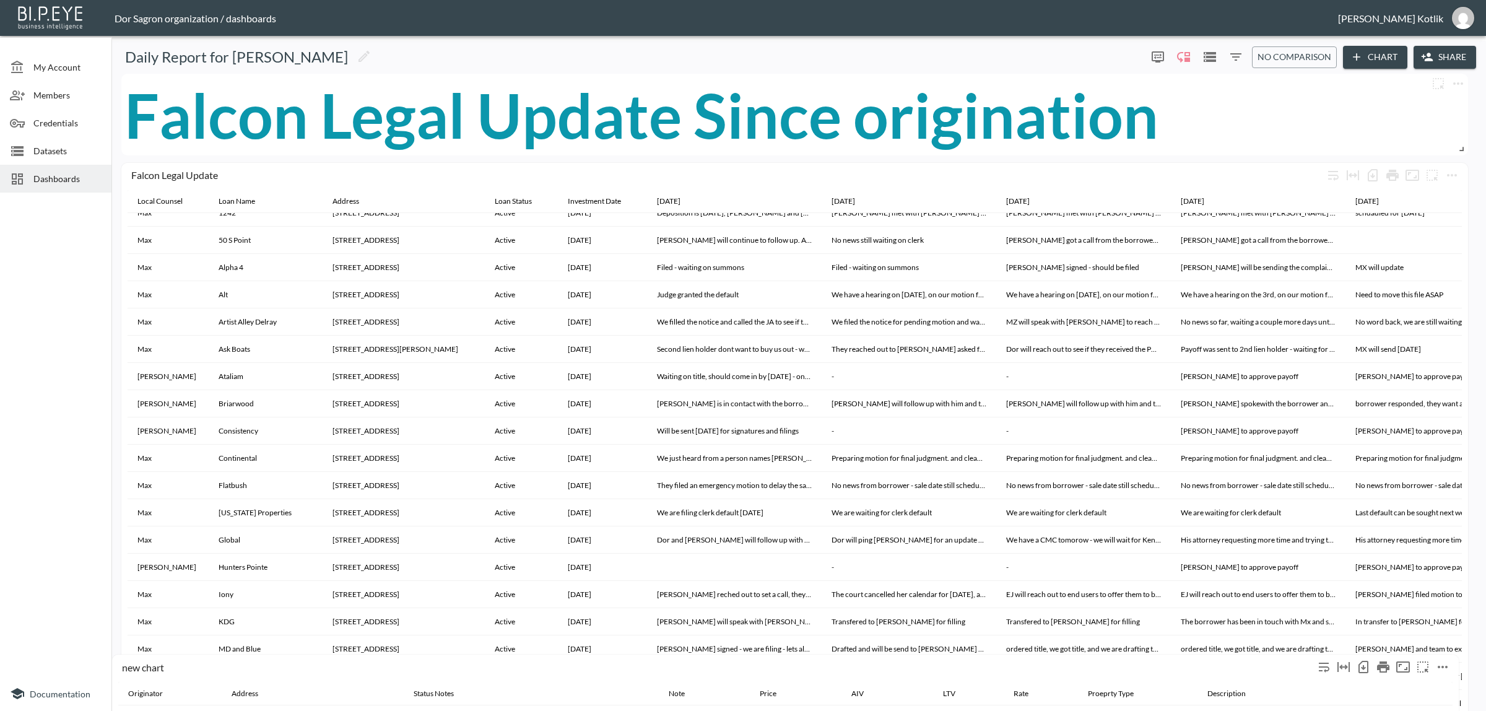
drag, startPoint x: 1224, startPoint y: 175, endPoint x: 1215, endPoint y: 666, distance: 491.2
click at [1215, 666] on div "new chart" at bounding box center [718, 667] width 1192 height 12
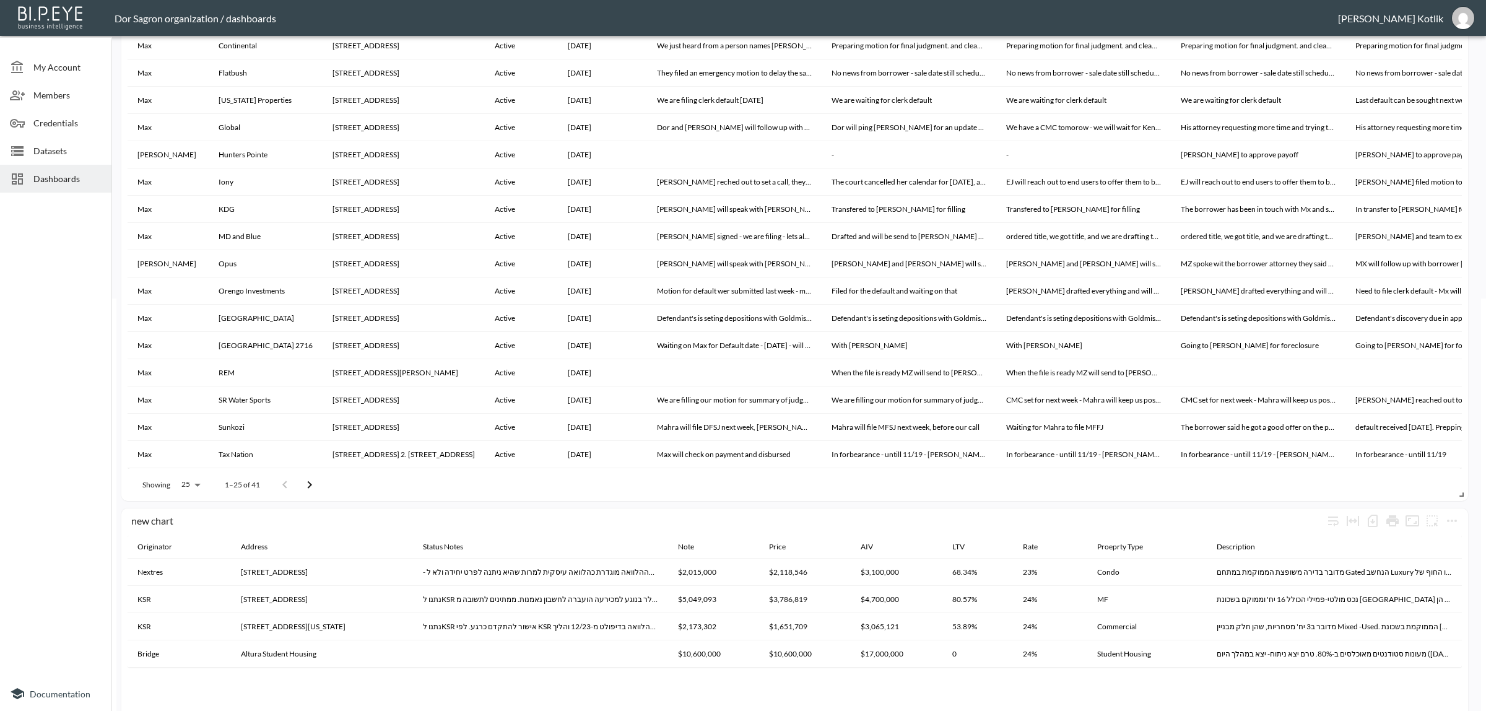
scroll to position [619, 0]
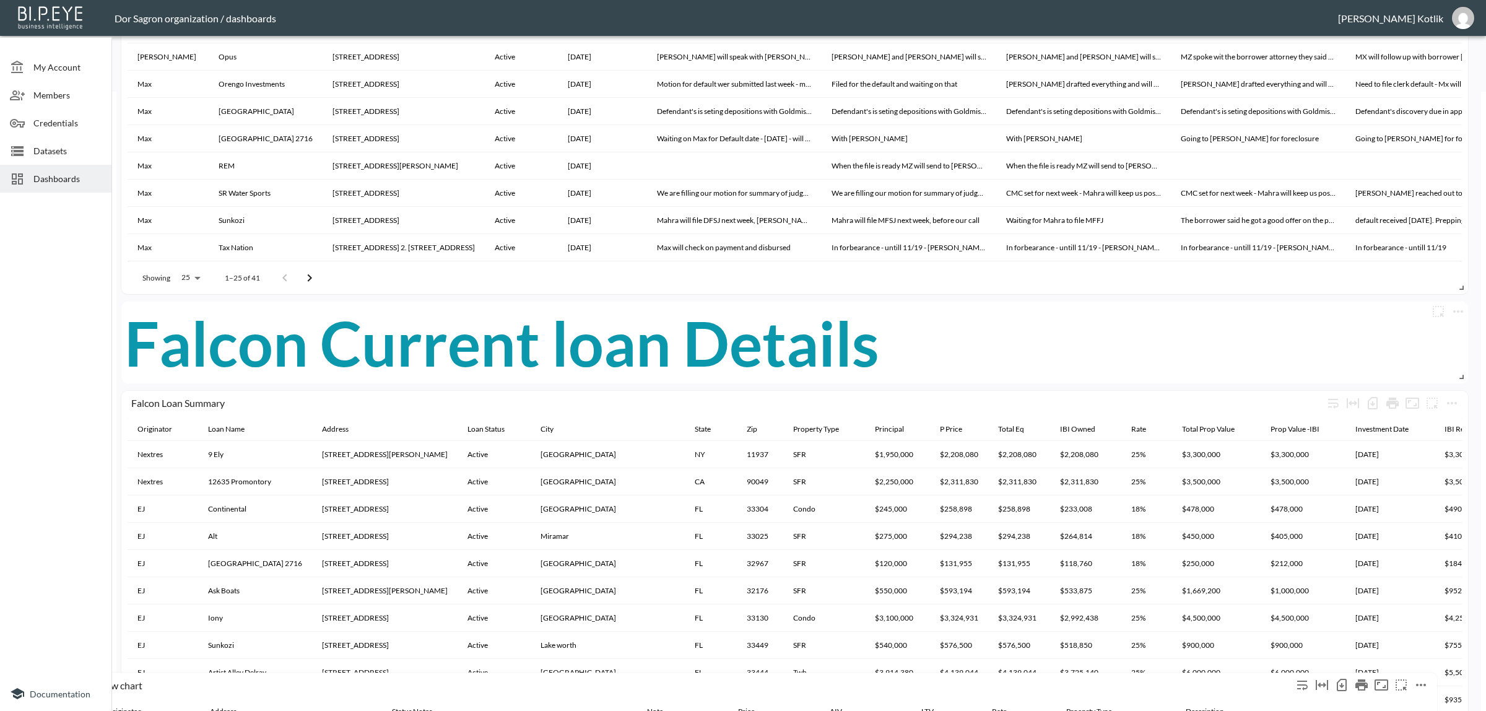
drag, startPoint x: 1098, startPoint y: 499, endPoint x: 1084, endPoint y: 679, distance: 180.2
click at [1084, 679] on div "new chart" at bounding box center [696, 685] width 1192 height 12
click at [962, 347] on div "Falcon Current loan Details" at bounding box center [794, 343] width 1341 height 82
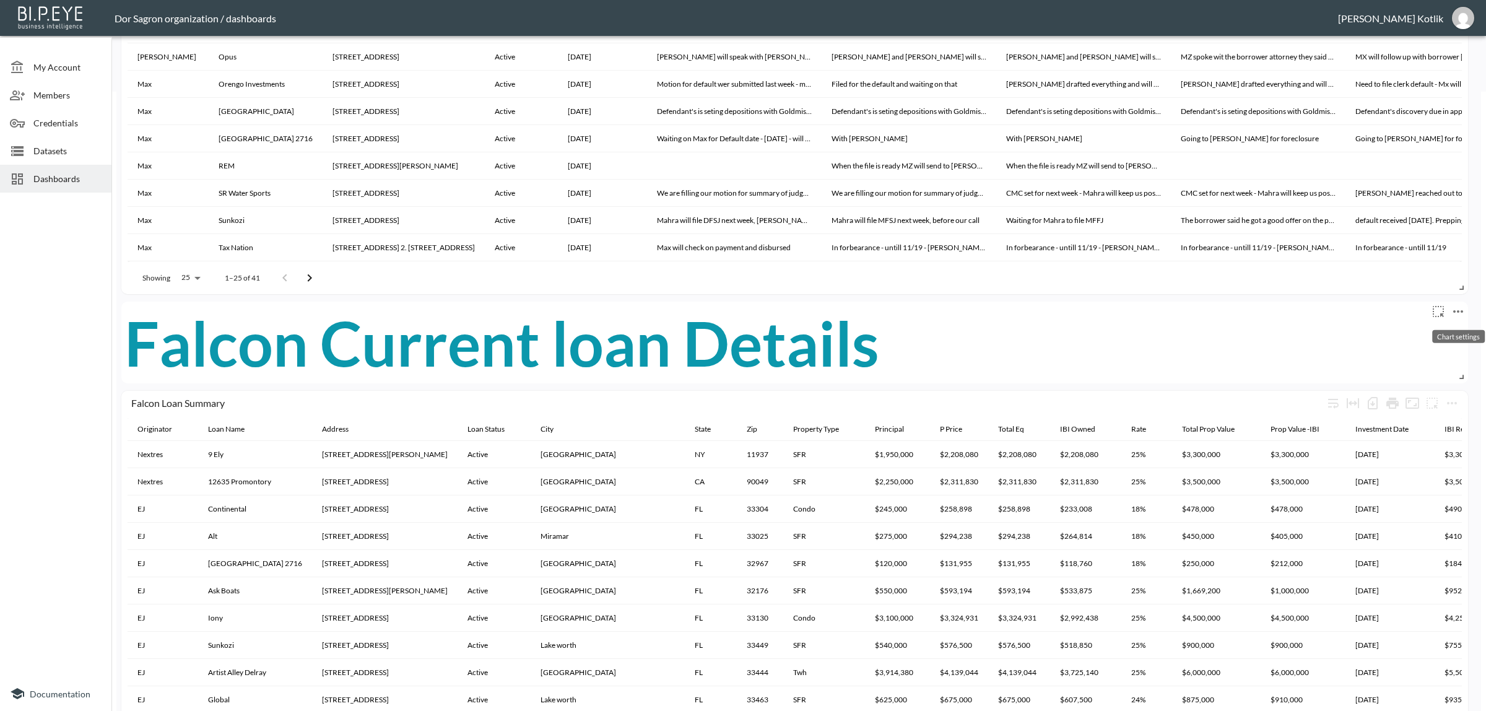
click at [1466, 310] on button "more" at bounding box center [1459, 312] width 20 height 20
click at [1438, 360] on li "Delete" at bounding box center [1424, 363] width 97 height 22
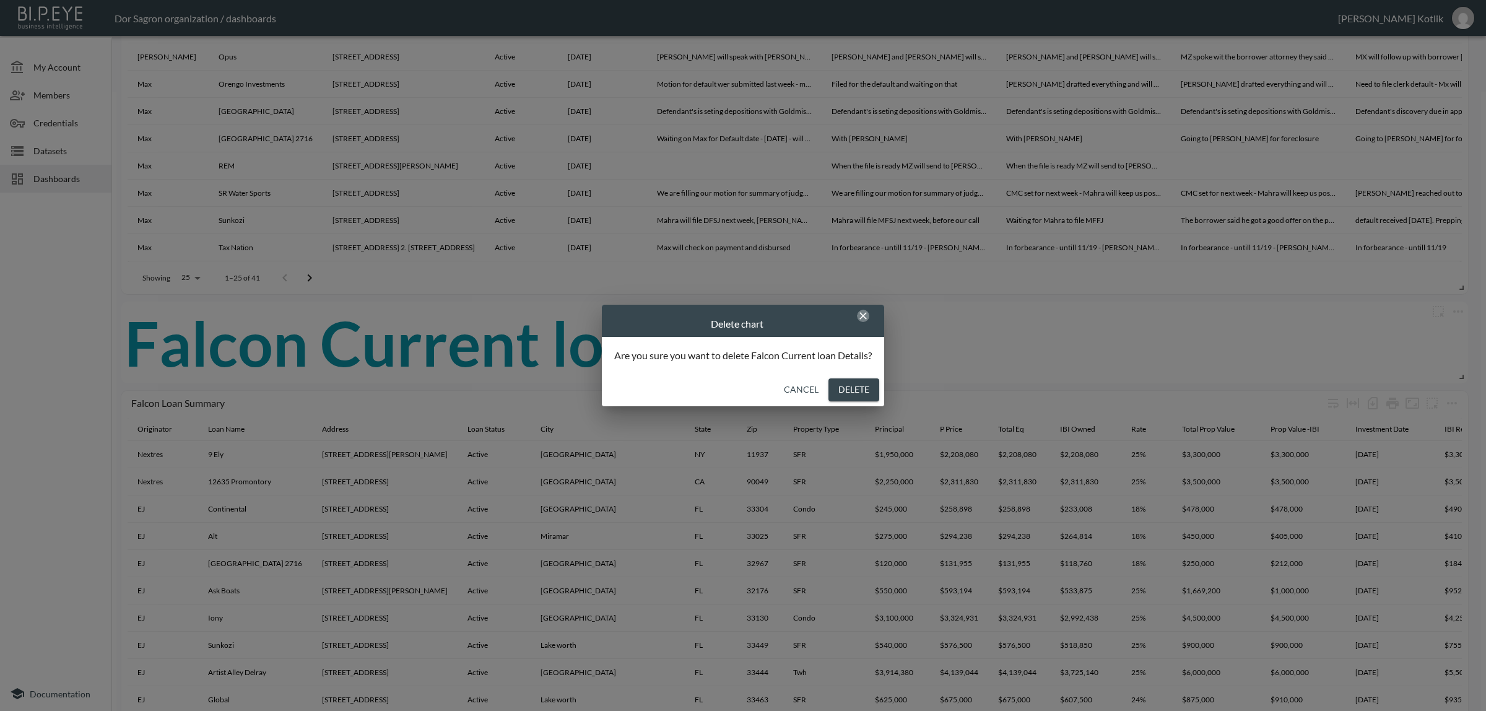
click at [860, 318] on icon "button" at bounding box center [863, 316] width 12 height 12
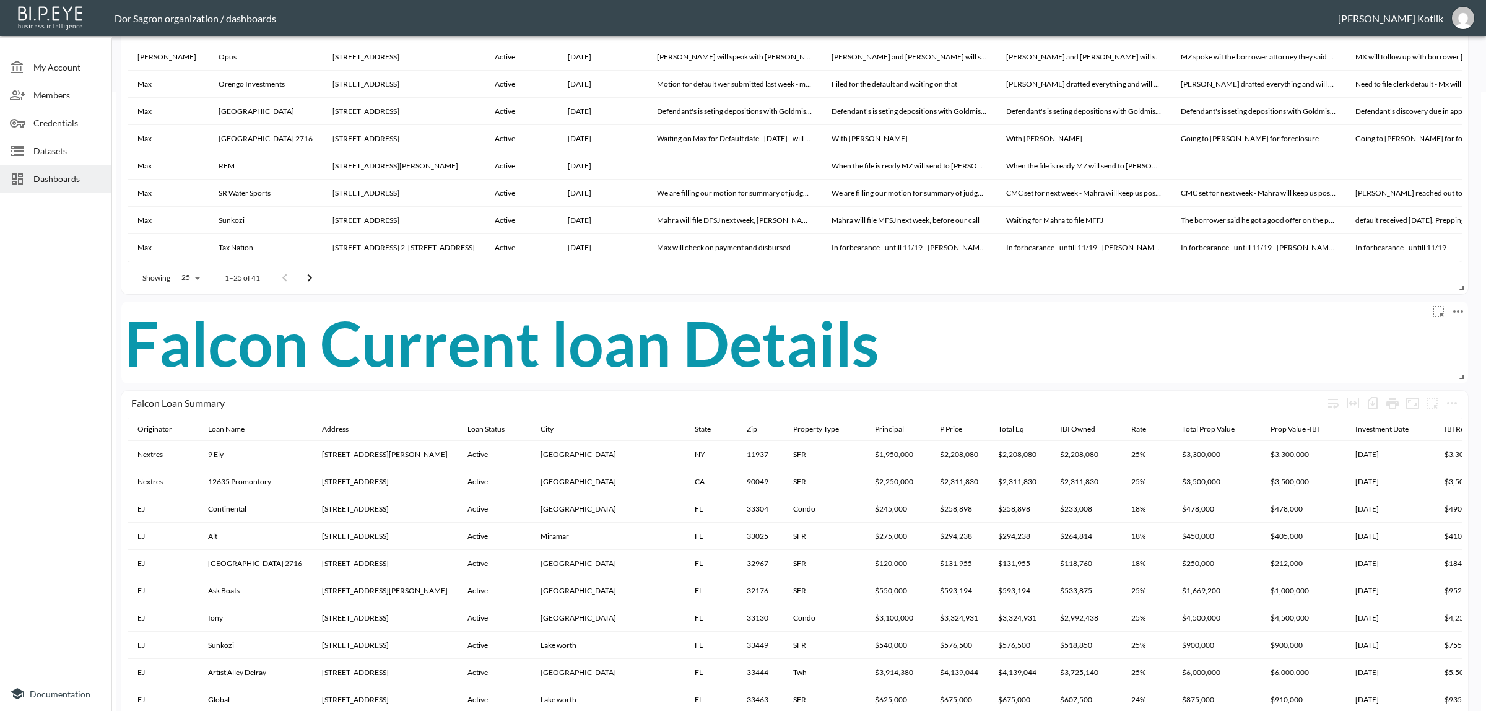
click at [1450, 307] on button "more" at bounding box center [1459, 312] width 20 height 20
click at [1418, 386] on p "Duplicate" at bounding box center [1422, 392] width 41 height 15
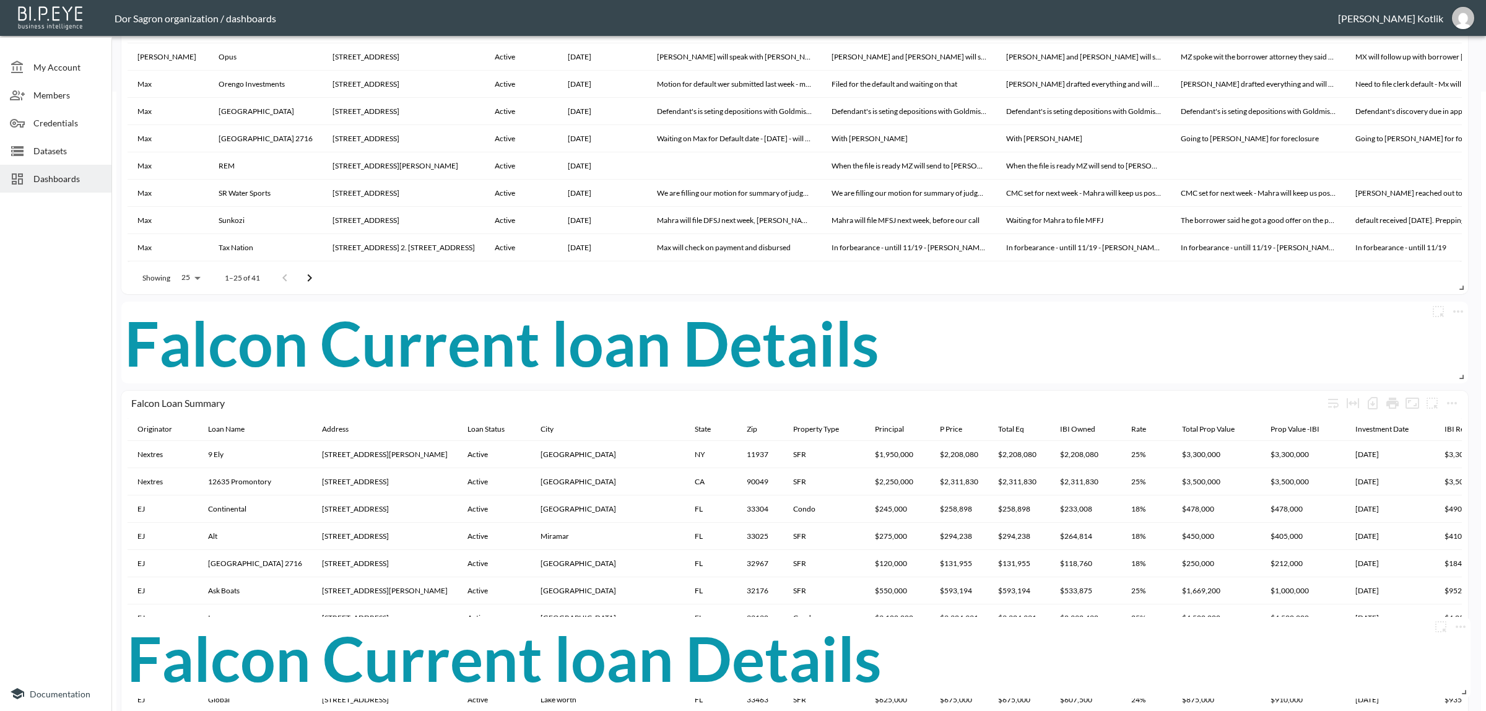
drag, startPoint x: 1026, startPoint y: 412, endPoint x: 1029, endPoint y: 639, distance: 226.1
click at [1029, 639] on div "Falcon Current loan Details" at bounding box center [797, 658] width 1341 height 82
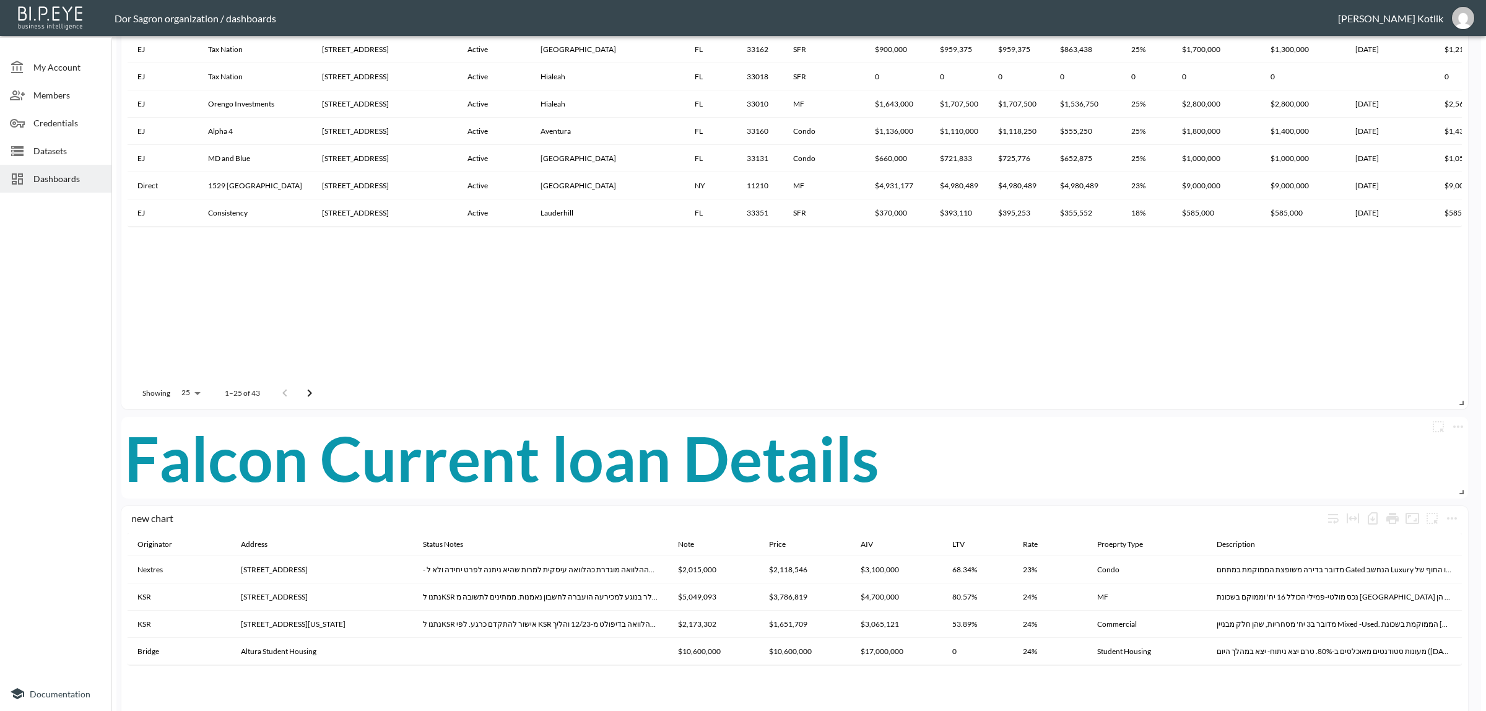
scroll to position [1549, 0]
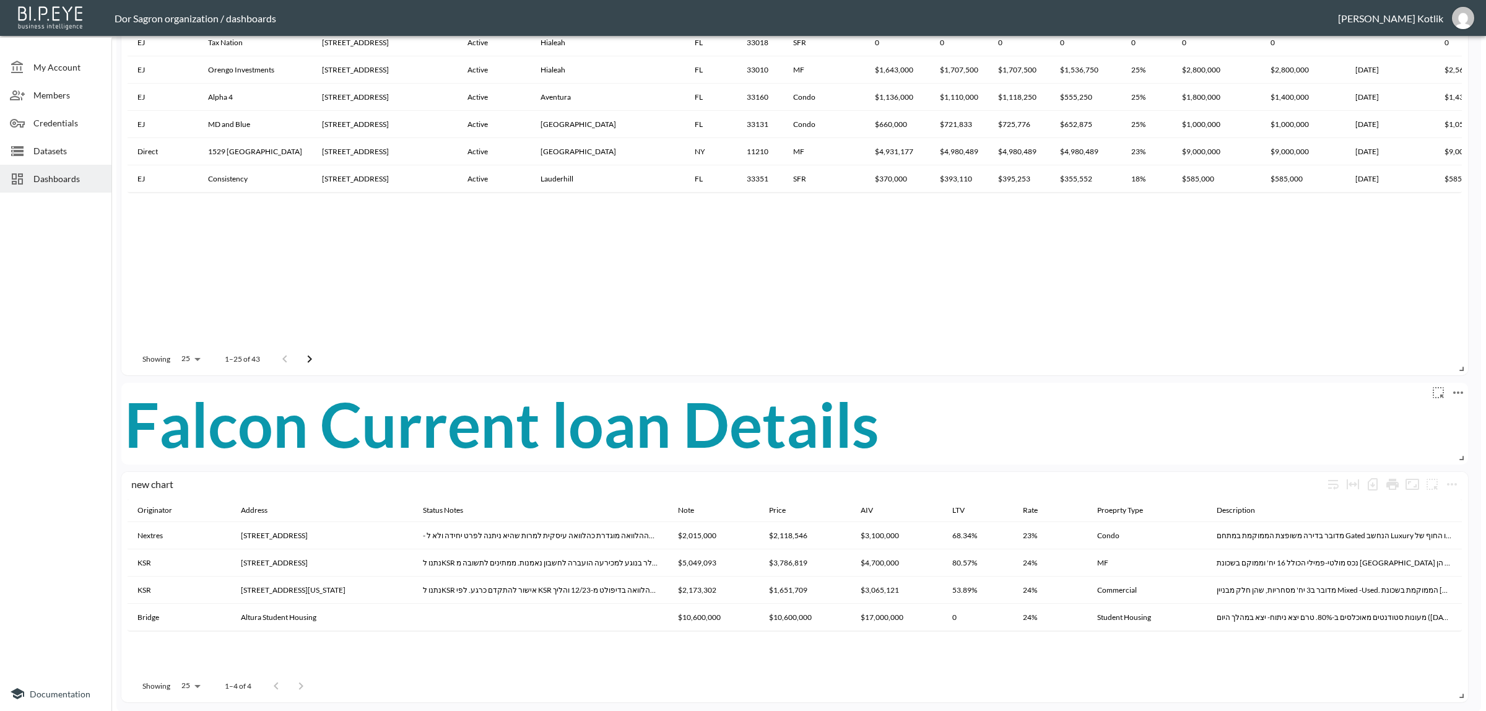
click at [1457, 391] on icon "more" at bounding box center [1458, 392] width 15 height 15
click at [1419, 413] on li "Edit" at bounding box center [1424, 416] width 97 height 22
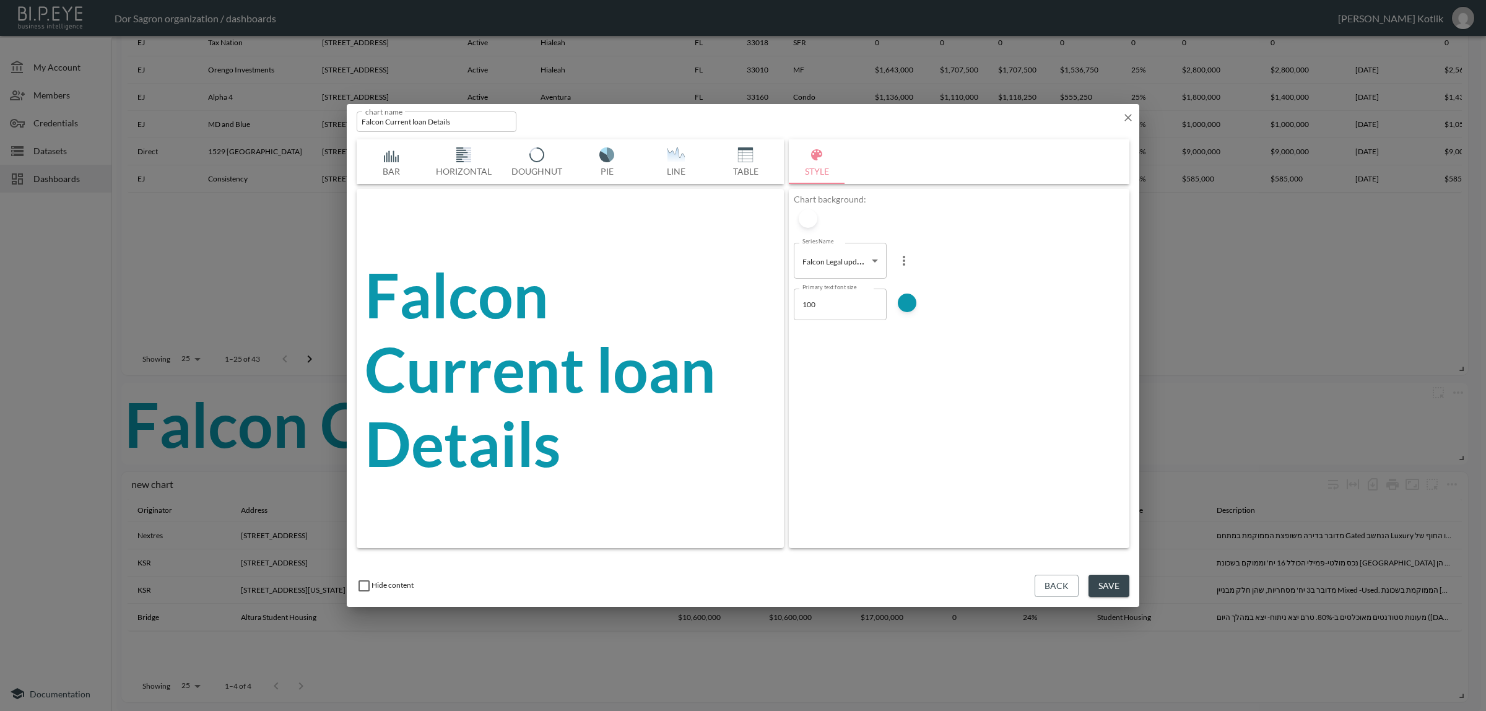
scroll to position [0, 537]
drag, startPoint x: 385, startPoint y: 119, endPoint x: 524, endPoint y: 113, distance: 138.8
click at [524, 113] on div "chart name Falcon Current loan Details chart name" at bounding box center [743, 119] width 793 height 30
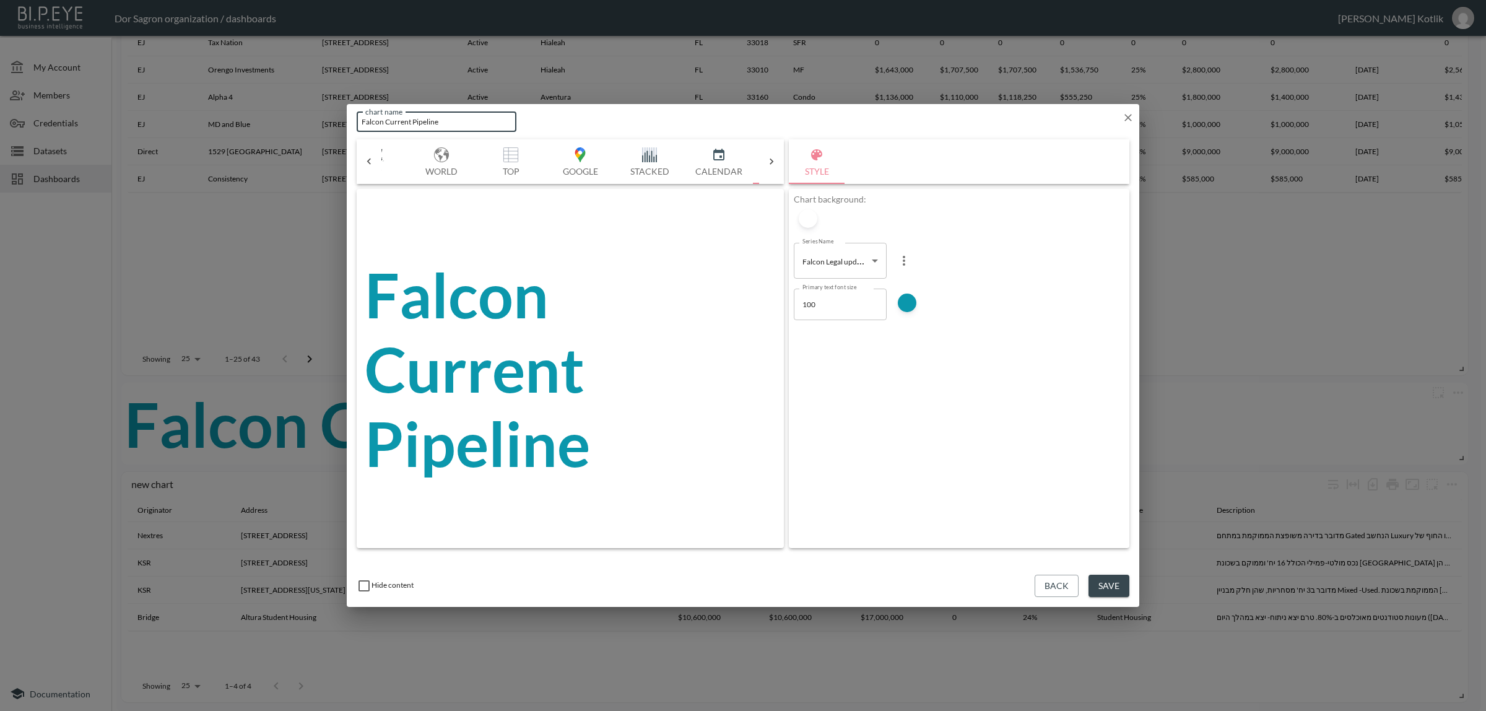
type input "Falcon Current Pipeline"
drag, startPoint x: 1109, startPoint y: 586, endPoint x: 1102, endPoint y: 588, distance: 6.5
click at [1109, 586] on button "Save" at bounding box center [1109, 586] width 41 height 23
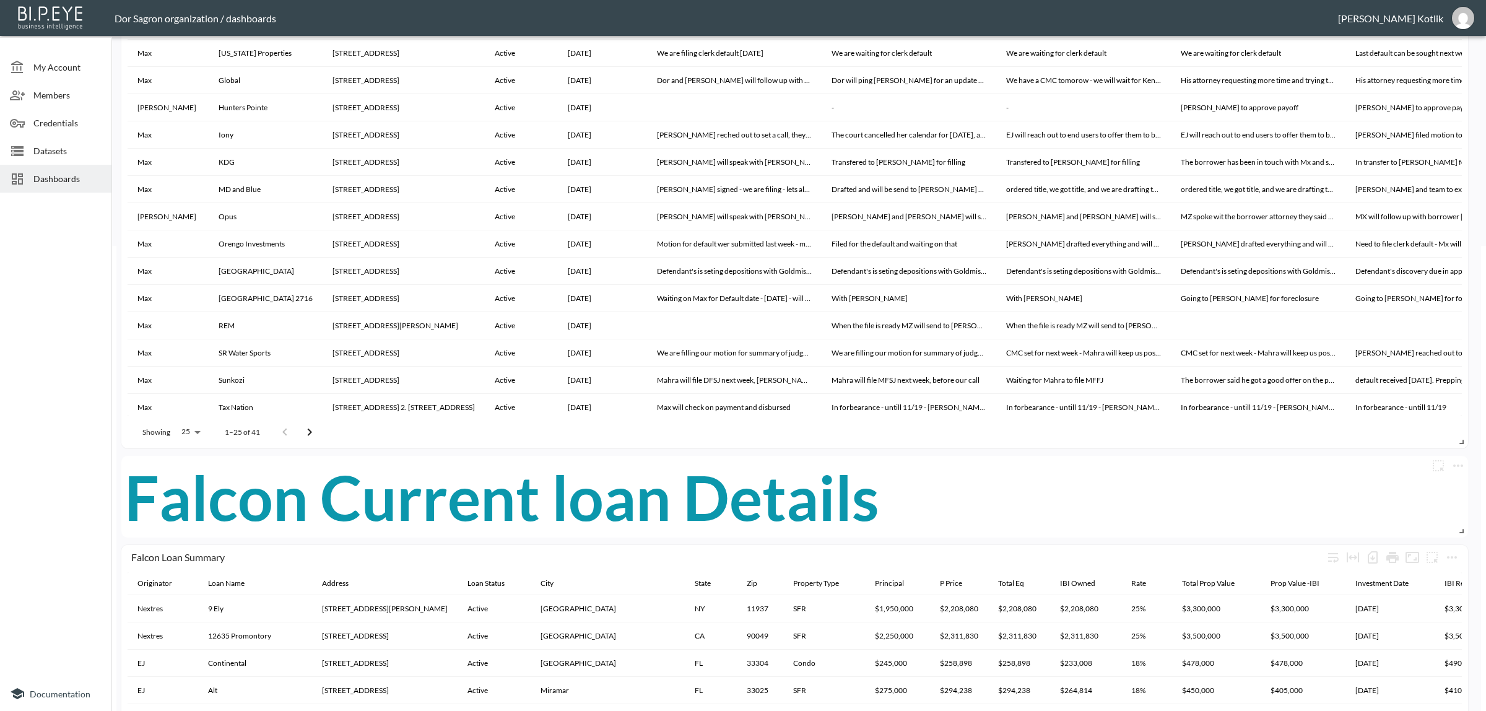
scroll to position [0, 0]
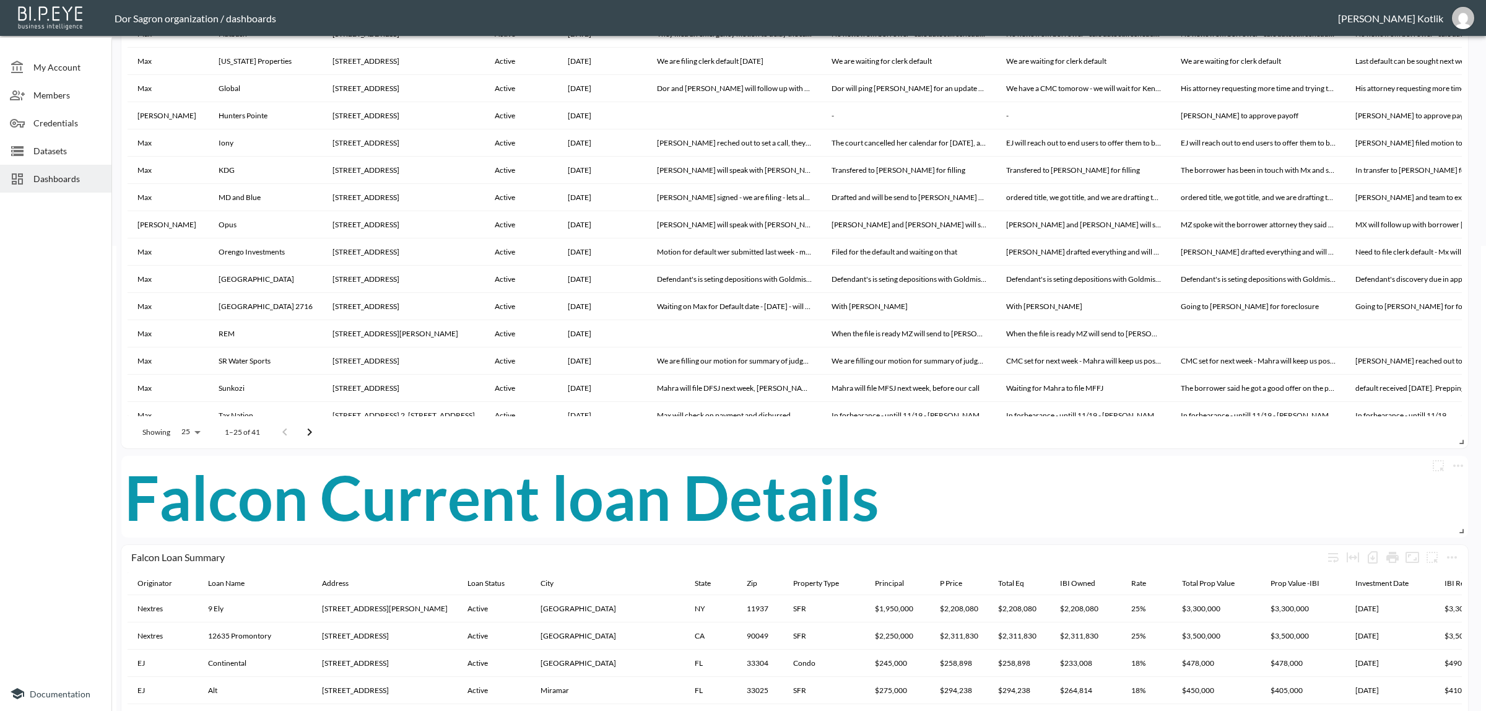
click at [1273, 500] on div "Falcon Current loan Details" at bounding box center [794, 497] width 1341 height 82
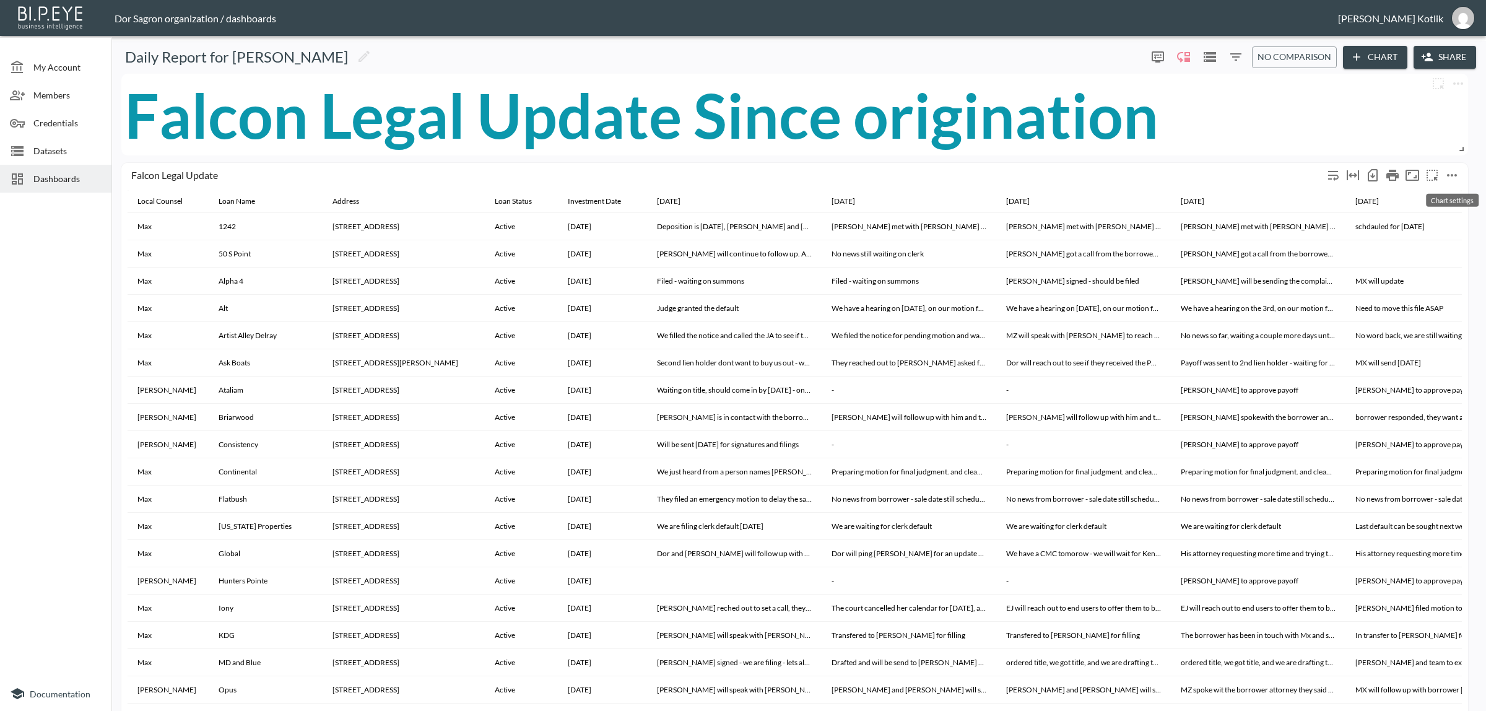
click at [1446, 170] on icon "more" at bounding box center [1452, 175] width 15 height 15
click at [1276, 181] on div at bounding box center [743, 355] width 1486 height 711
click at [1369, 174] on icon "Number of rows selected for download: 41" at bounding box center [1373, 175] width 15 height 15
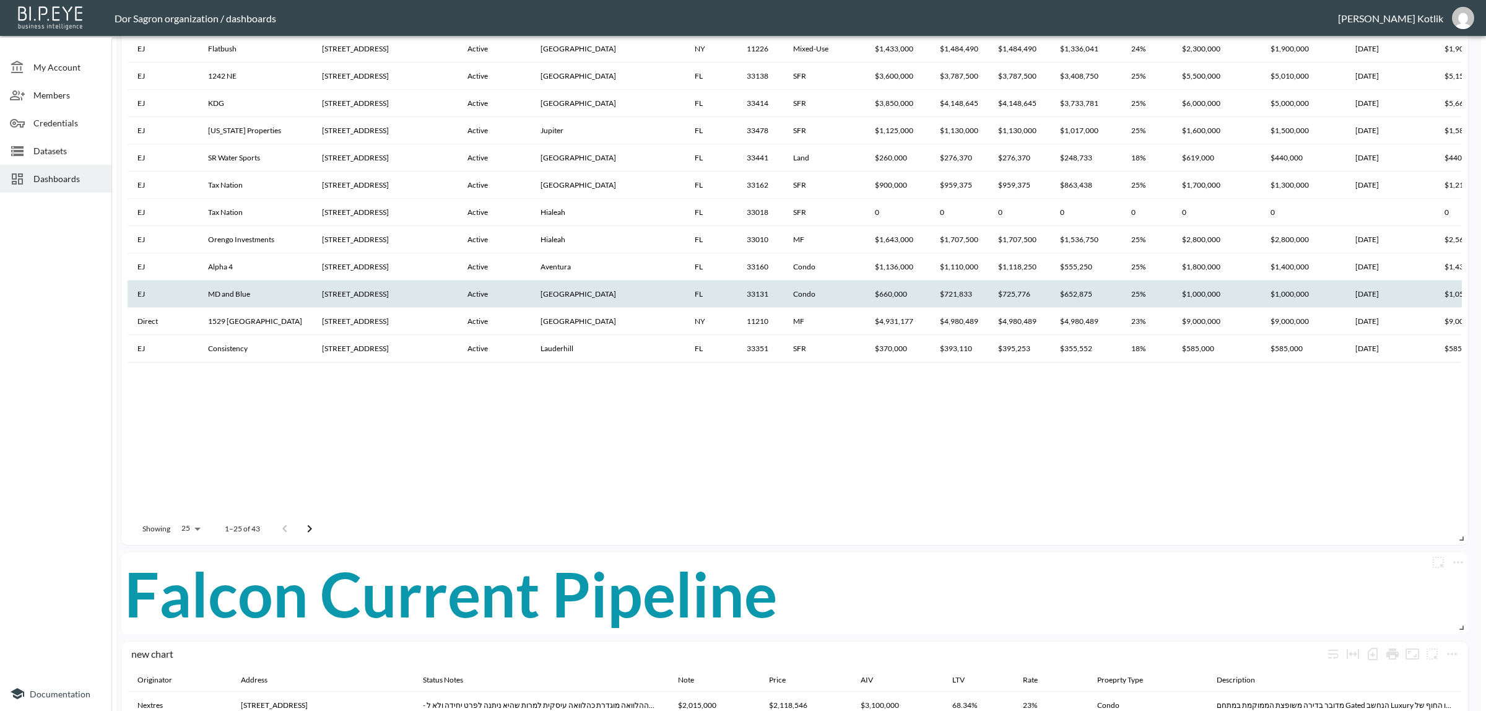
scroll to position [1471, 0]
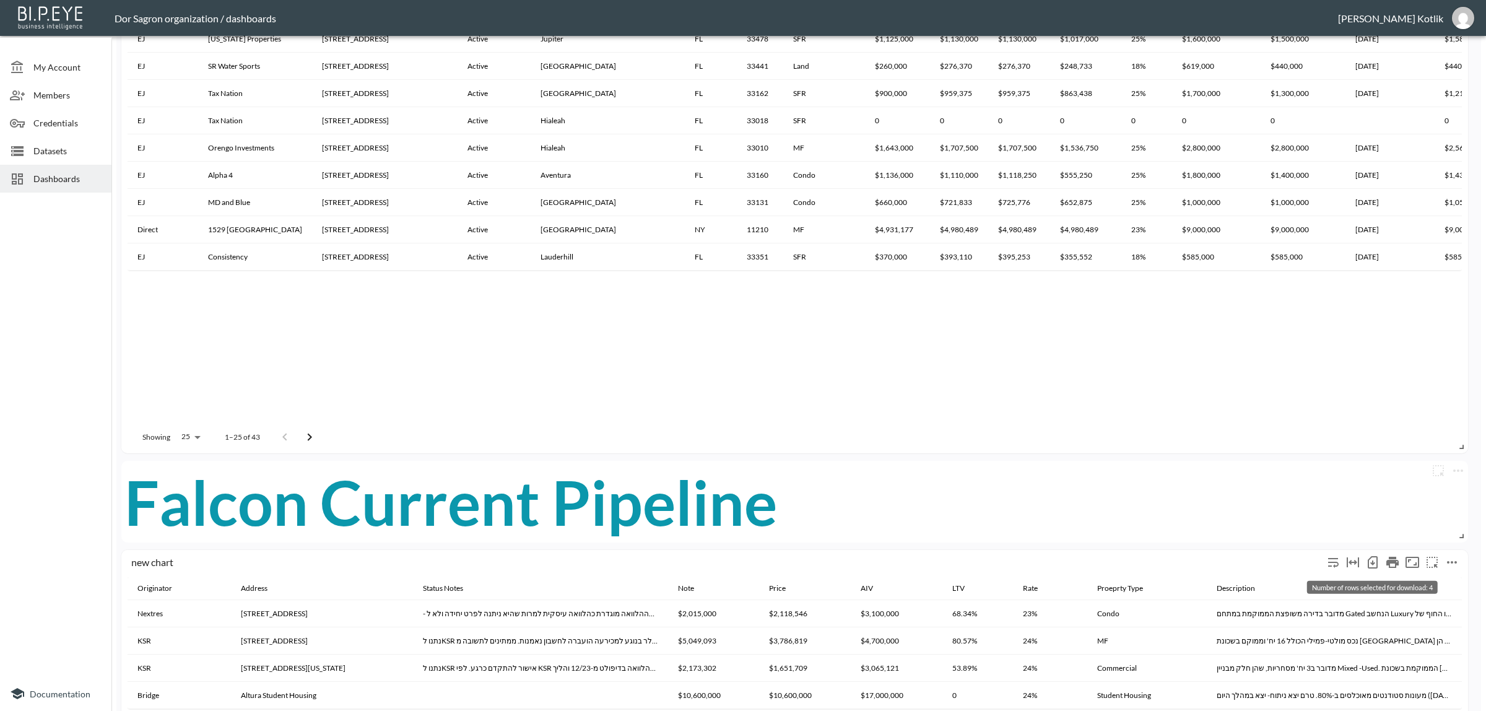
click at [1370, 559] on icon "Number of rows selected for download: 4" at bounding box center [1373, 562] width 15 height 15
click at [1370, 562] on icon "Number of rows selected for download: 4" at bounding box center [1373, 562] width 15 height 15
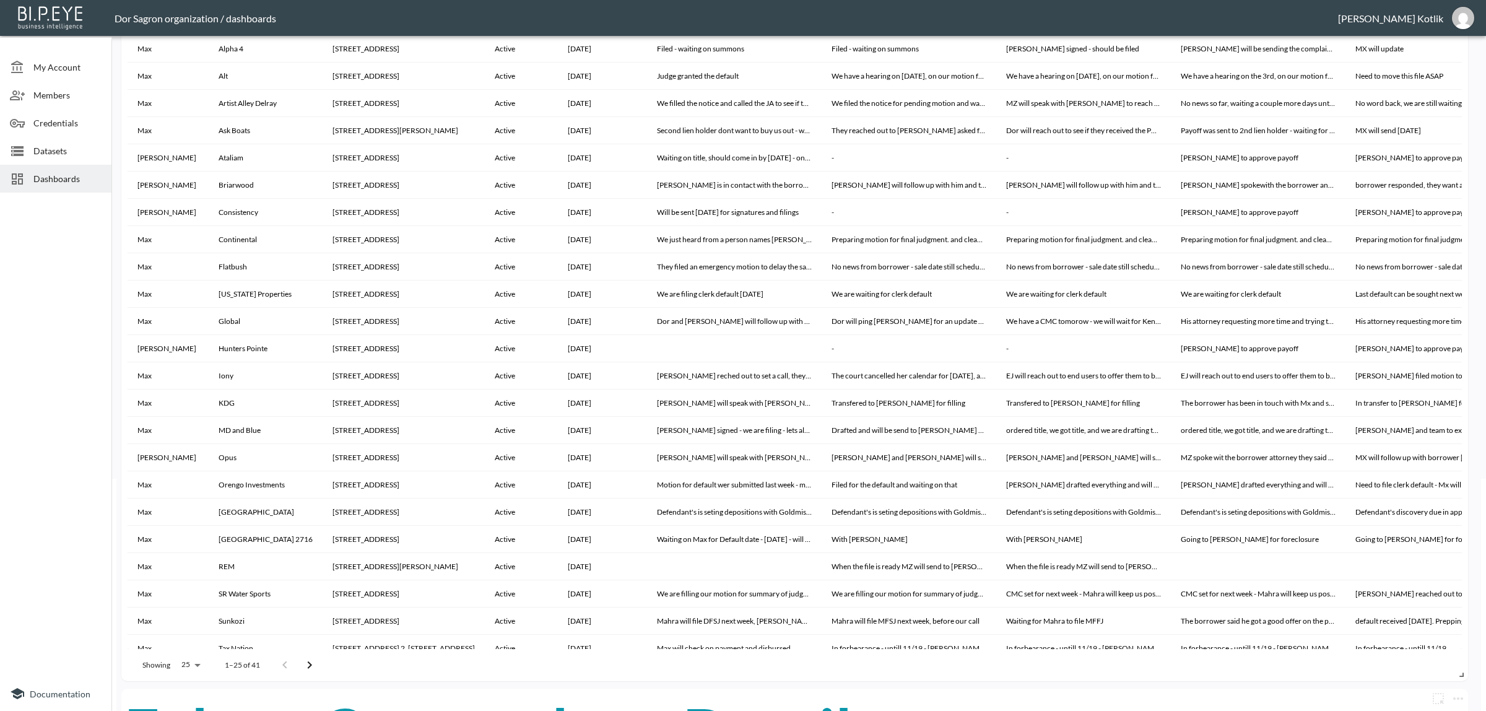
scroll to position [0, 0]
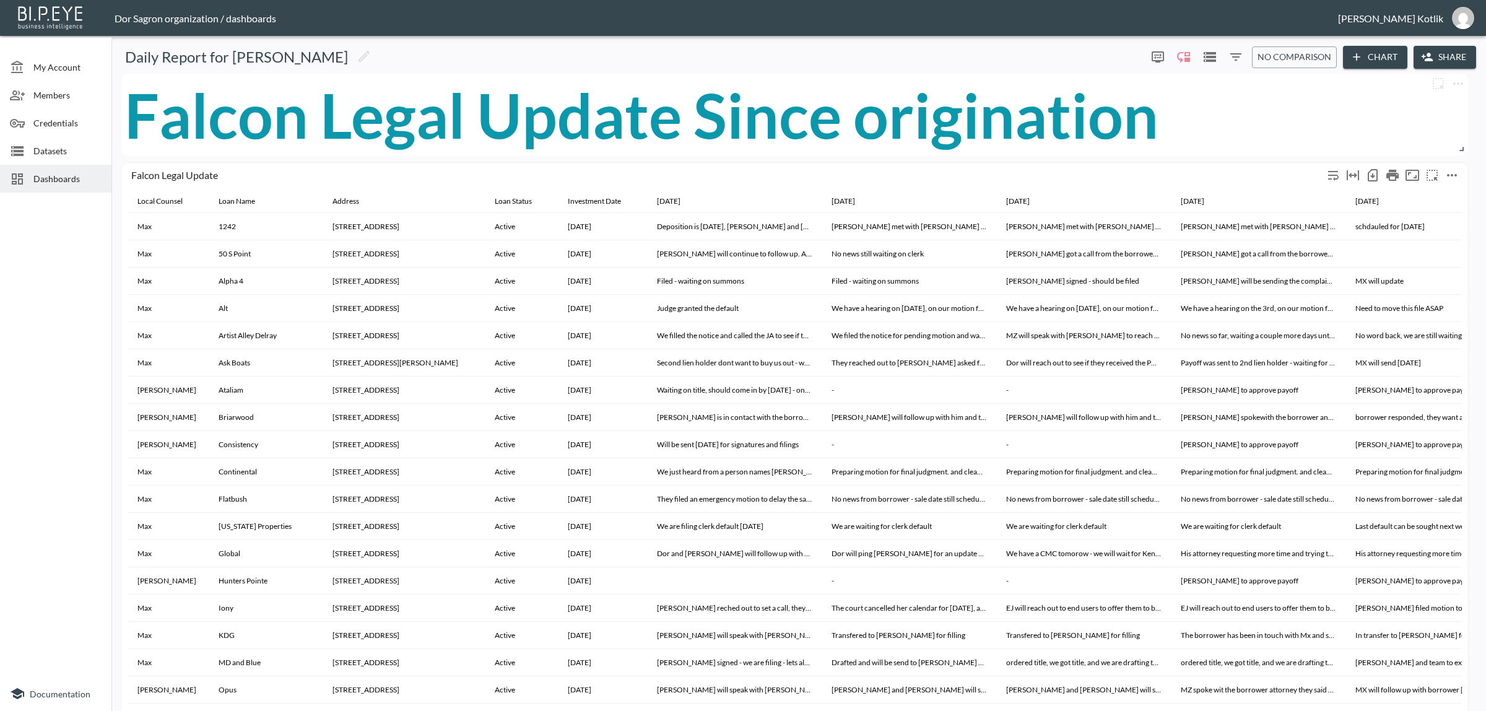
click at [1456, 170] on icon "more" at bounding box center [1452, 175] width 15 height 15
click at [1442, 188] on li "Edit" at bounding box center [1424, 199] width 97 height 22
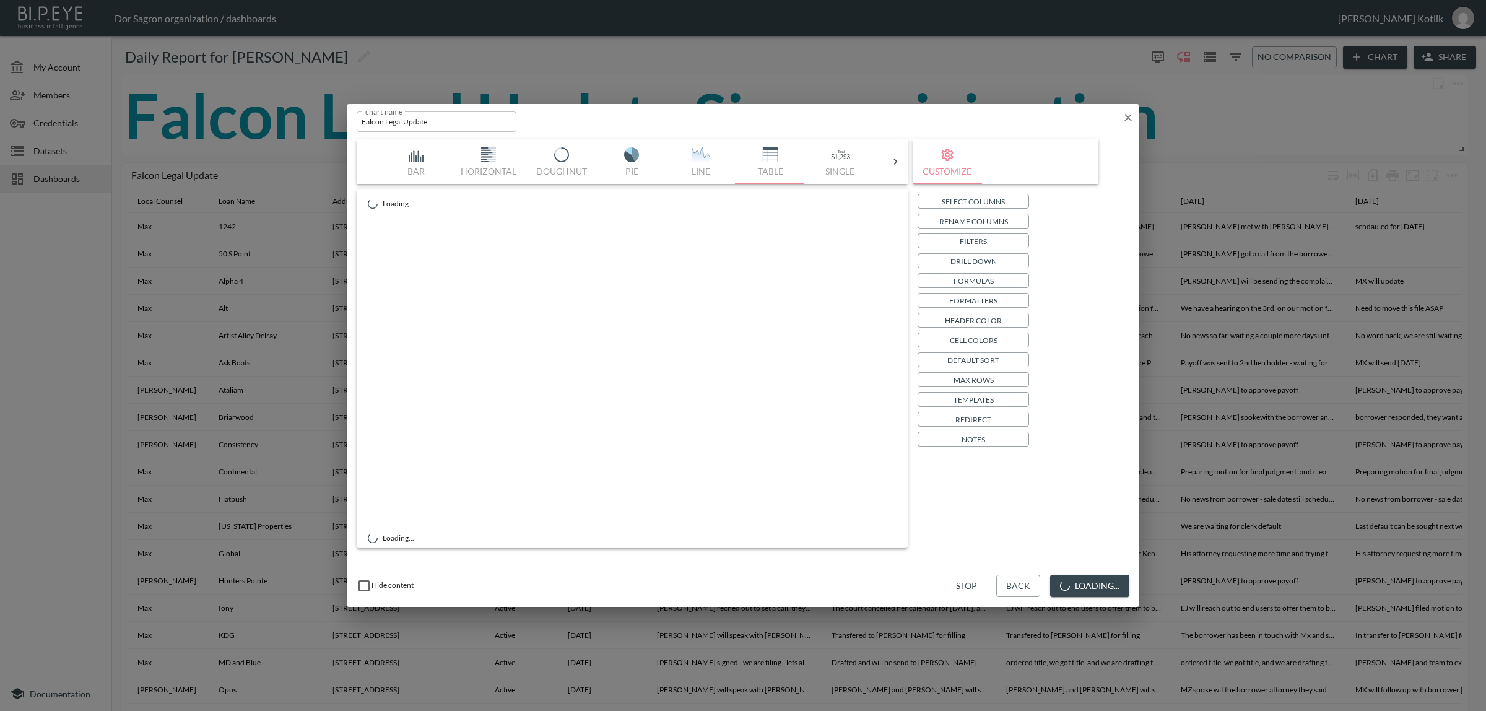
click at [959, 194] on button "Select Columns" at bounding box center [973, 201] width 111 height 15
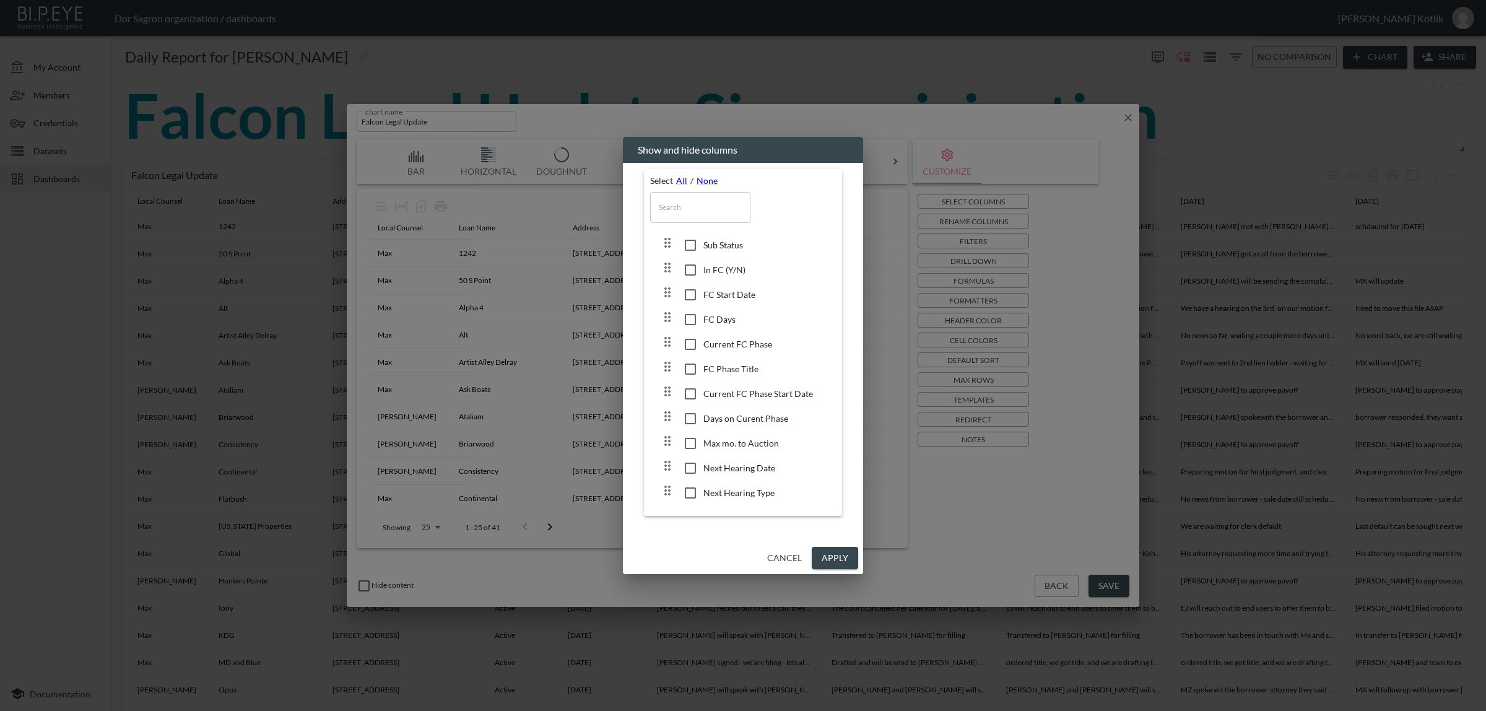
scroll to position [1935, 0]
click at [787, 557] on button "Cancel" at bounding box center [784, 558] width 45 height 23
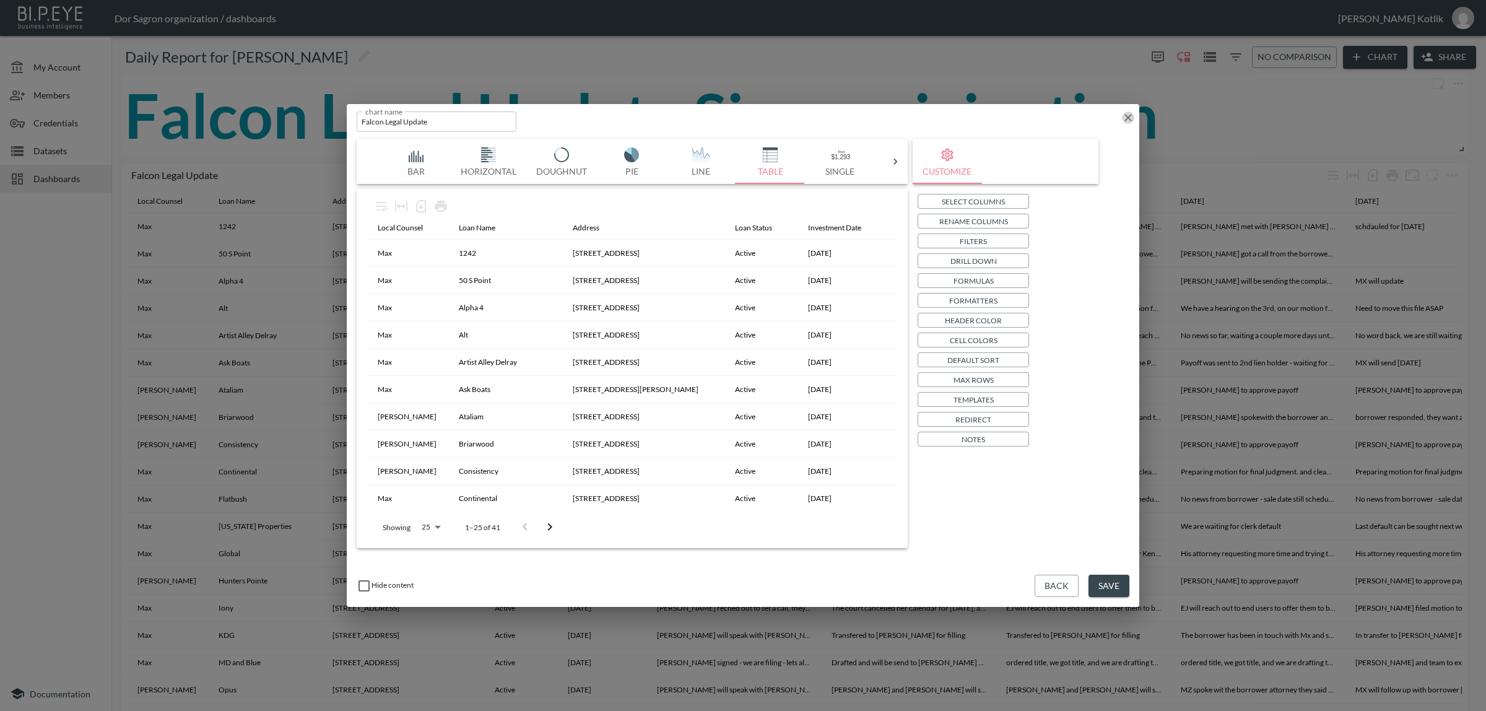
click at [1128, 120] on icon "button" at bounding box center [1128, 117] width 12 height 12
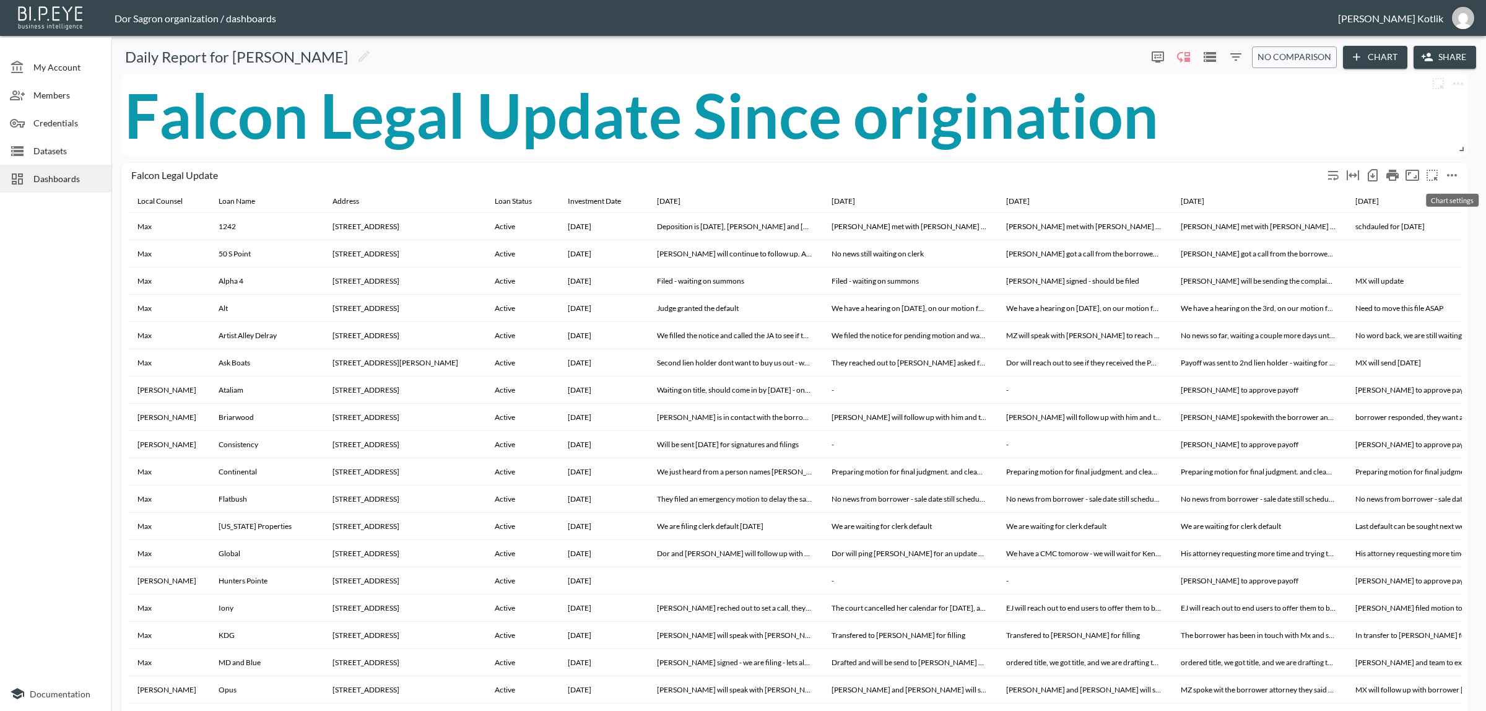
click at [1455, 177] on icon "more" at bounding box center [1452, 175] width 15 height 15
click at [1425, 190] on li "Edit" at bounding box center [1424, 199] width 97 height 22
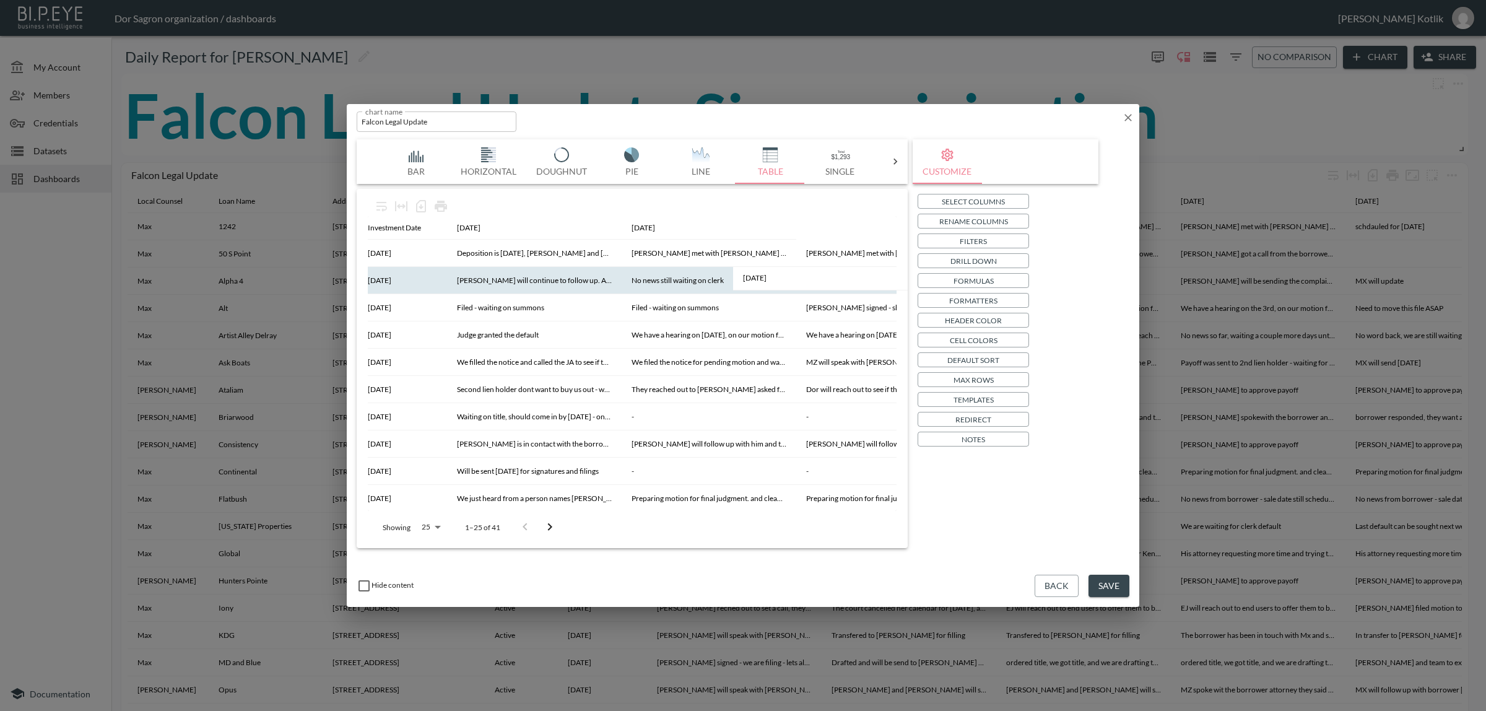
scroll to position [0, 450]
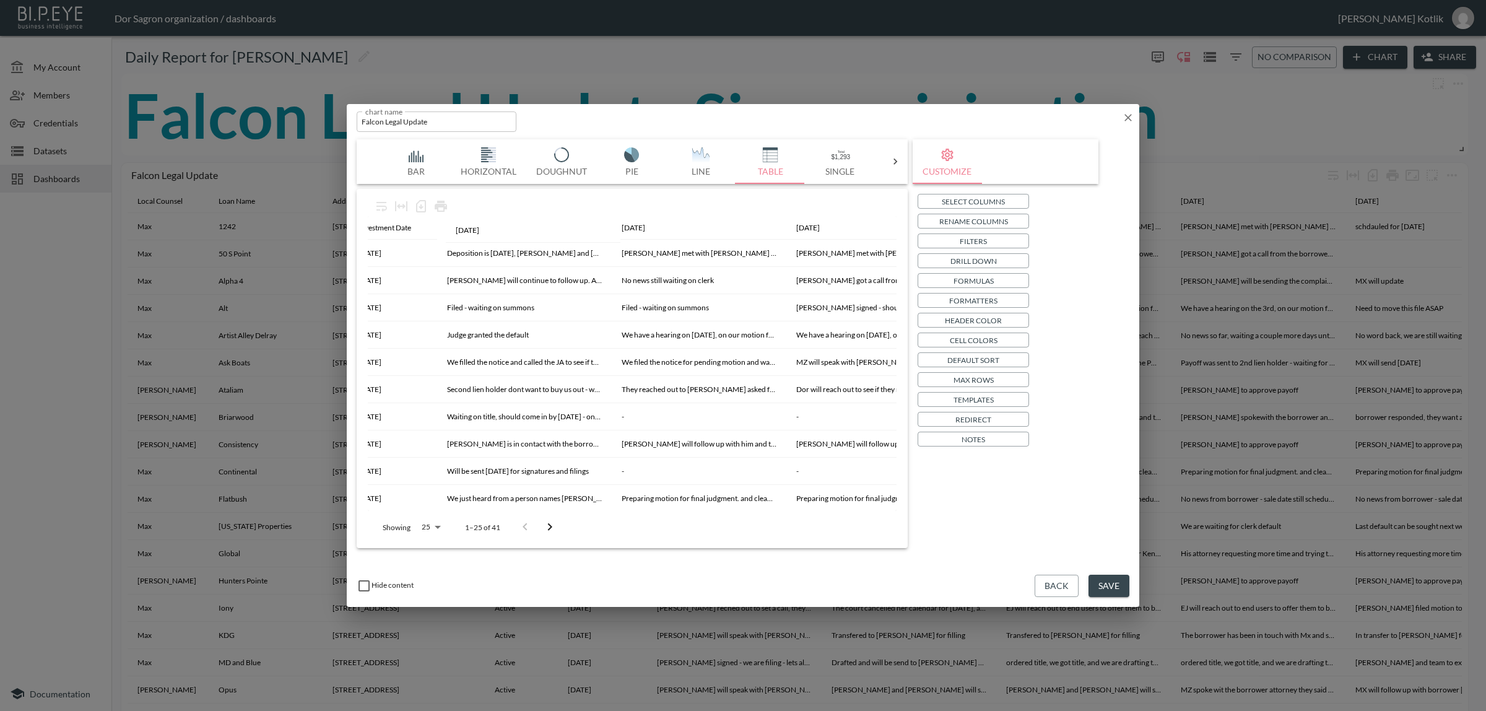
drag, startPoint x: 743, startPoint y: 223, endPoint x: 456, endPoint y: 229, distance: 287.4
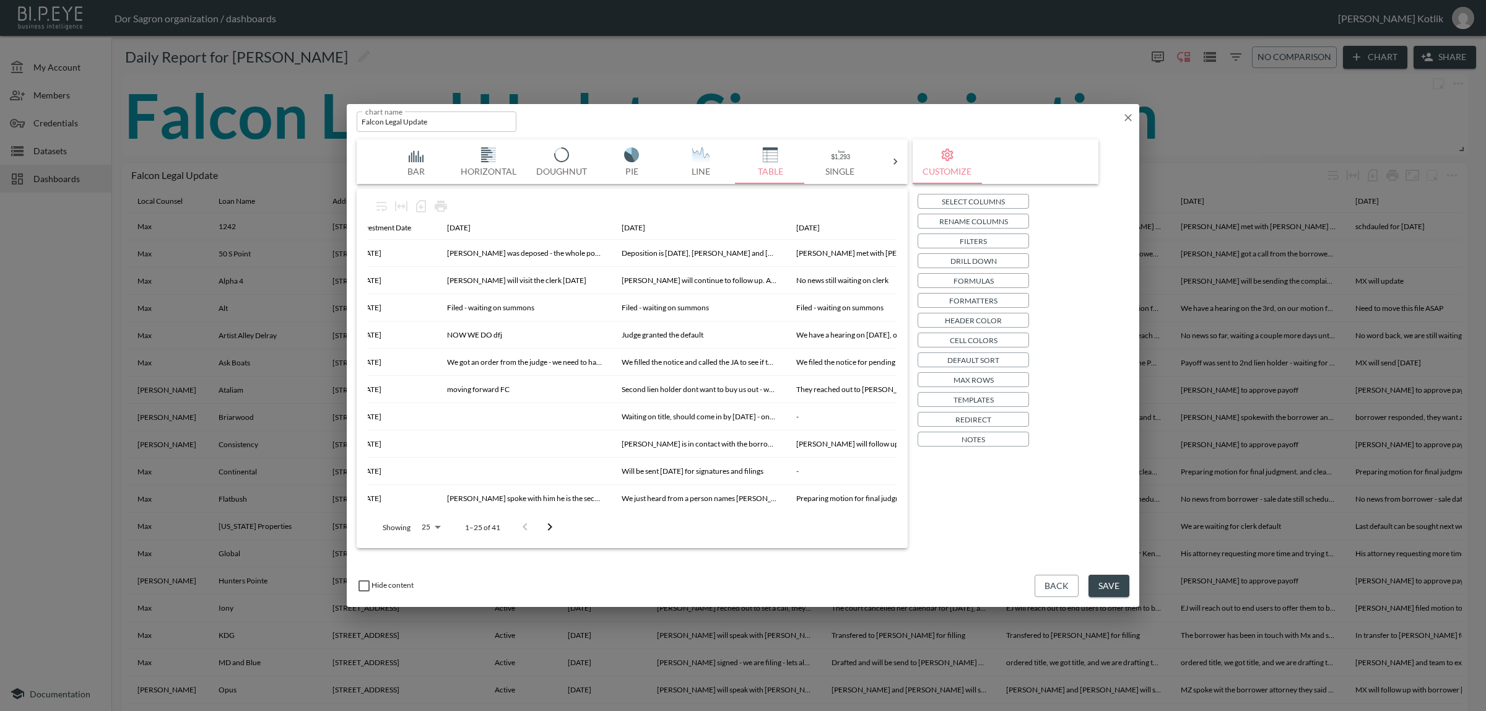
click at [1102, 585] on button "Save" at bounding box center [1109, 586] width 41 height 23
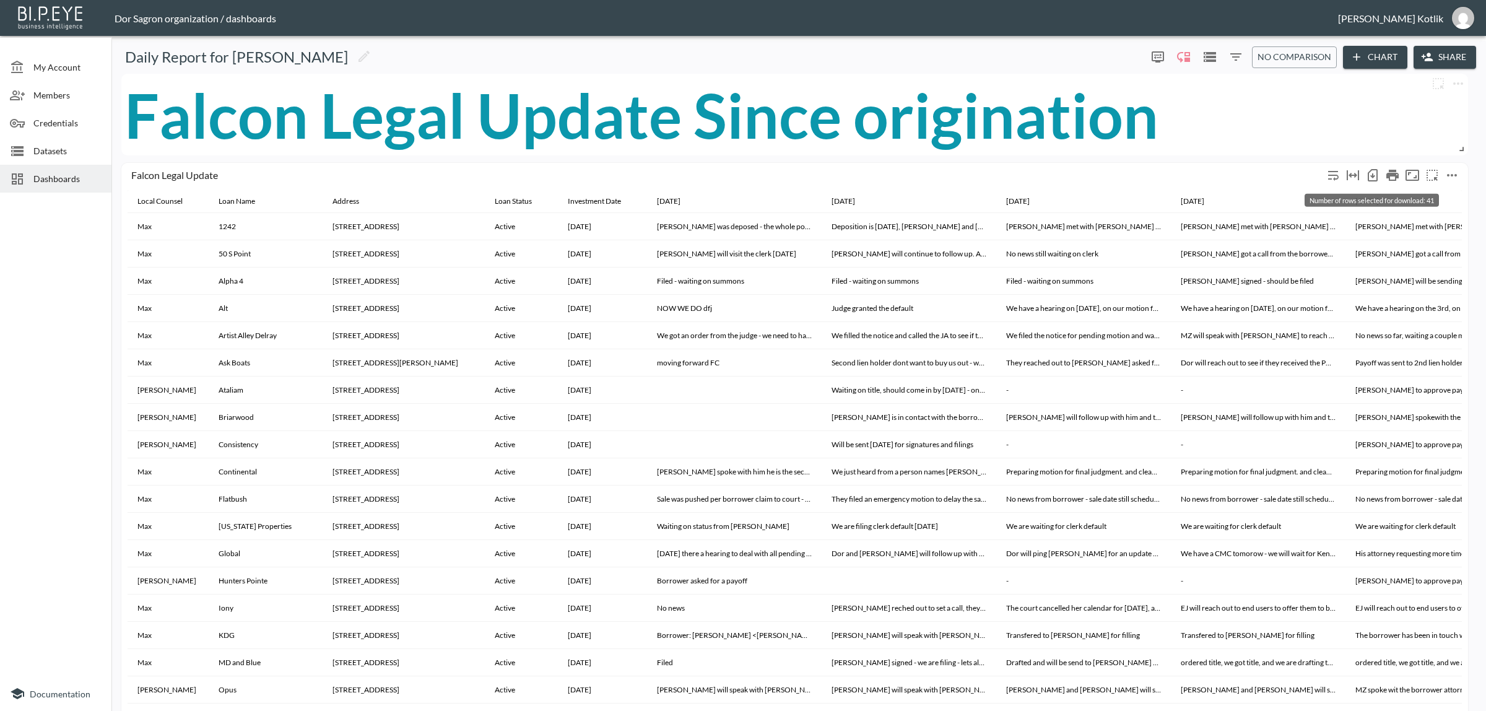
click at [1379, 174] on icon "Number of rows selected for download: 41" at bounding box center [1373, 175] width 15 height 15
click at [1460, 172] on button "more" at bounding box center [1452, 175] width 20 height 20
click at [1402, 196] on p "Edit" at bounding box center [1410, 198] width 17 height 15
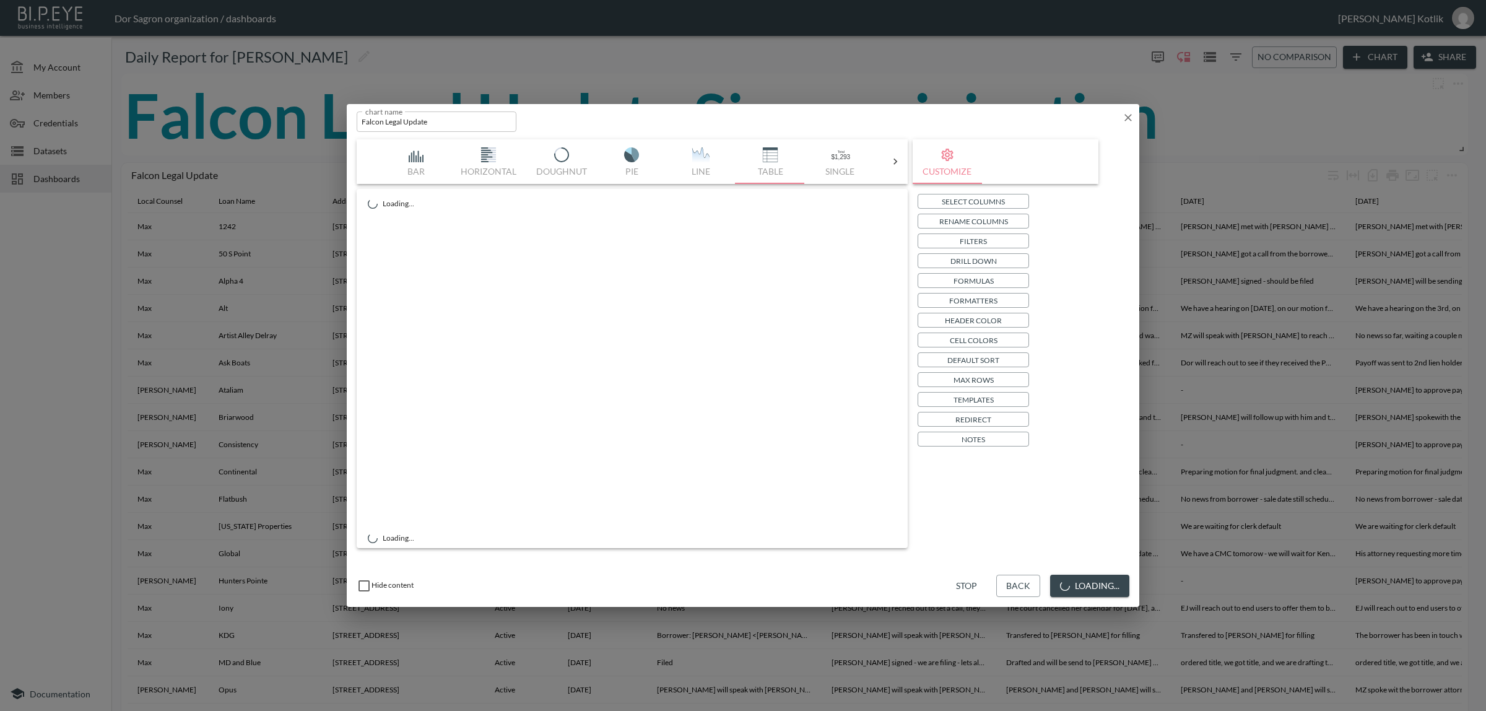
click at [992, 205] on p "Select Columns" at bounding box center [973, 201] width 63 height 13
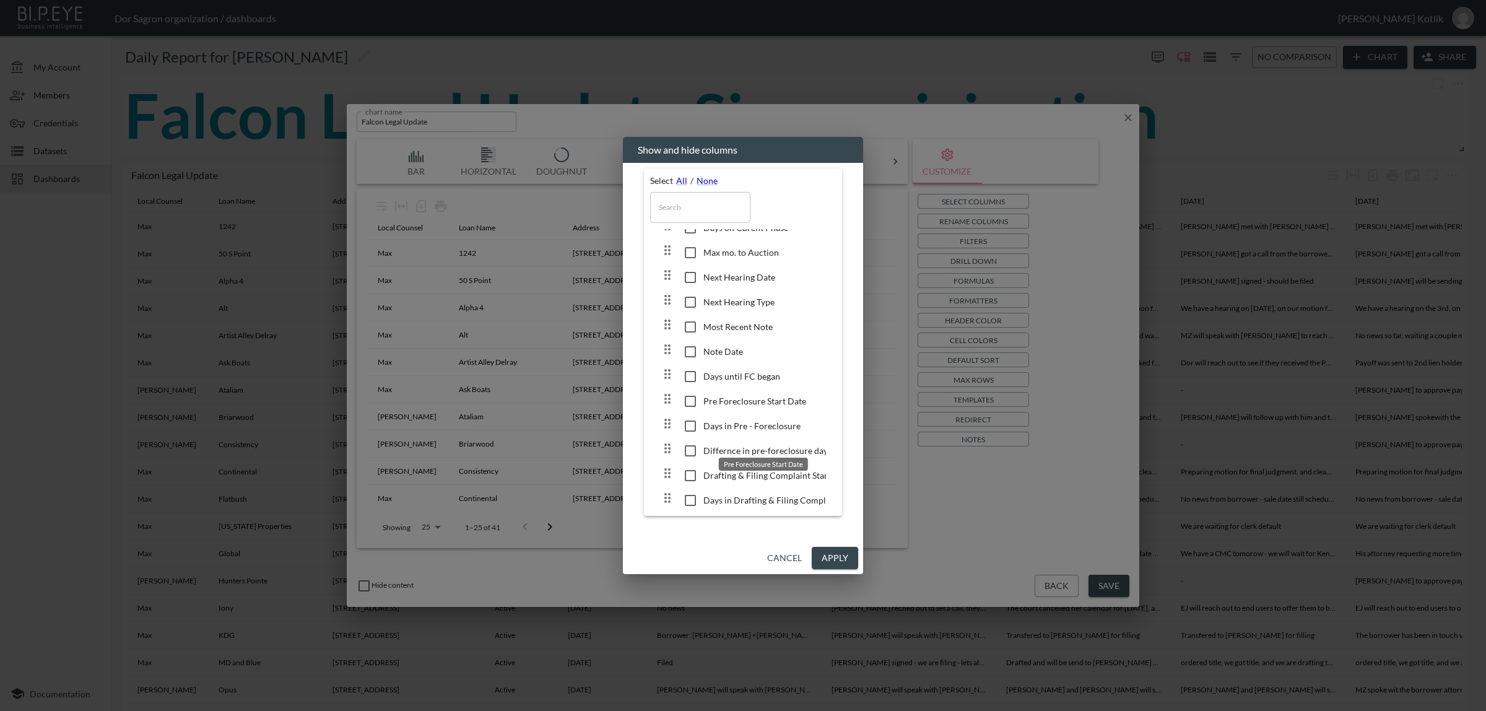
scroll to position [1946, 0]
click at [728, 338] on span "Most Recent Note" at bounding box center [765, 332] width 123 height 12
checkbox input "true"
click at [723, 363] on span "Note Date" at bounding box center [765, 357] width 123 height 12
checkbox input "true"
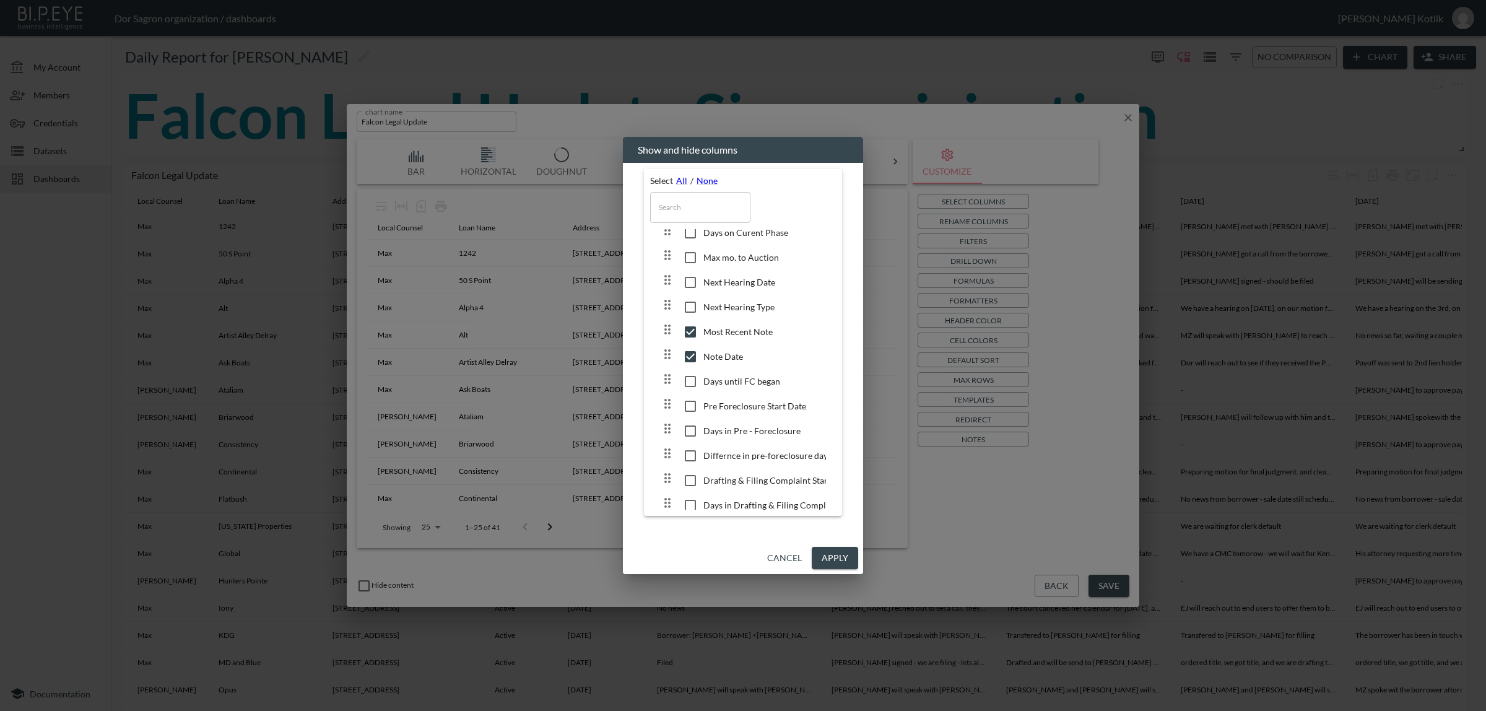
click at [833, 552] on button "Apply" at bounding box center [835, 558] width 46 height 23
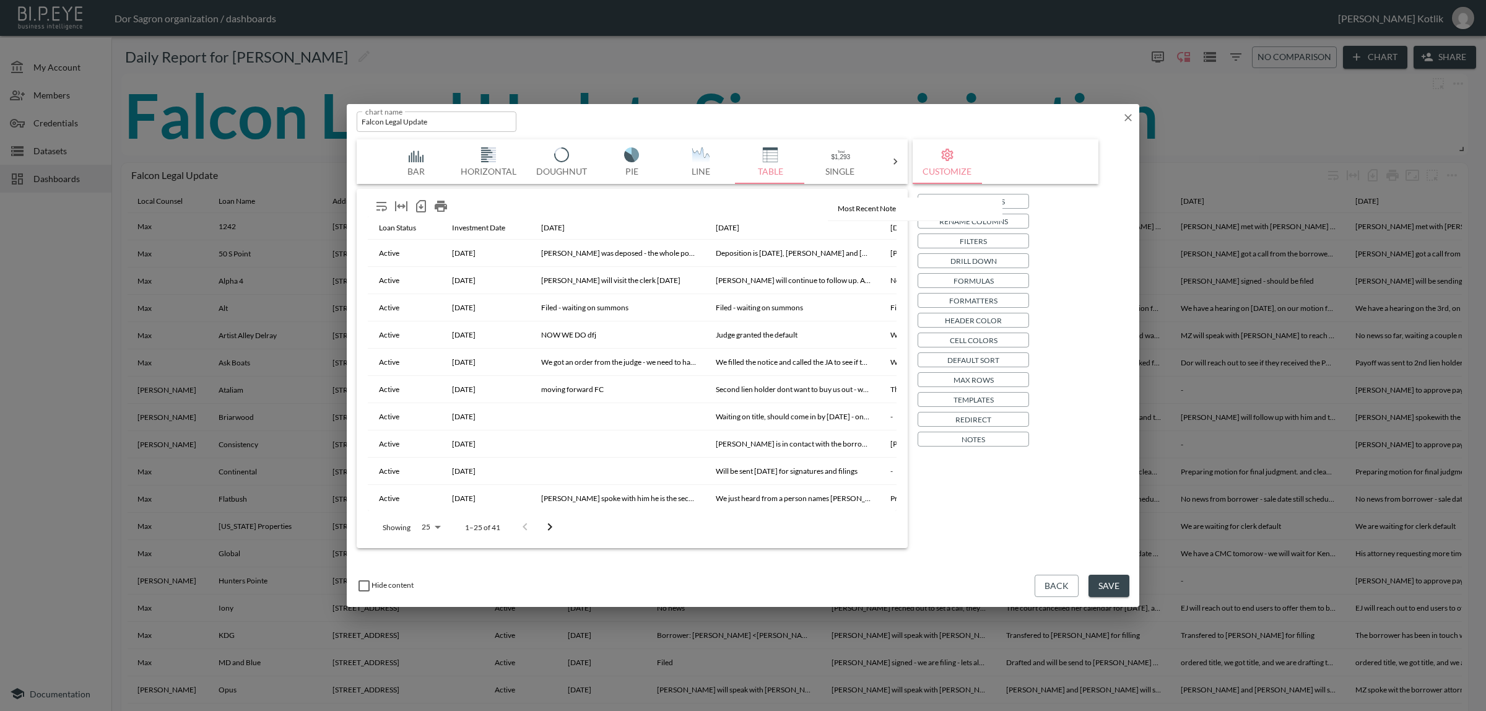
scroll to position [0, 380]
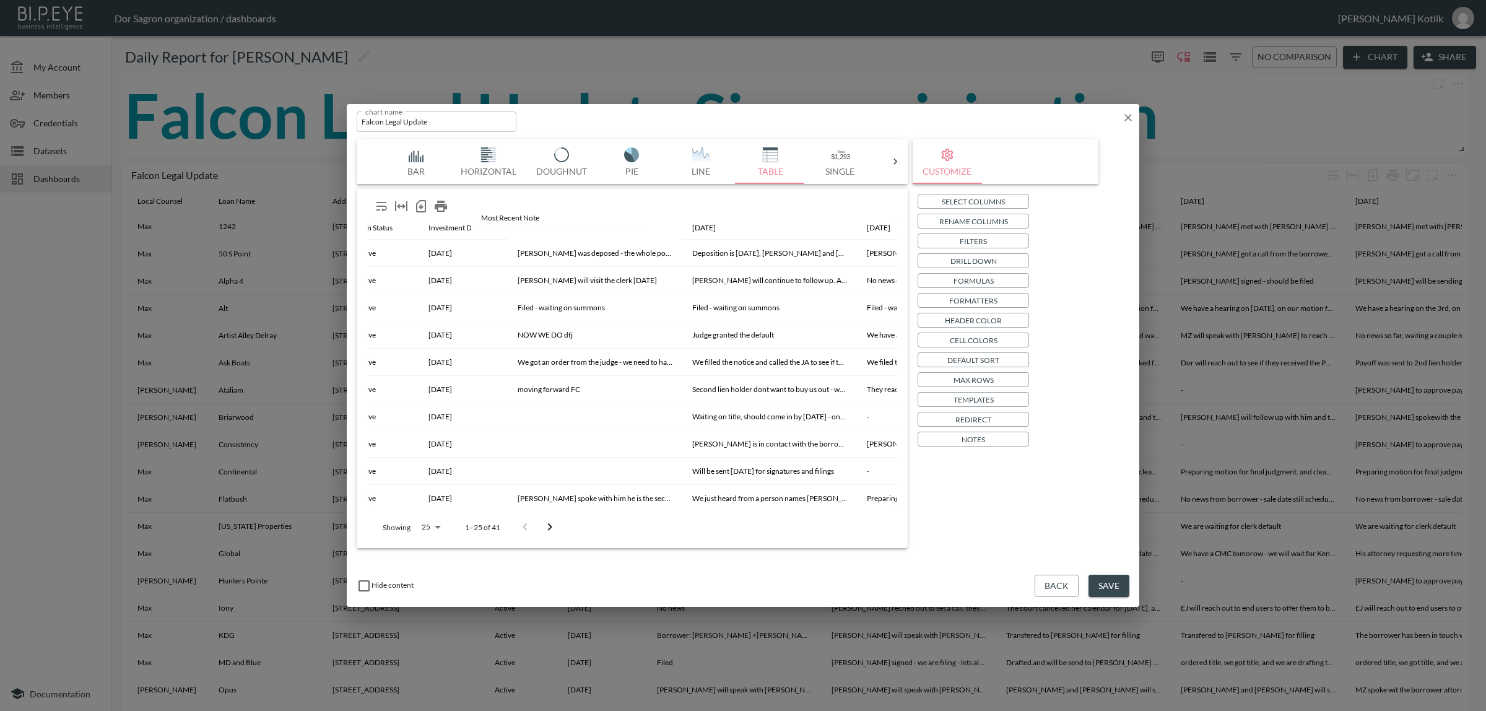
drag, startPoint x: 711, startPoint y: 221, endPoint x: 530, endPoint y: 212, distance: 181.1
click at [530, 212] on div "Local Counsel Loan Name Address Loan Status Investment Date [DATE] [DATE] [DATE…" at bounding box center [632, 368] width 541 height 349
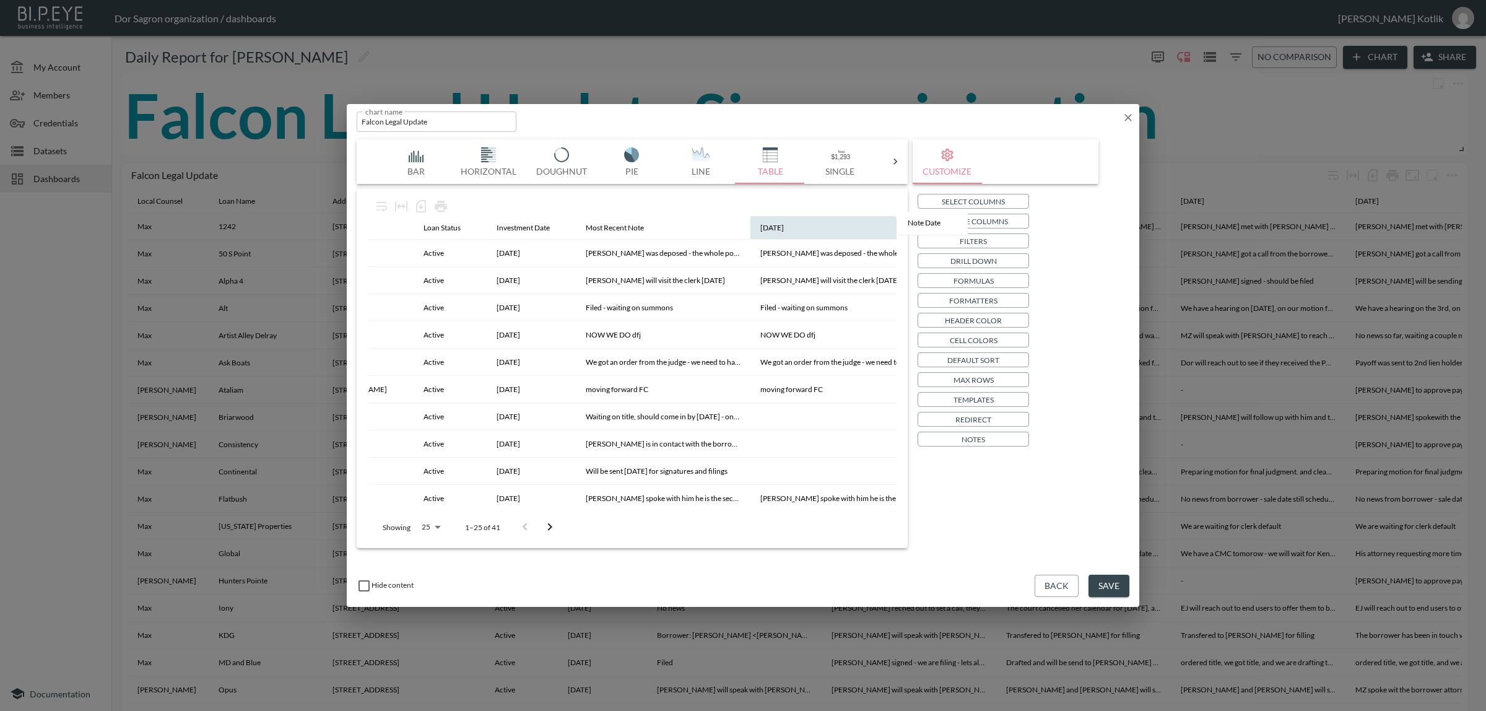
scroll to position [0, 341]
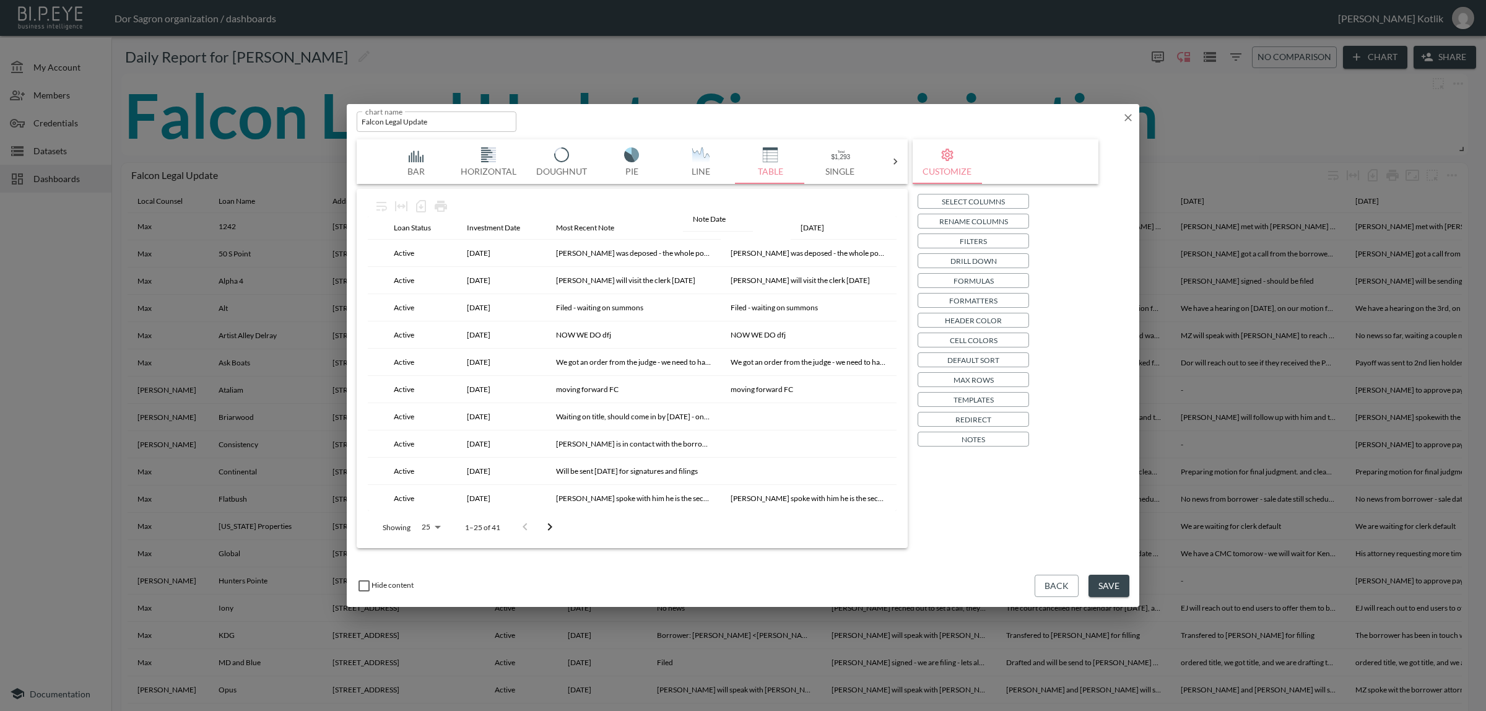
drag, startPoint x: 856, startPoint y: 227, endPoint x: 712, endPoint y: 218, distance: 143.9
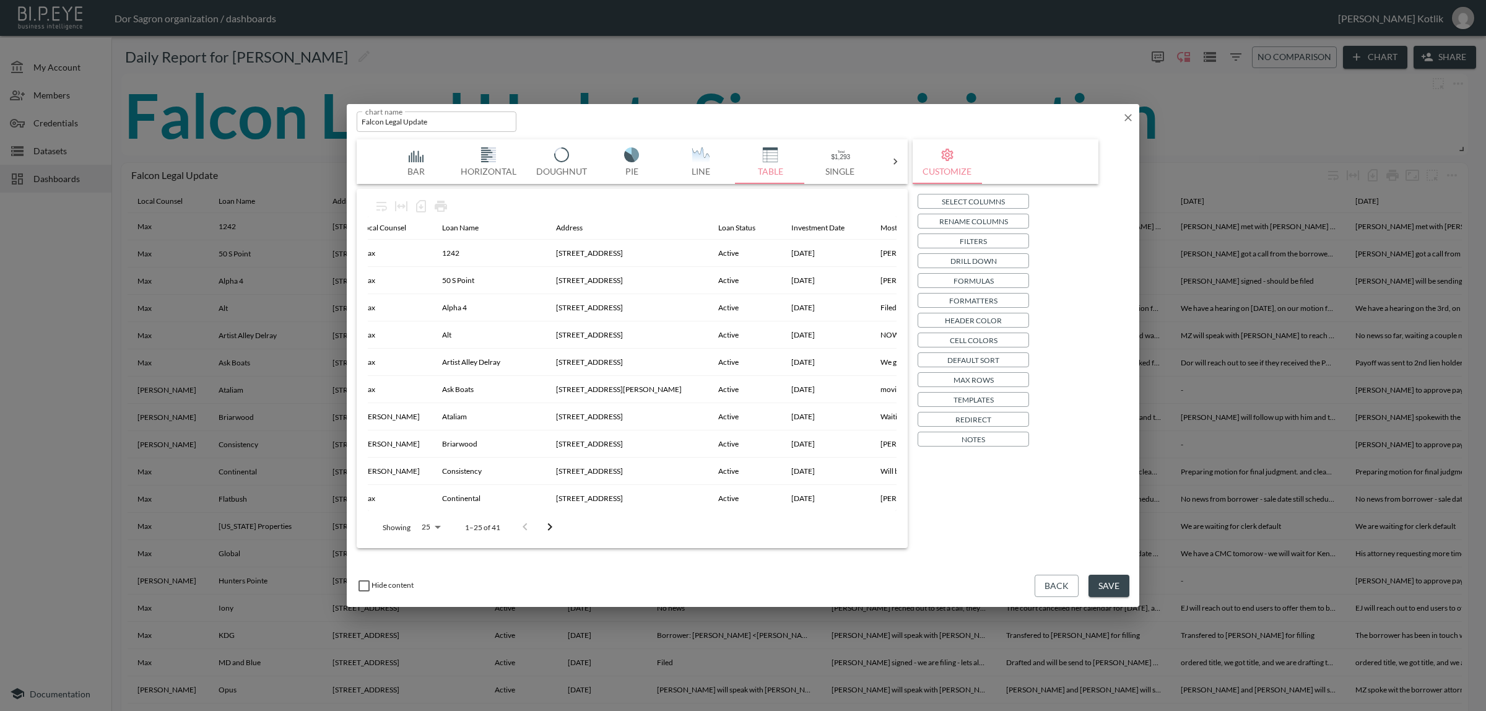
scroll to position [0, 0]
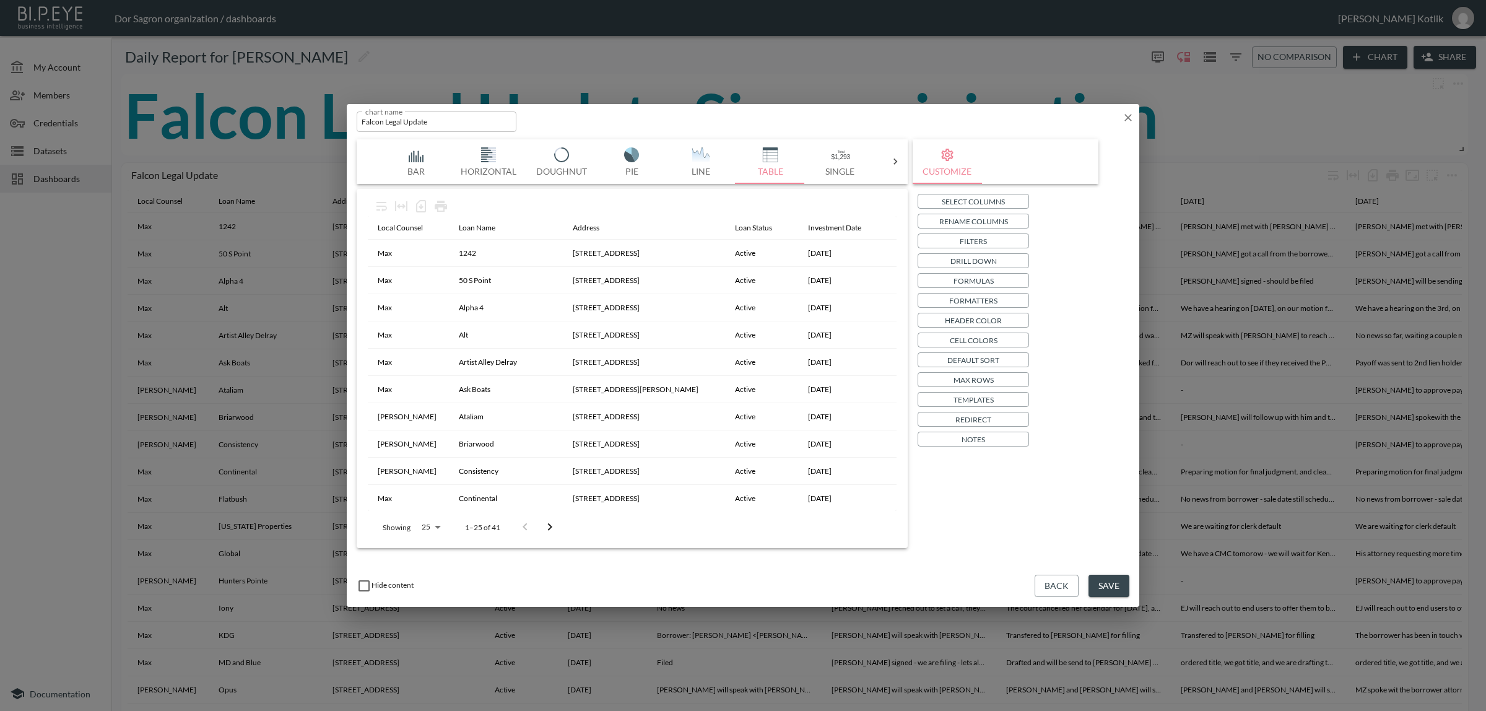
click at [1120, 585] on button "Save" at bounding box center [1109, 586] width 41 height 23
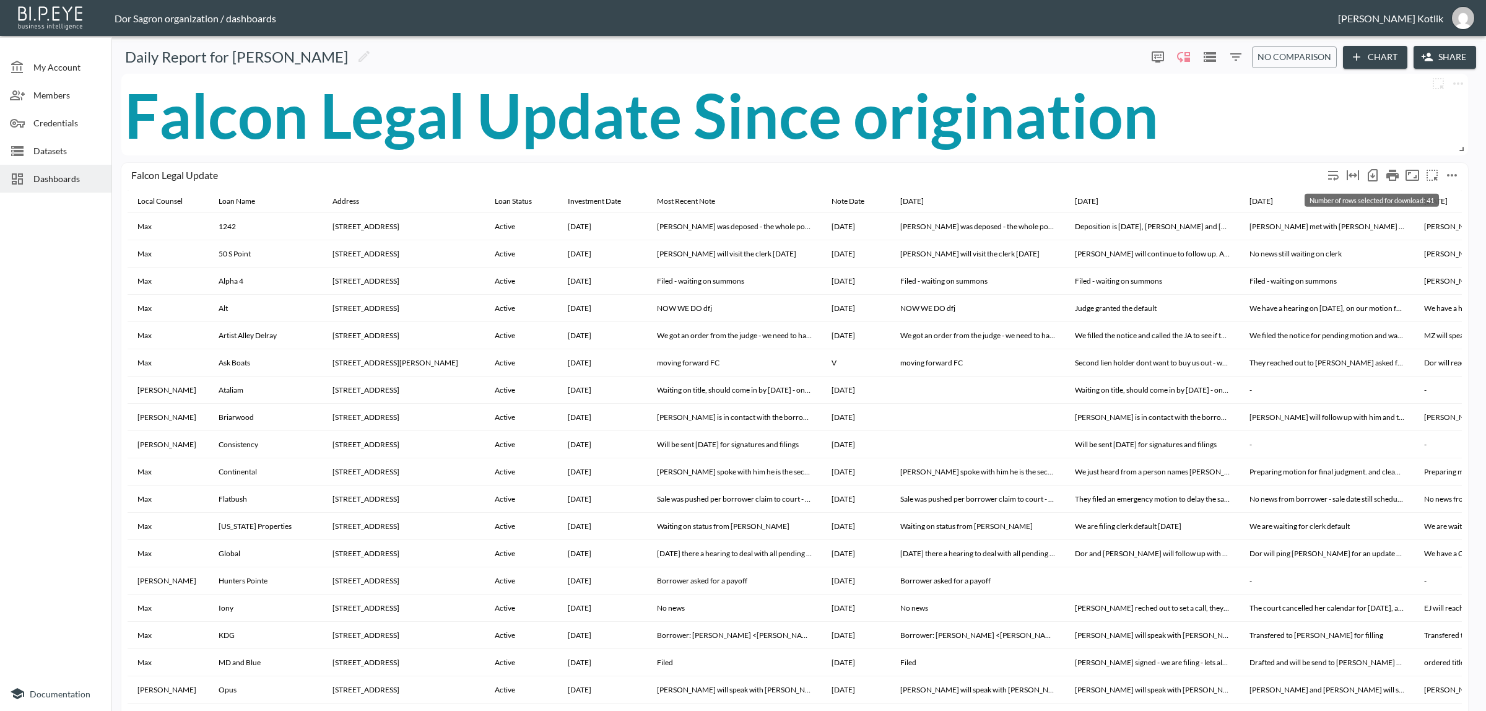
click at [1372, 175] on icon "Number of rows selected for download: 41" at bounding box center [1373, 175] width 5 height 5
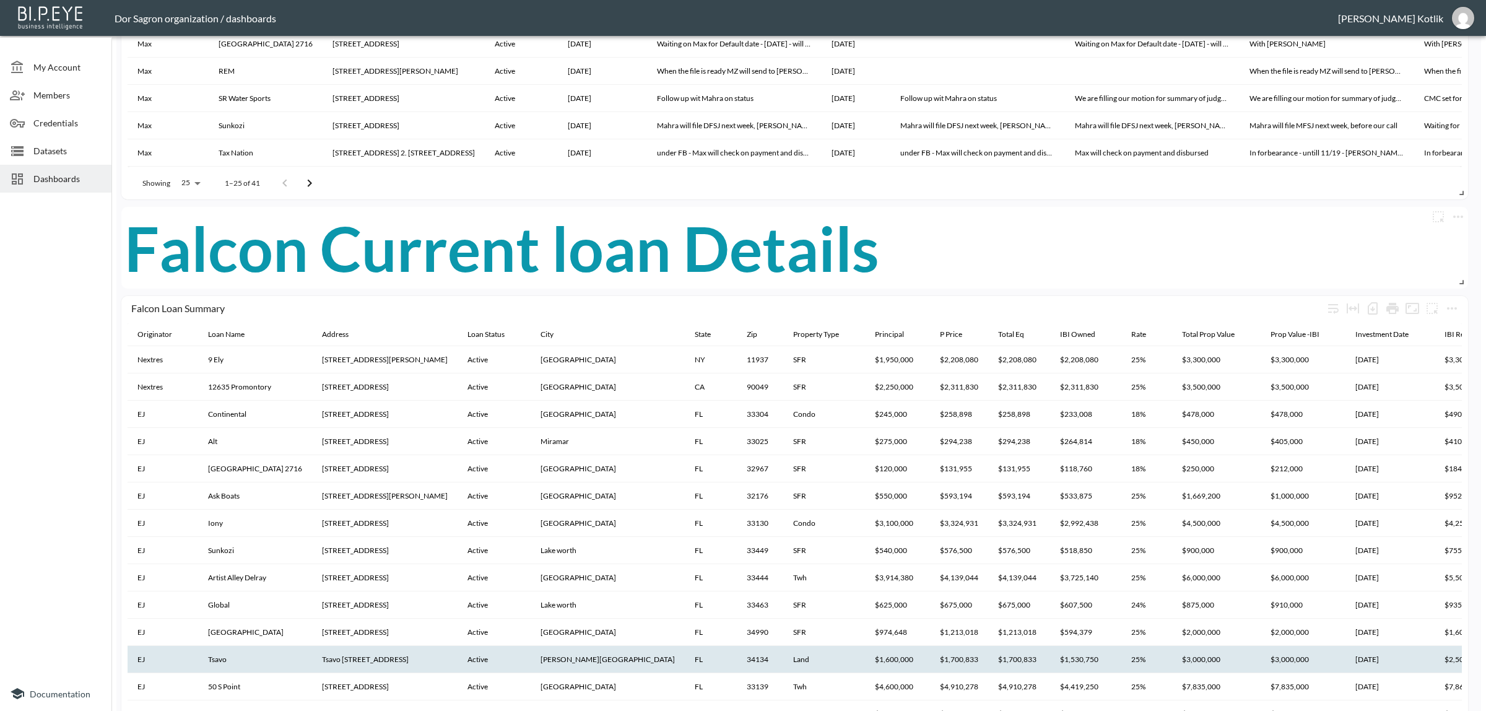
scroll to position [852, 0]
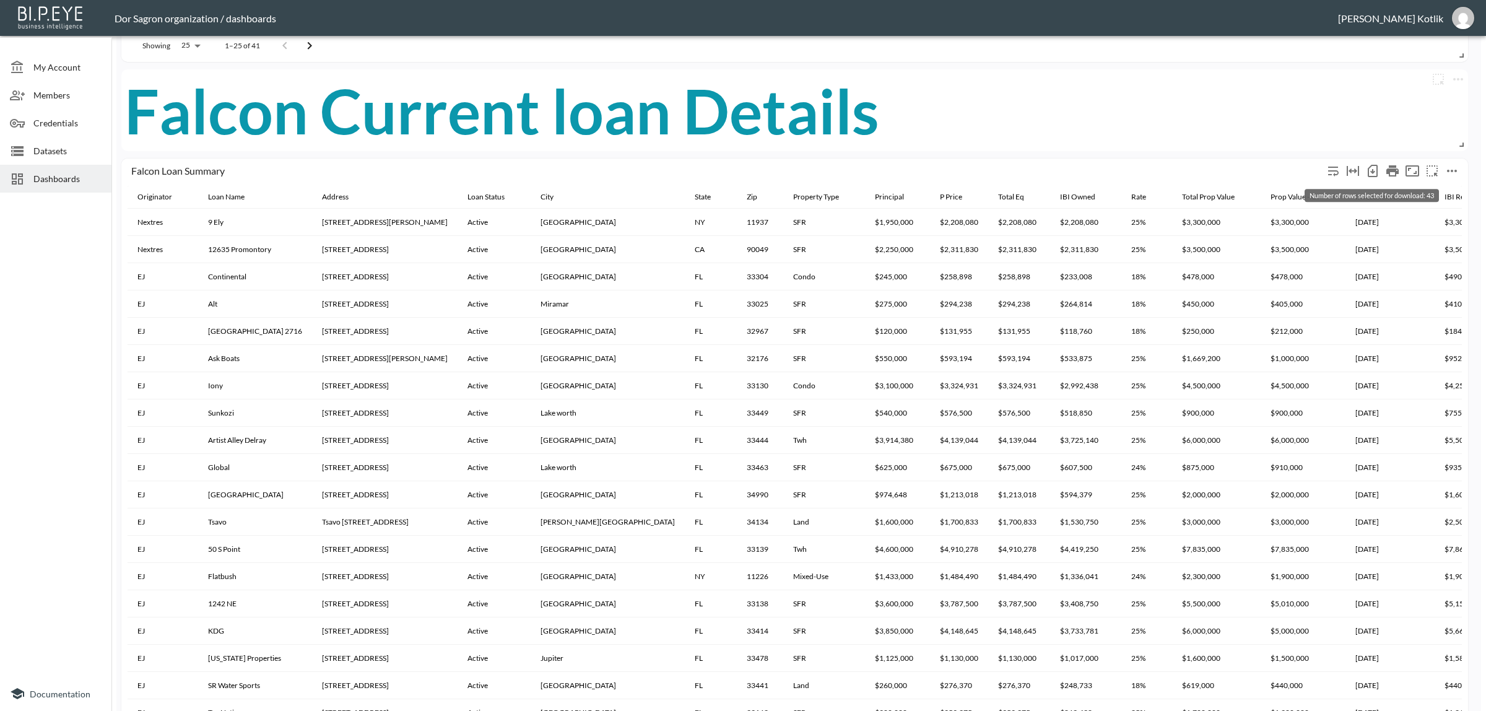
click at [1375, 170] on icon "Number of rows selected for download: 43" at bounding box center [1373, 170] width 15 height 15
